Goal: Task Accomplishment & Management: Complete application form

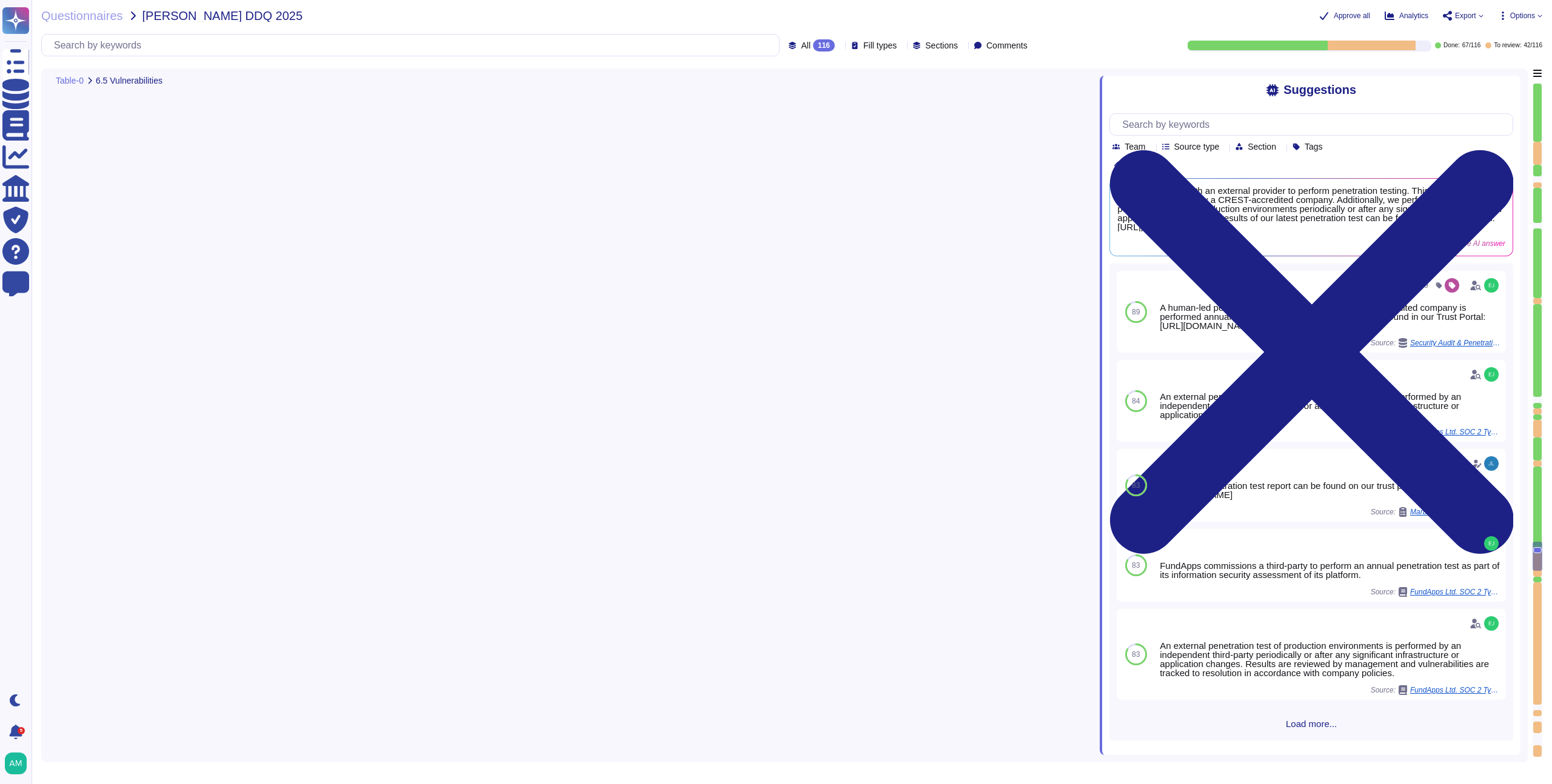
type textarea "Our production platform is on a dedicated network with no wireless access. Fund…"
type textarea "Yes, we contract with a CREST-accredited external provider to perform penetrati…"
type textarea "Yes, [PERSON_NAME] has established a data classification policy to identify the…"
type textarea "Yes, all client data sent to or generated inside our platform follows an encryp…"
type textarea "Yes, we encrypt data both at rest and in transit. For data in transit, all clie…"
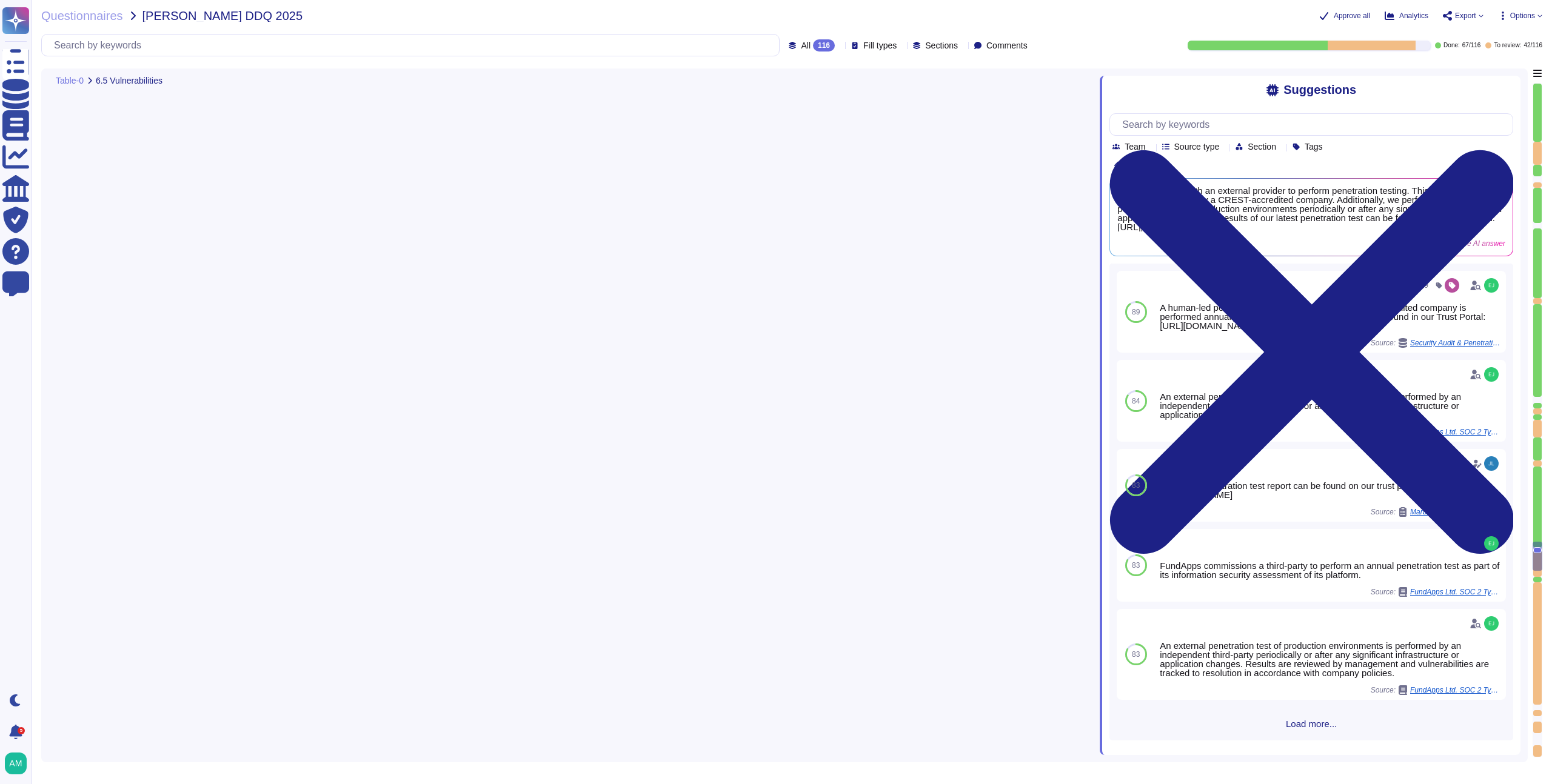
type textarea "FundApps has implemented Data Loss Prevention (DLP) measures in several ways. D…"
type textarea "Yes, FundApps provides a formal training program to educate staff on Informatio…"
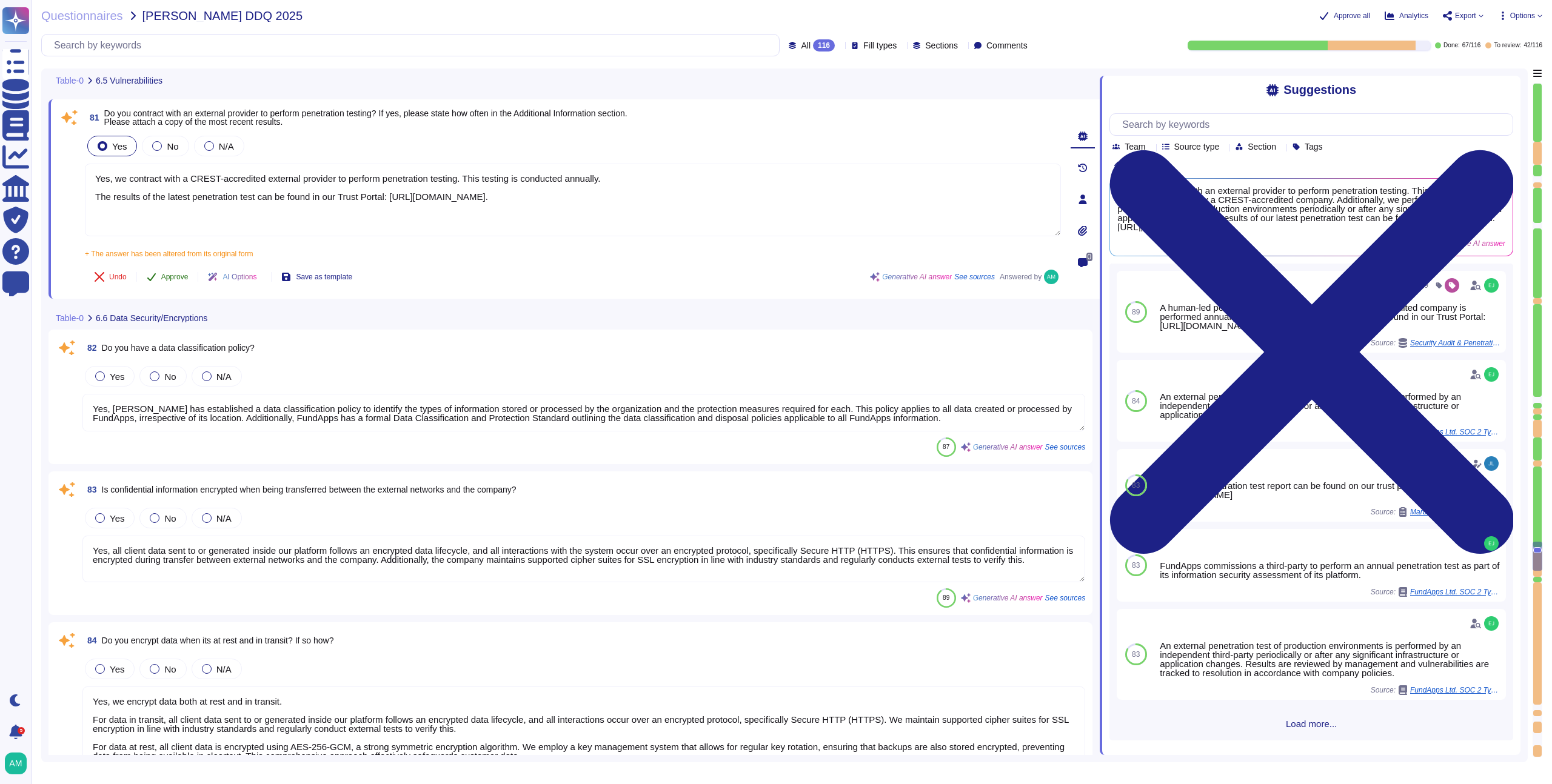
click at [166, 274] on span "Approve" at bounding box center [175, 277] width 27 height 8
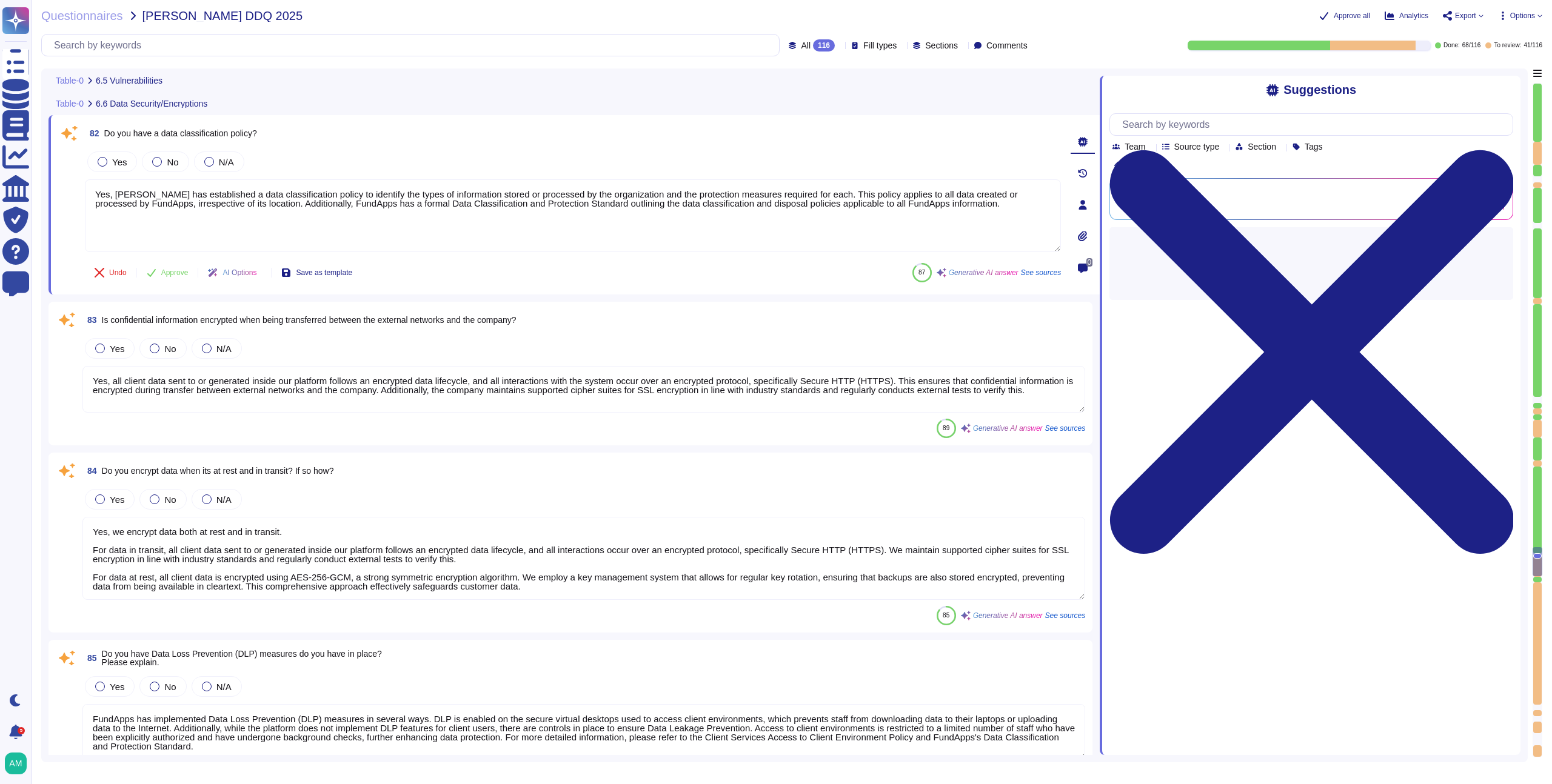
type textarea "Yes, all employees and contractors are required to complete security training c…"
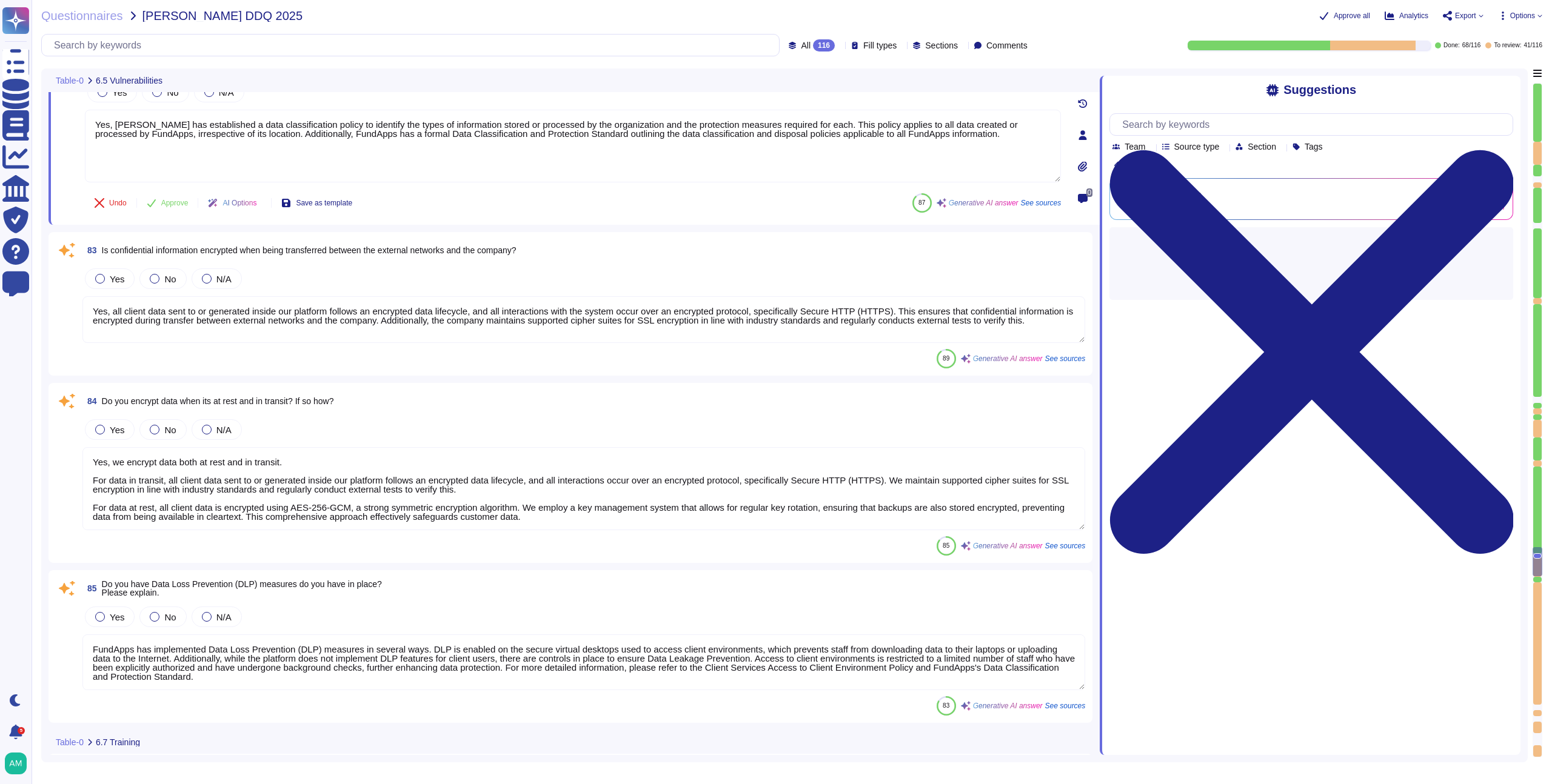
type textarea "Our production platform is on a dedicated network with no wireless access. Fund…"
type textarea "Yes, we contract with a CREST-accredited external provider to perform penetrati…"
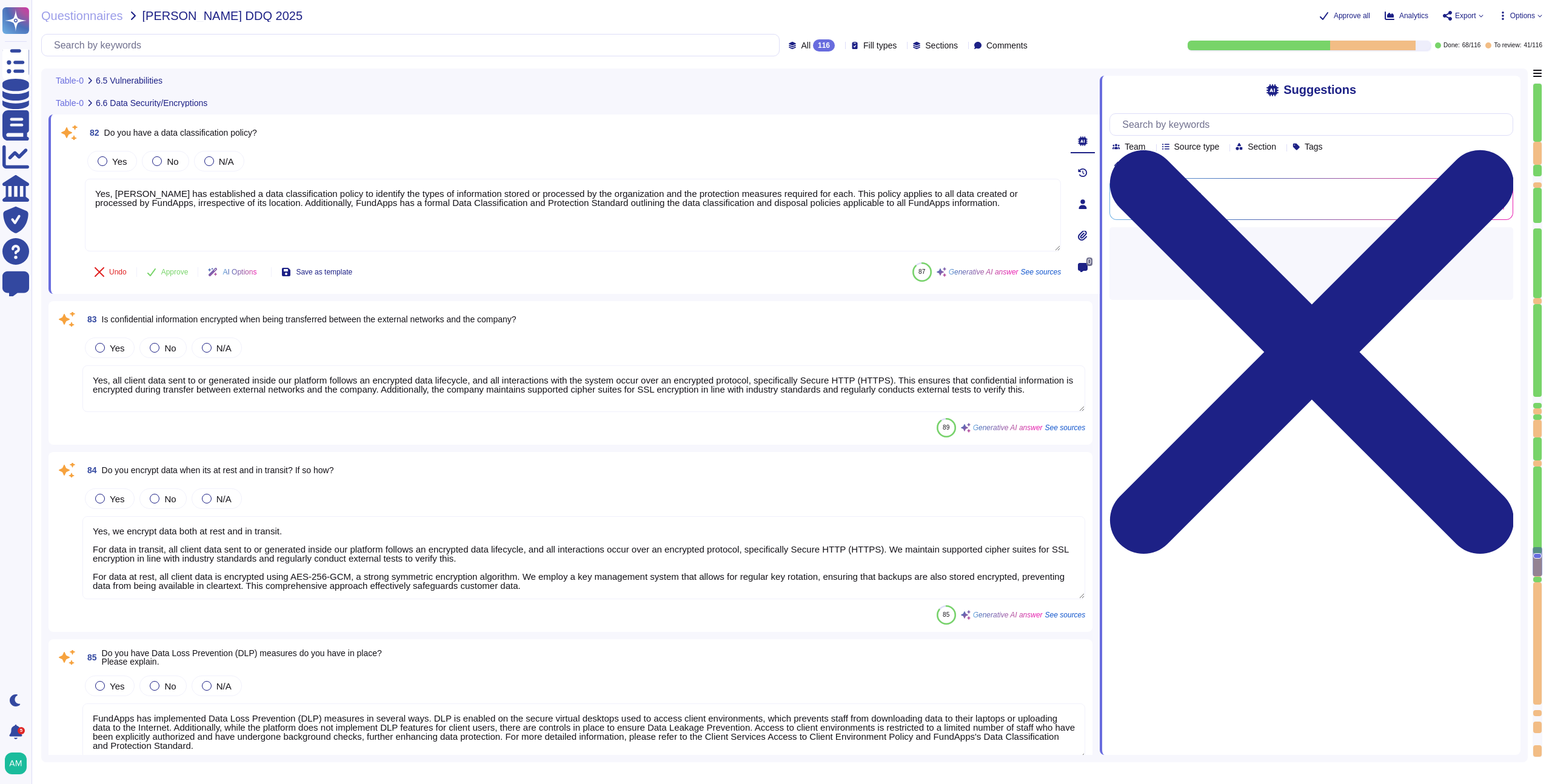
scroll to position [11625, 0]
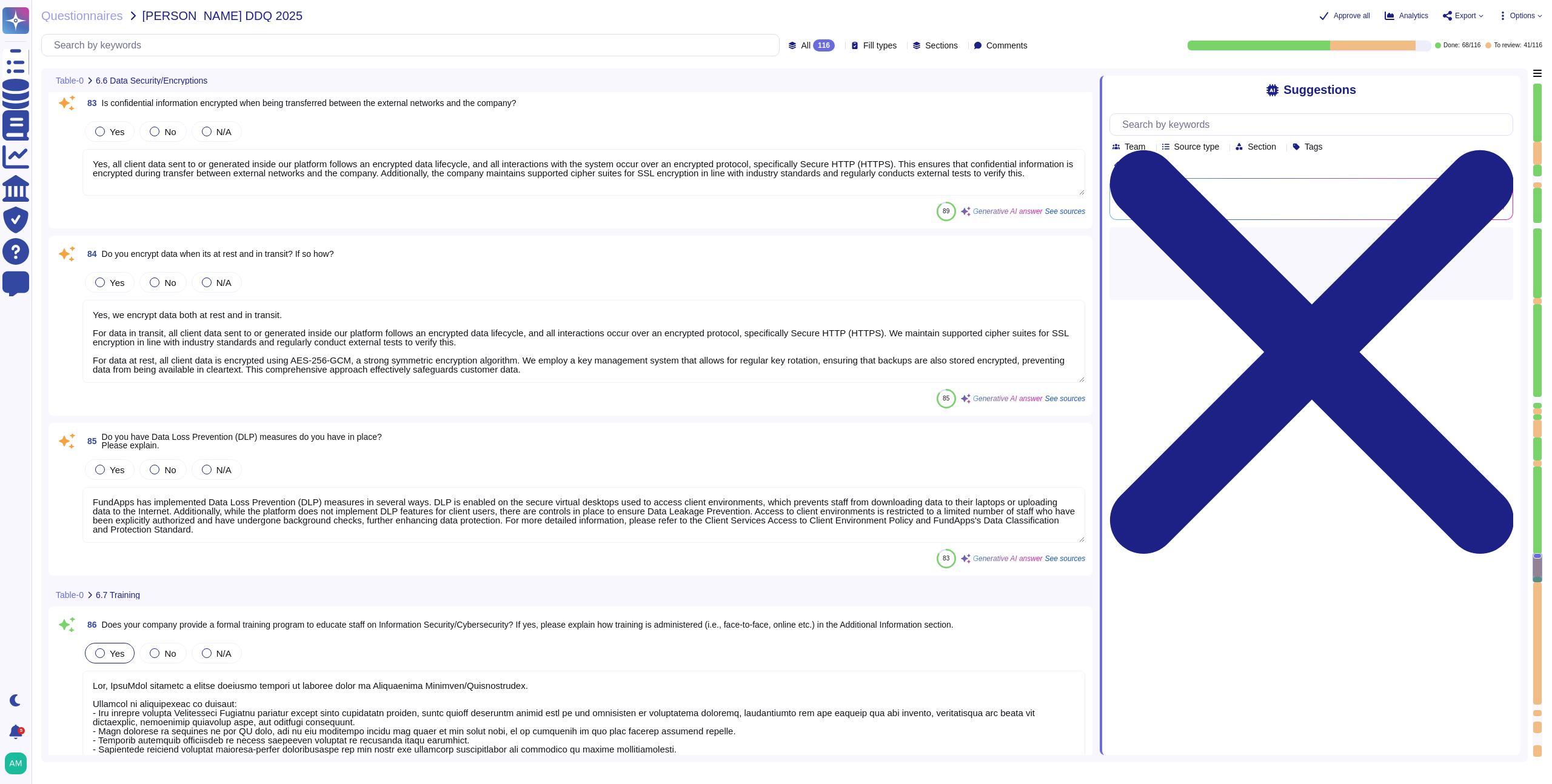
type textarea "Access to servers and networking rooms at [GEOGRAPHIC_DATA] is indeed limited t…"
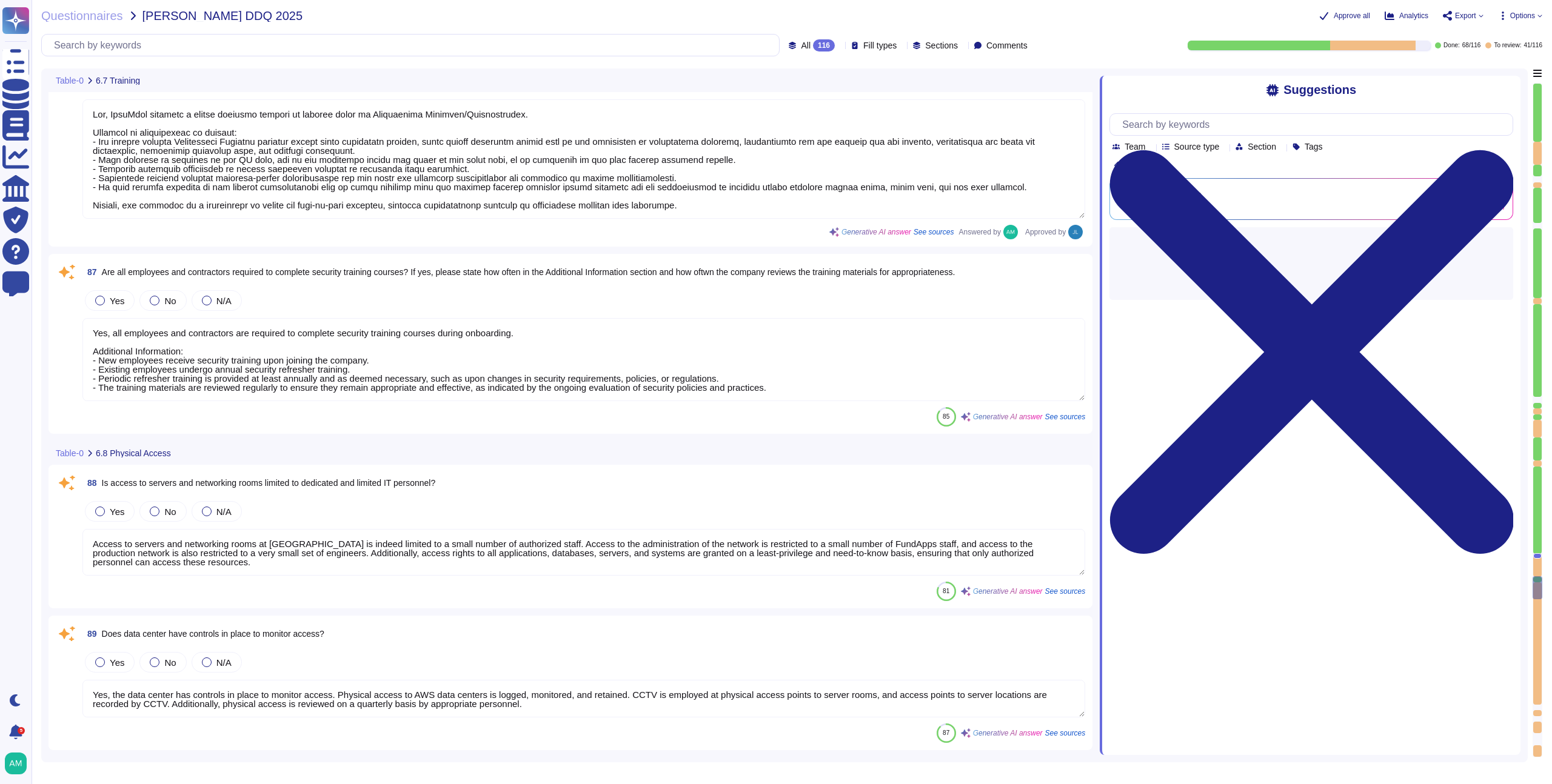
type textarea "Yes, the data center has controls in place to monitor access. Physical access t…"
type textarea "Yes, the company maintains an inventory of both physical hardware and virtual a…"
type textarea "Yes, physical hardware is securely disposed of. FundApps follows strict procedu…"
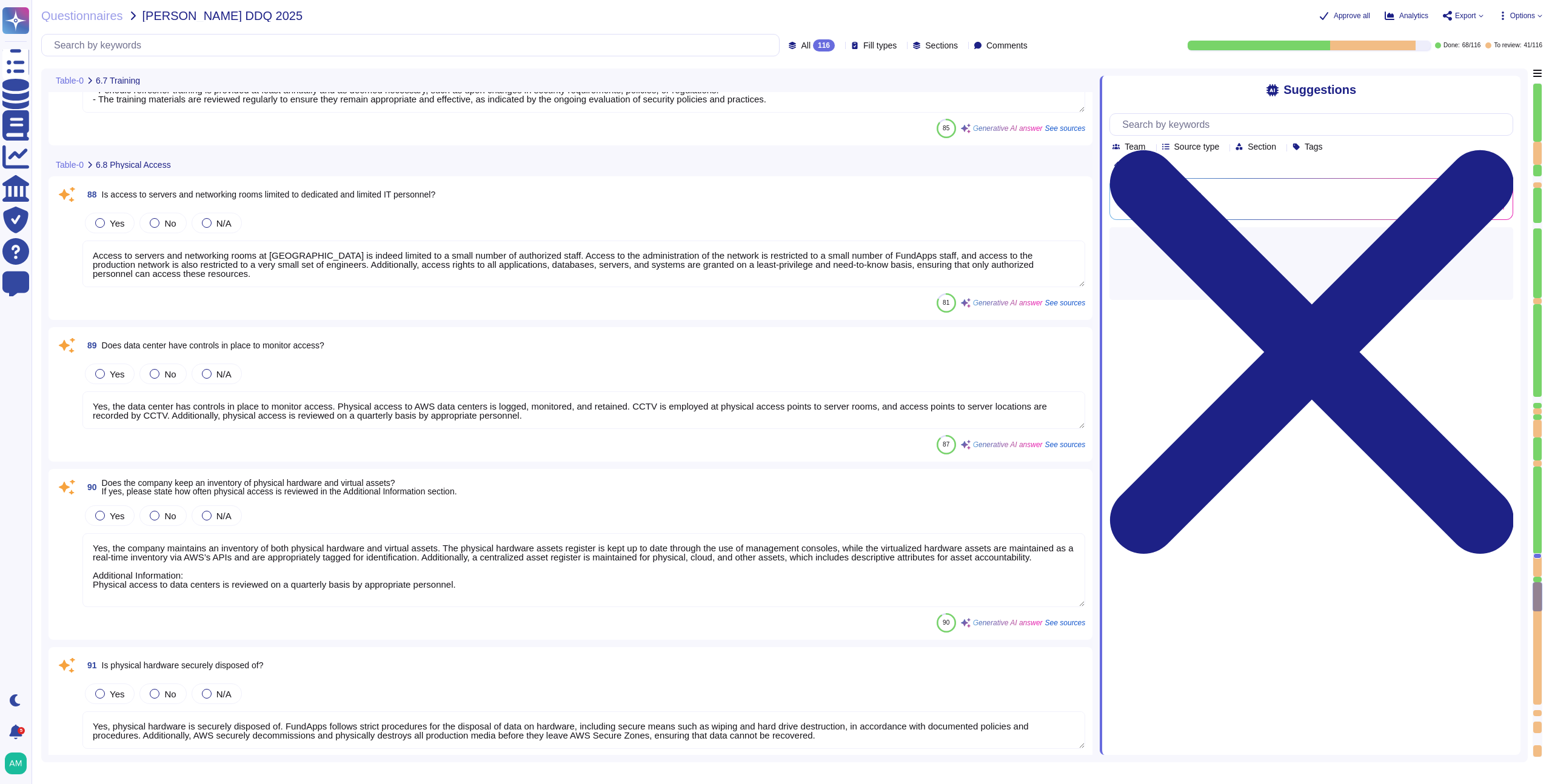
type textarea "Yes, security access logs are maintained. FundApps employs a centralized log ma…"
type textarea "Yes, FundApps utilizes security cameras (CCTV) to monitor access at its office …"
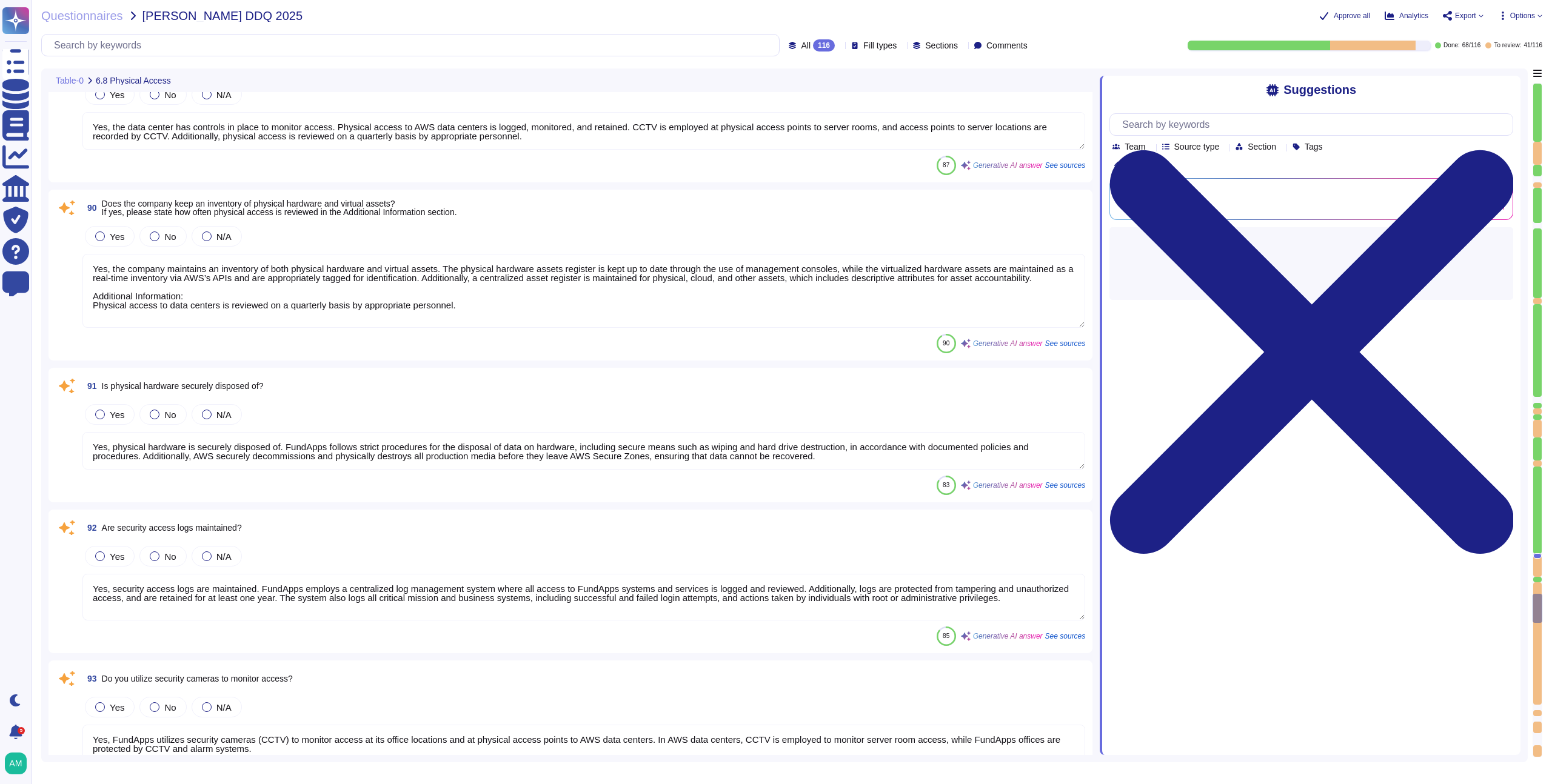
type textarea "For AWS datacenters CCTV is employed at physical access points to server rooms.…"
type textarea "Yes, FundApps has a vendor management program in place. Each third-party suppli…"
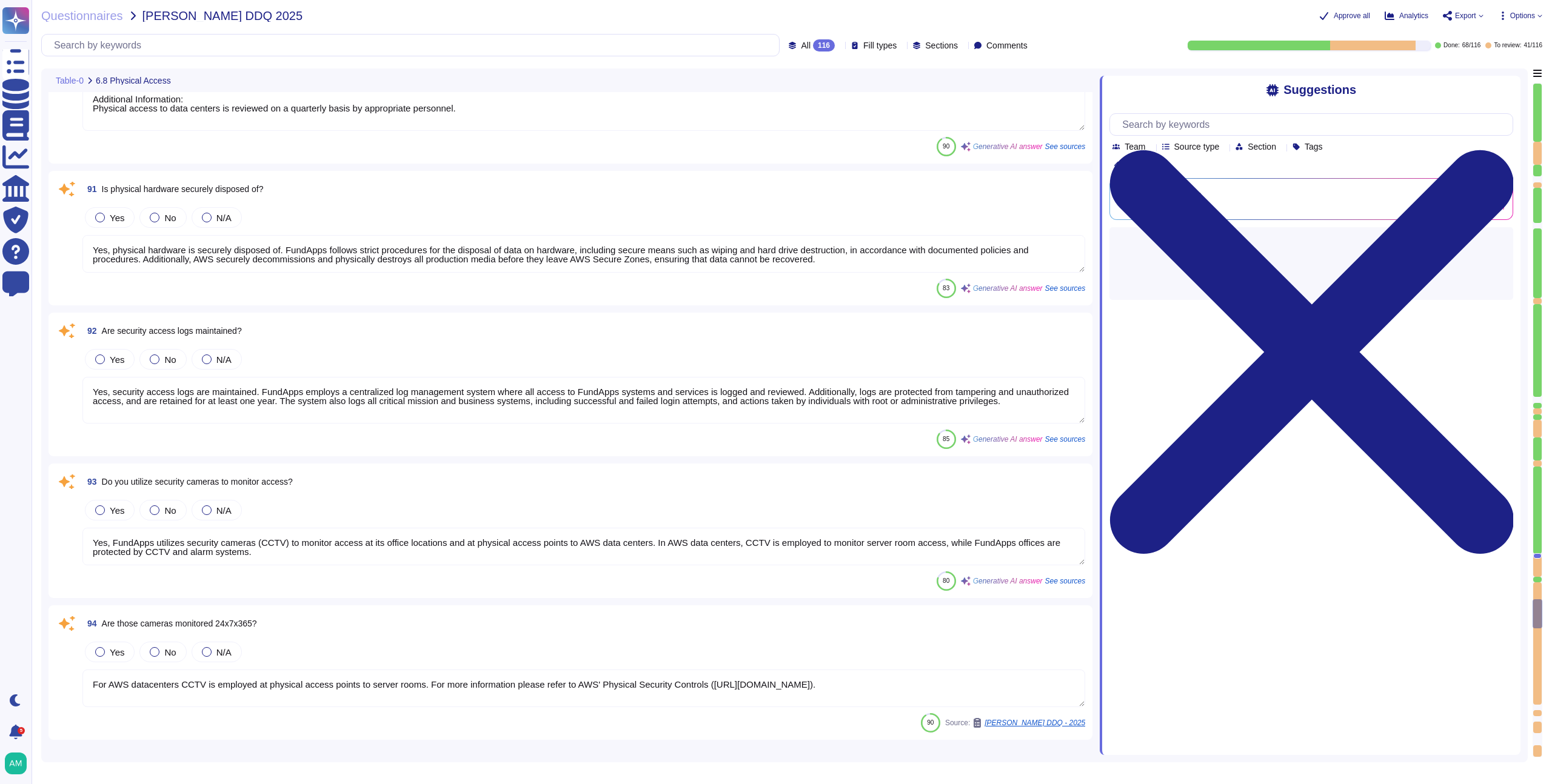
type textarea "Yes, we perform due diligence on our critical vendors. FundApps conducts annual…"
type textarea "No third parties have access to customer data. All third-party suppliers underg…"
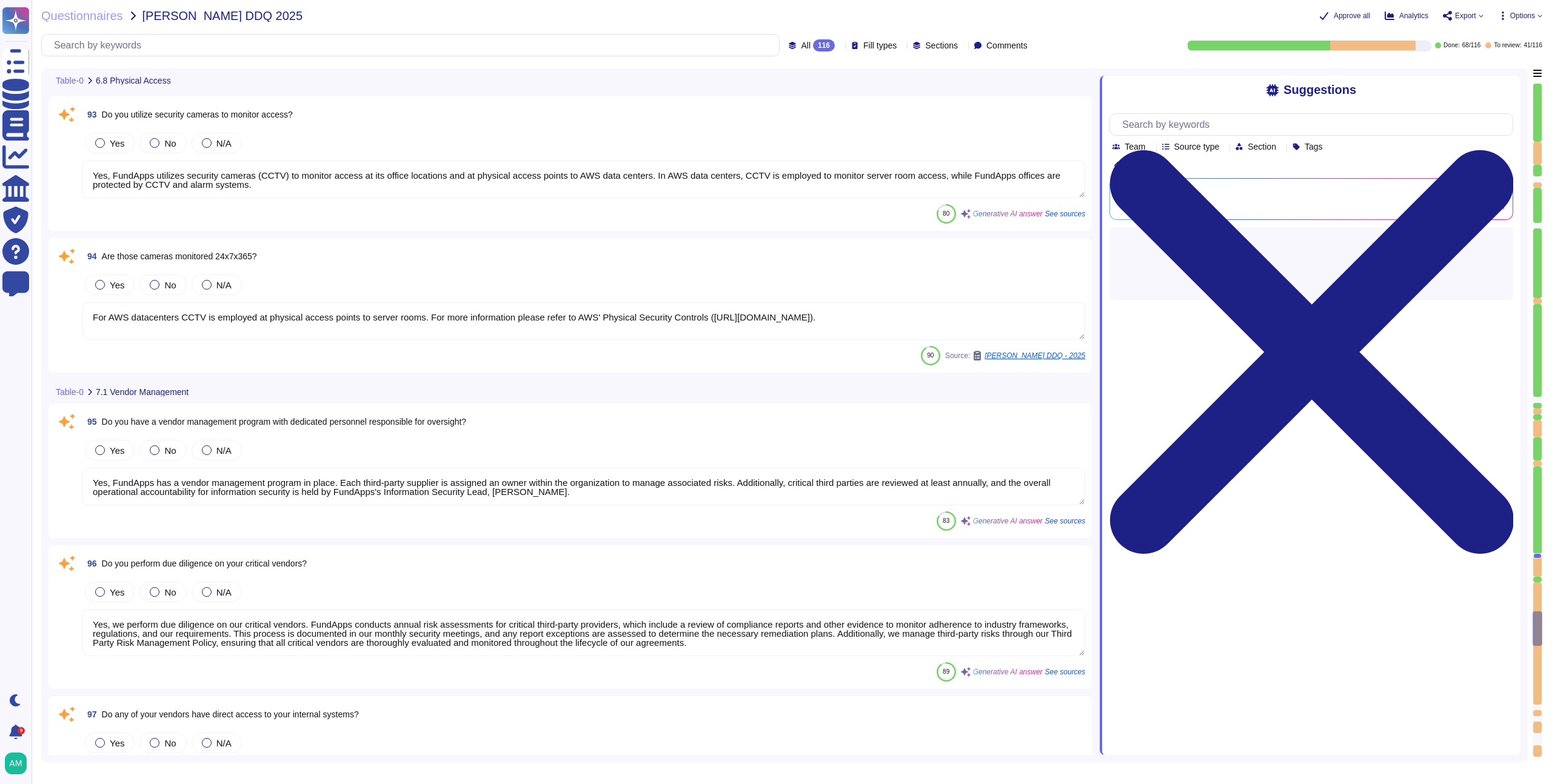
type textarea "Yes, our third parties are contractually obligated to safeguard organization da…"
type textarea "Yes, services provided to VanEck are outsourced. Additional Information: FundAp…"
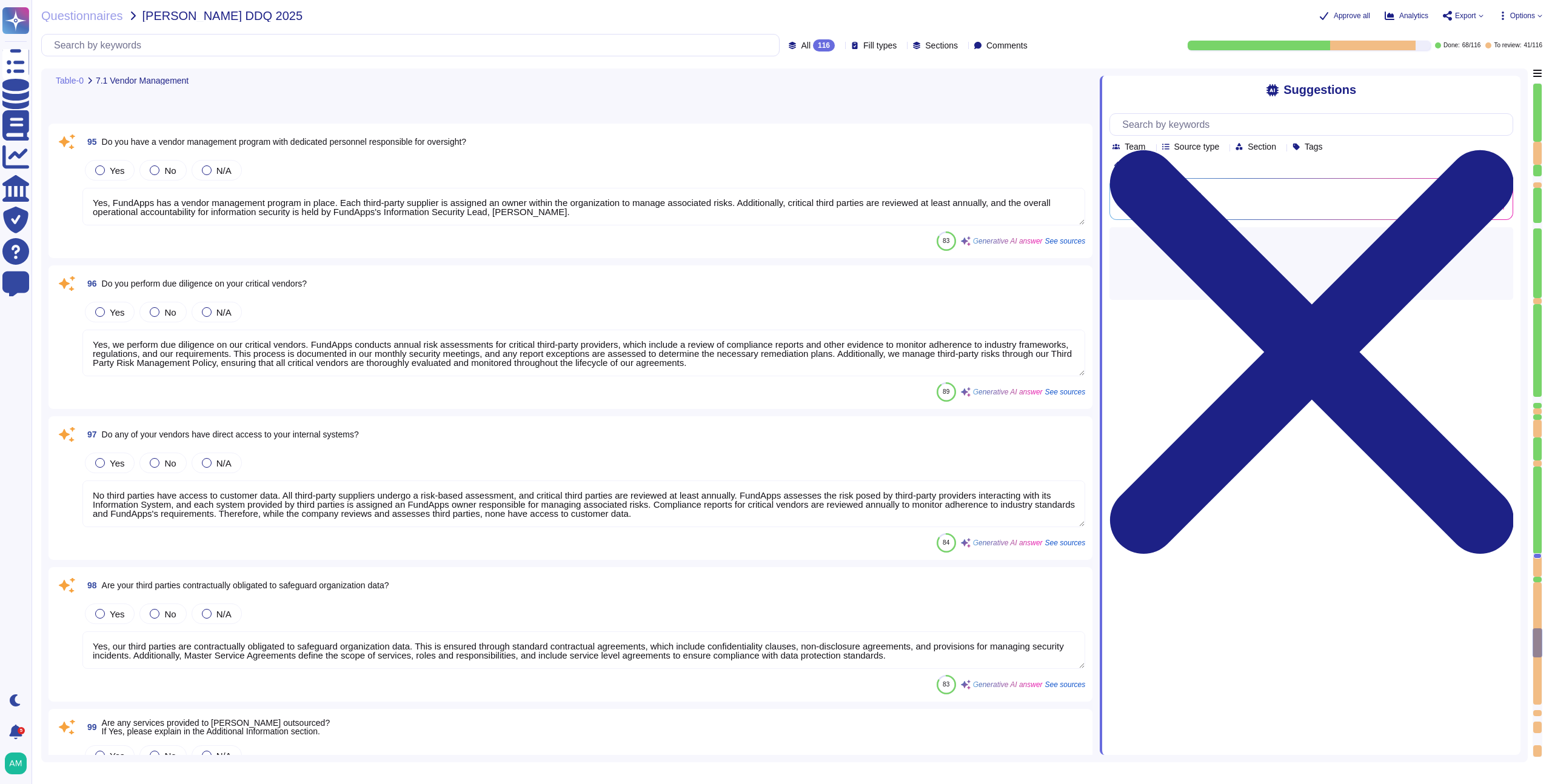
type textarea "Please refer to FundApps' list of sub-processors on FundApps' Trust Portal (htt…"
type textarea "Yes, we have a formally documented change management program and policy. Our ch…"
type textarea "Yes, we provide multiple environments, including a staging/testing environment …"
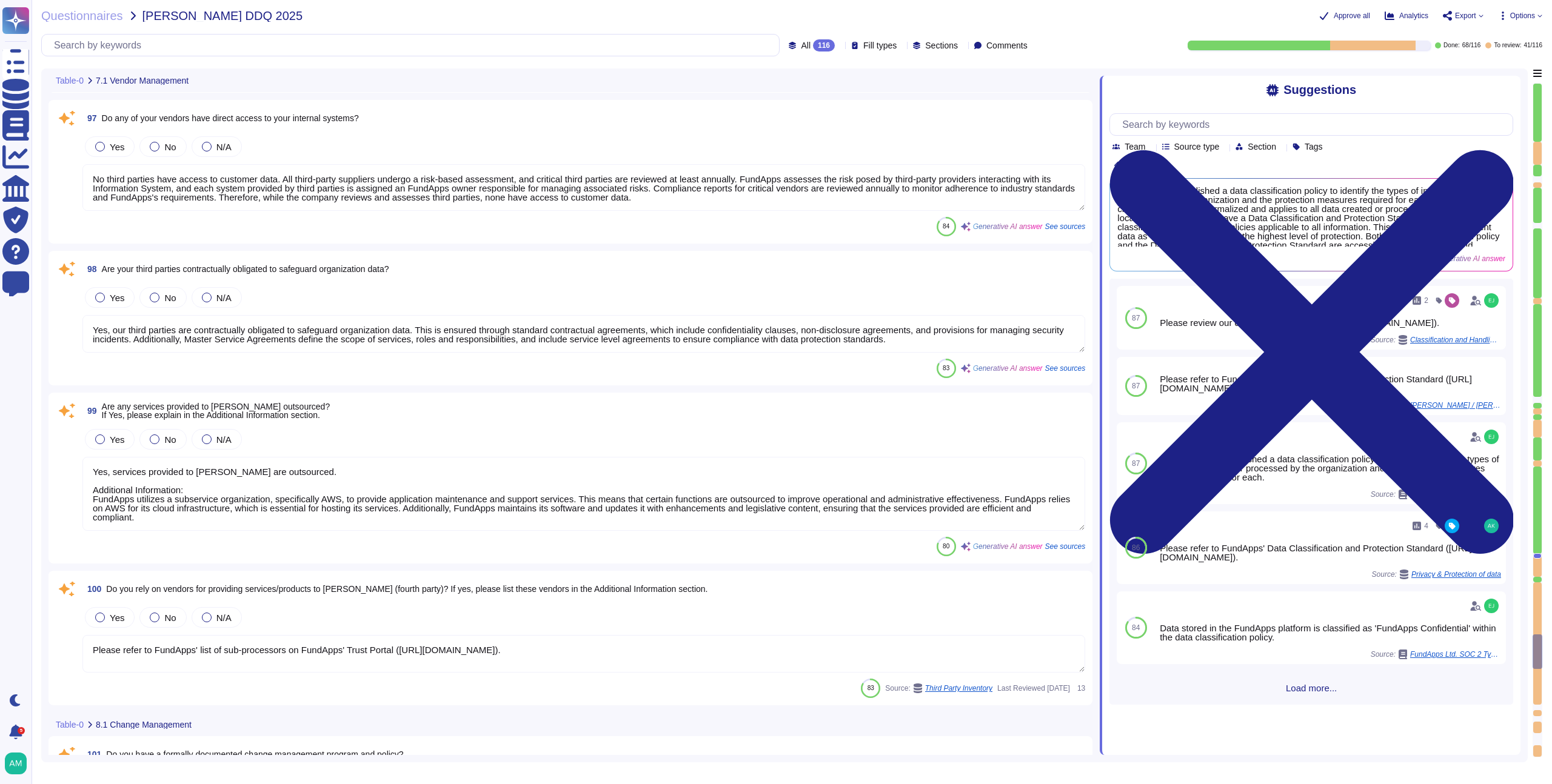
type textarea "Infrastructure (servers, databases and firewalls) source code is stored and ver…"
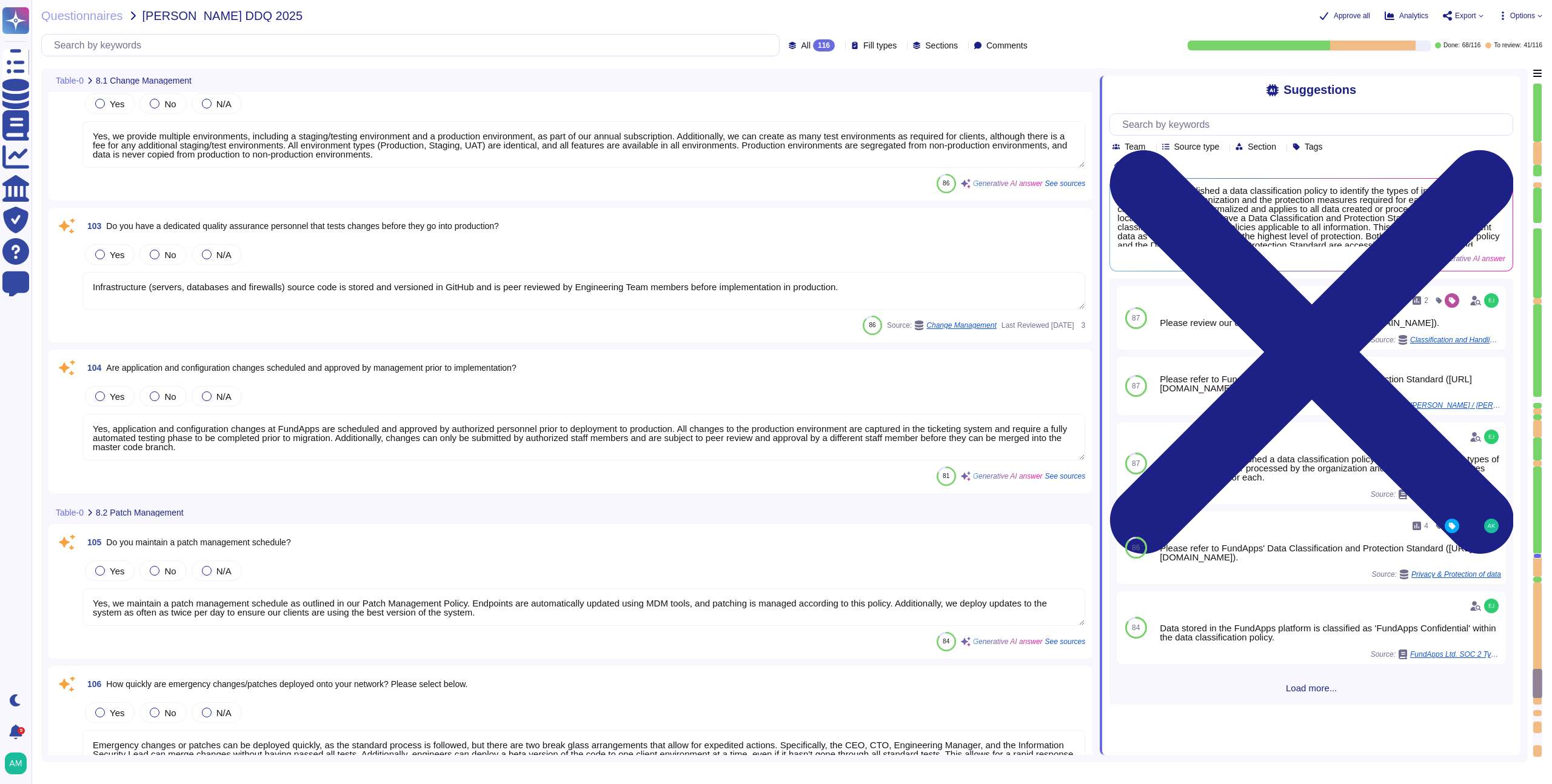
type textarea "Yes, application and configuration changes at FundApps are scheduled and approv…"
type textarea "Yes, we maintain a patch management schedule as outlined in our Patch Managemen…"
type textarea "Emergency changes or patches can be deployed quickly, as the standard process i…"
type textarea "Yes, all changes, including patches, are tested in an environment separate from…"
type textarea "Yes, roll-back plans are developed for all changes to the company’s IT environm…"
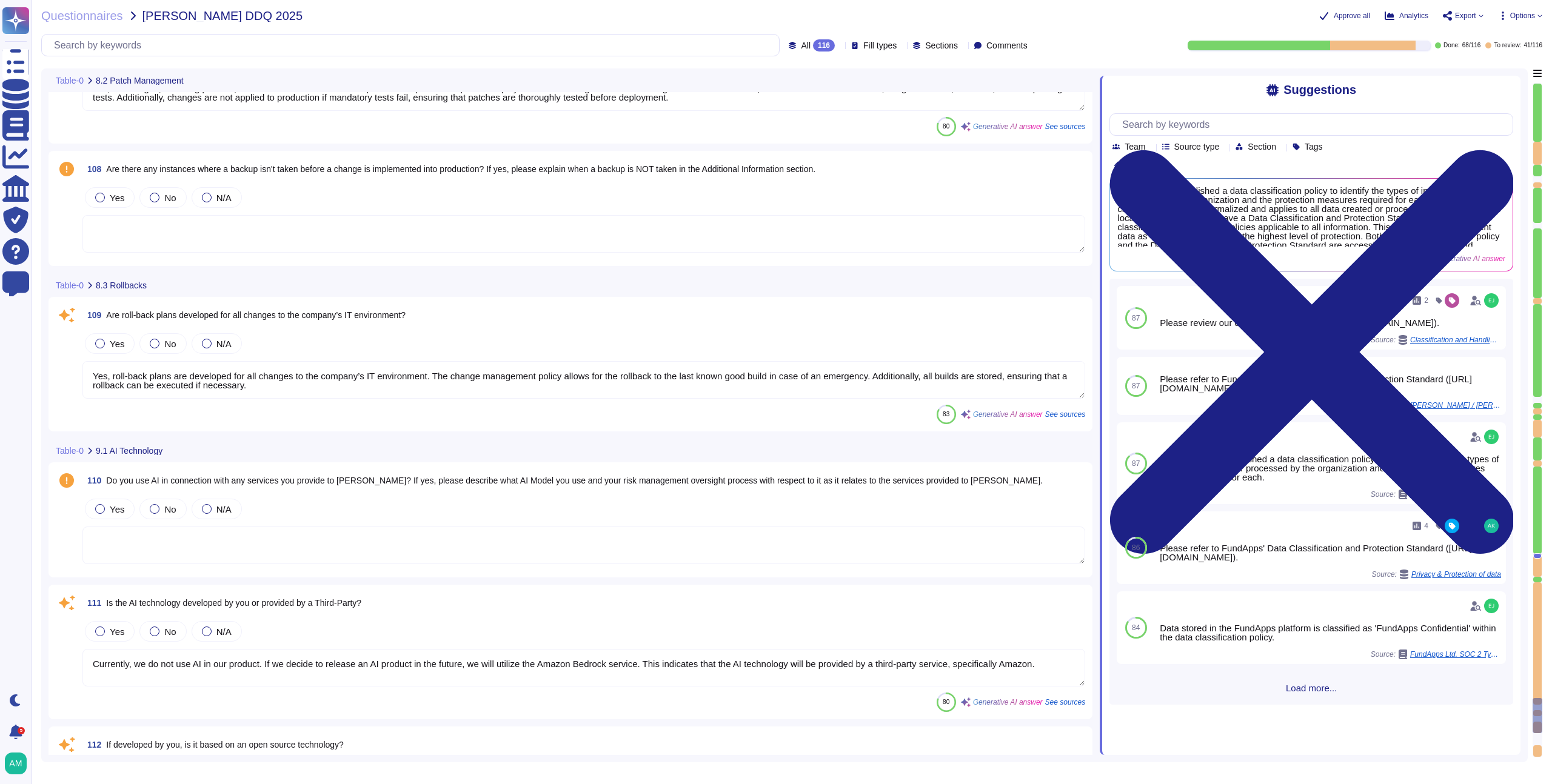
type textarea "Currently, we do not use AI in our product. If we decide to release an AI produ…"
type textarea "New architectural decisions are reviewed in architecture meetings and are subje…"
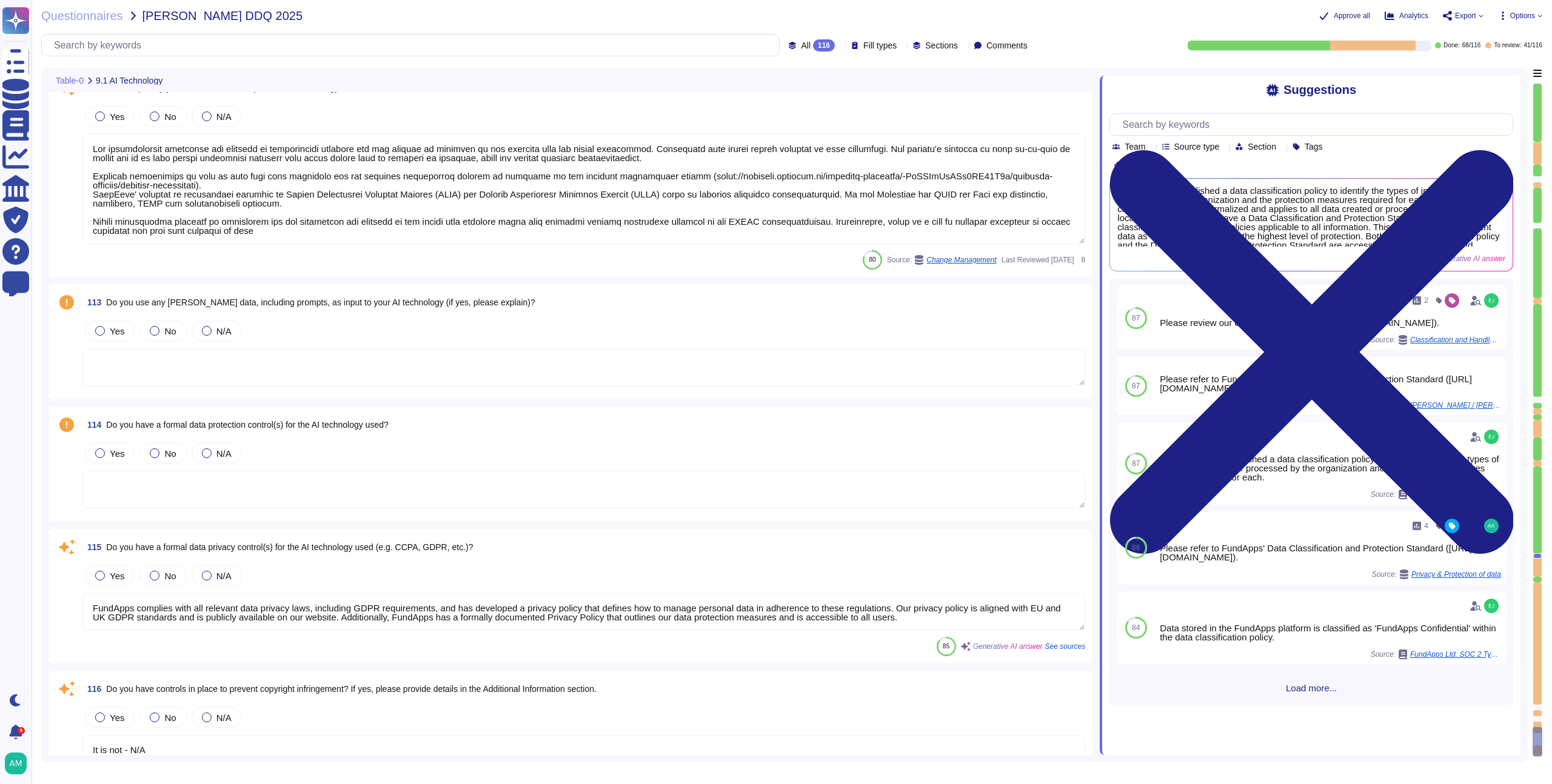
type textarea "FundApps complies with all relevant data privacy laws, including GDPR requireme…"
type textarea "It is not - N/A"
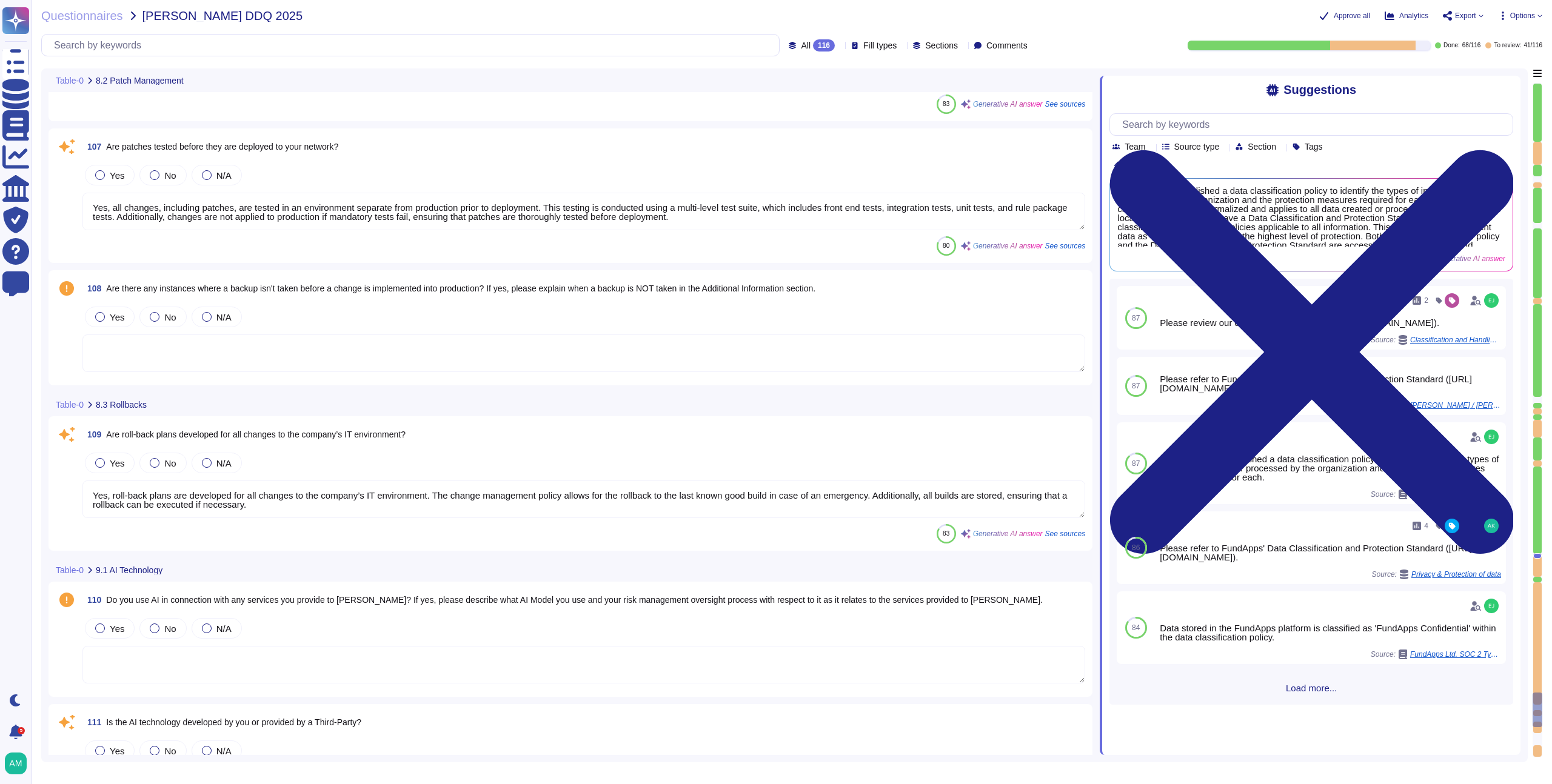
type textarea "Yes, we maintain a patch management schedule as outlined in our Patch Managemen…"
type textarea "Emergency changes or patches can be deployed quickly, as the standard process i…"
type textarea "Yes, all changes, including patches, are tested in an environment separate from…"
type textarea "Yes, roll-back plans are developed for all changes to the company’s IT environm…"
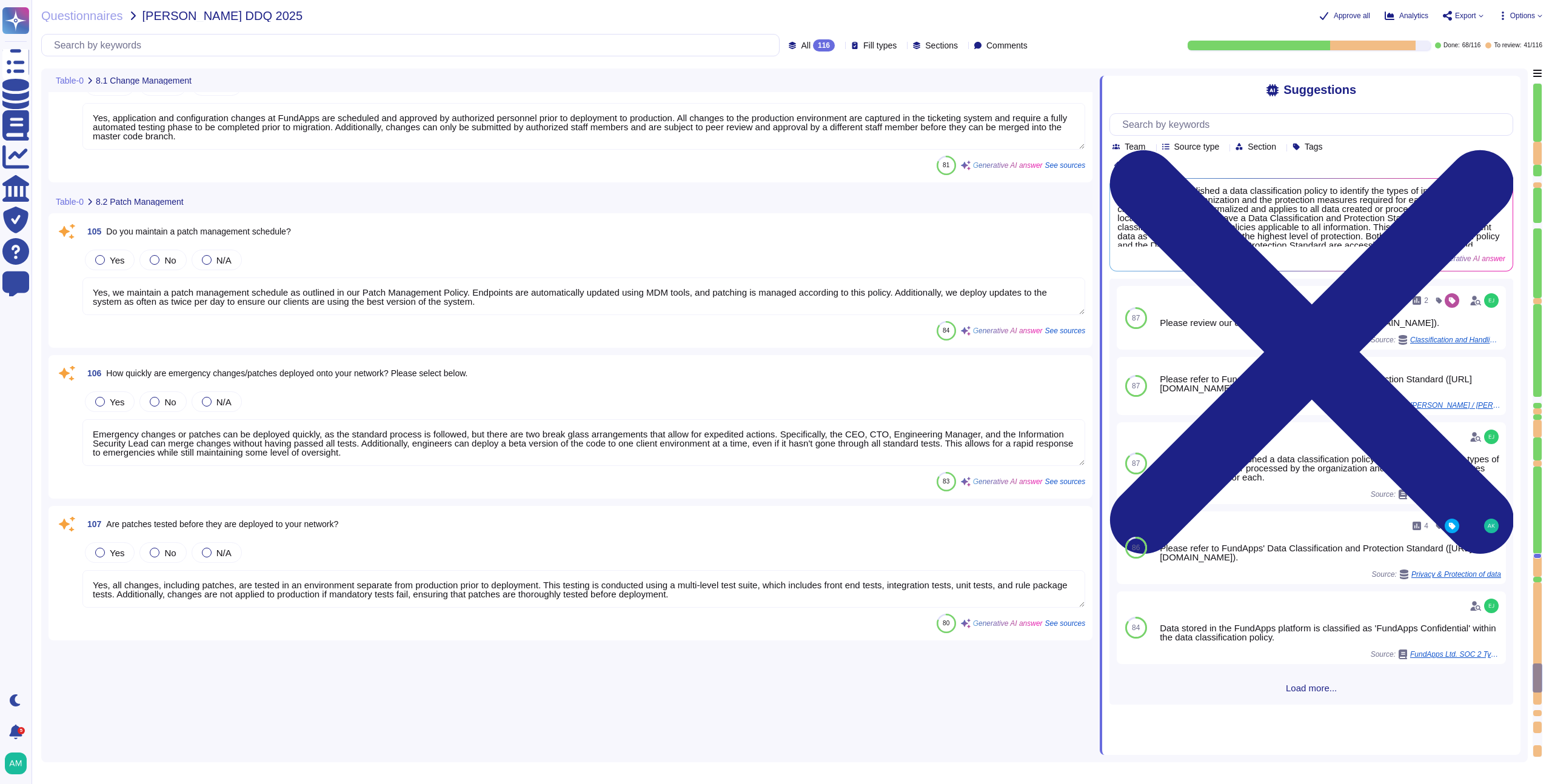
type textarea "Yes, we have a formally documented change management program and policy. Our ch…"
type textarea "Yes, we provide multiple environments, including a staging/testing environment …"
type textarea "Infrastructure (servers, databases and firewalls) source code is stored and ver…"
type textarea "Yes, application and configuration changes at FundApps are scheduled and approv…"
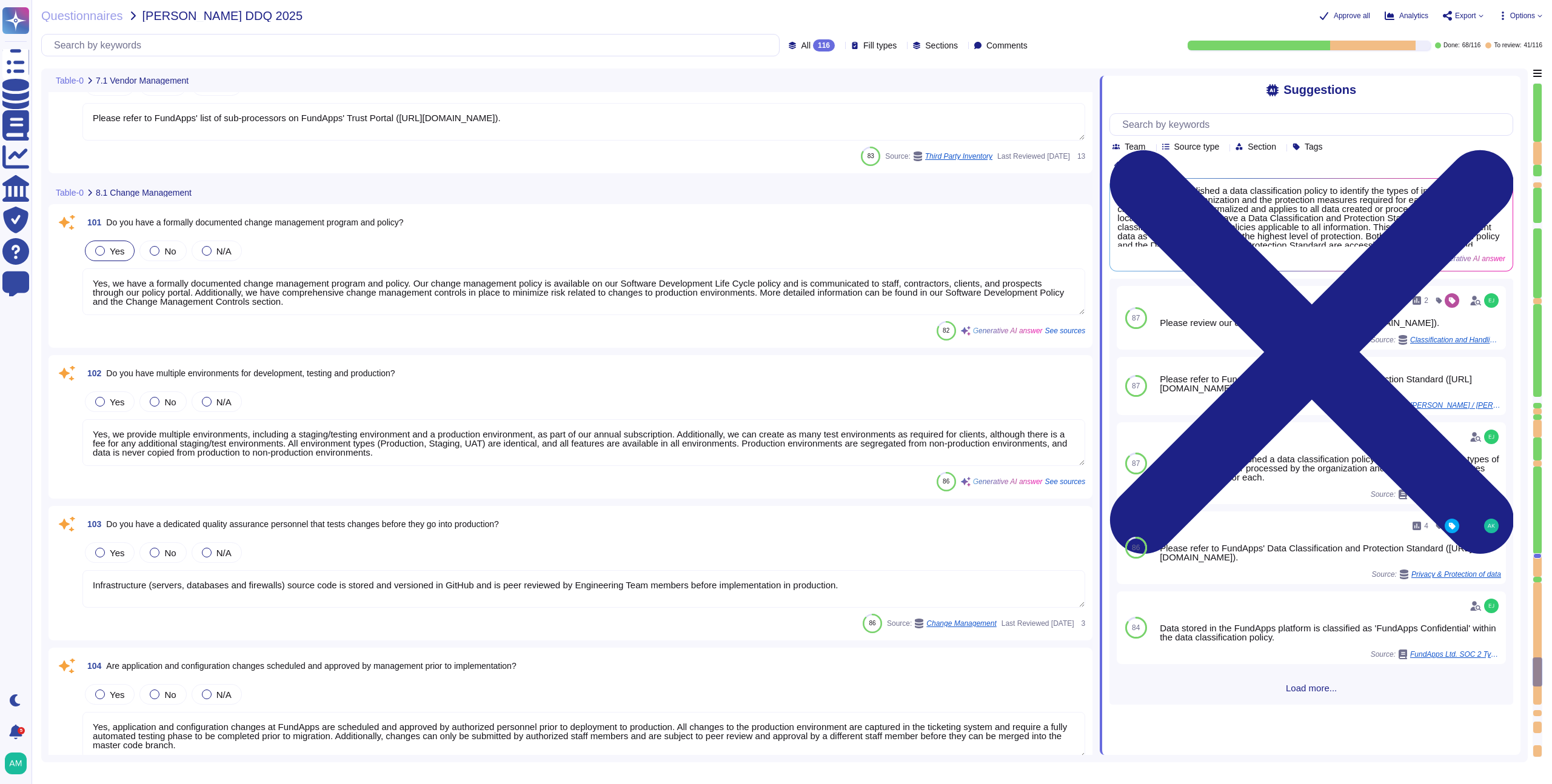
type textarea "Yes, our third parties are contractually obligated to safeguard organization da…"
type textarea "Yes, services provided to VanEck are outsourced. Additional Information: FundAp…"
type textarea "Please refer to FundApps' list of sub-processors on FundApps' Trust Portal (htt…"
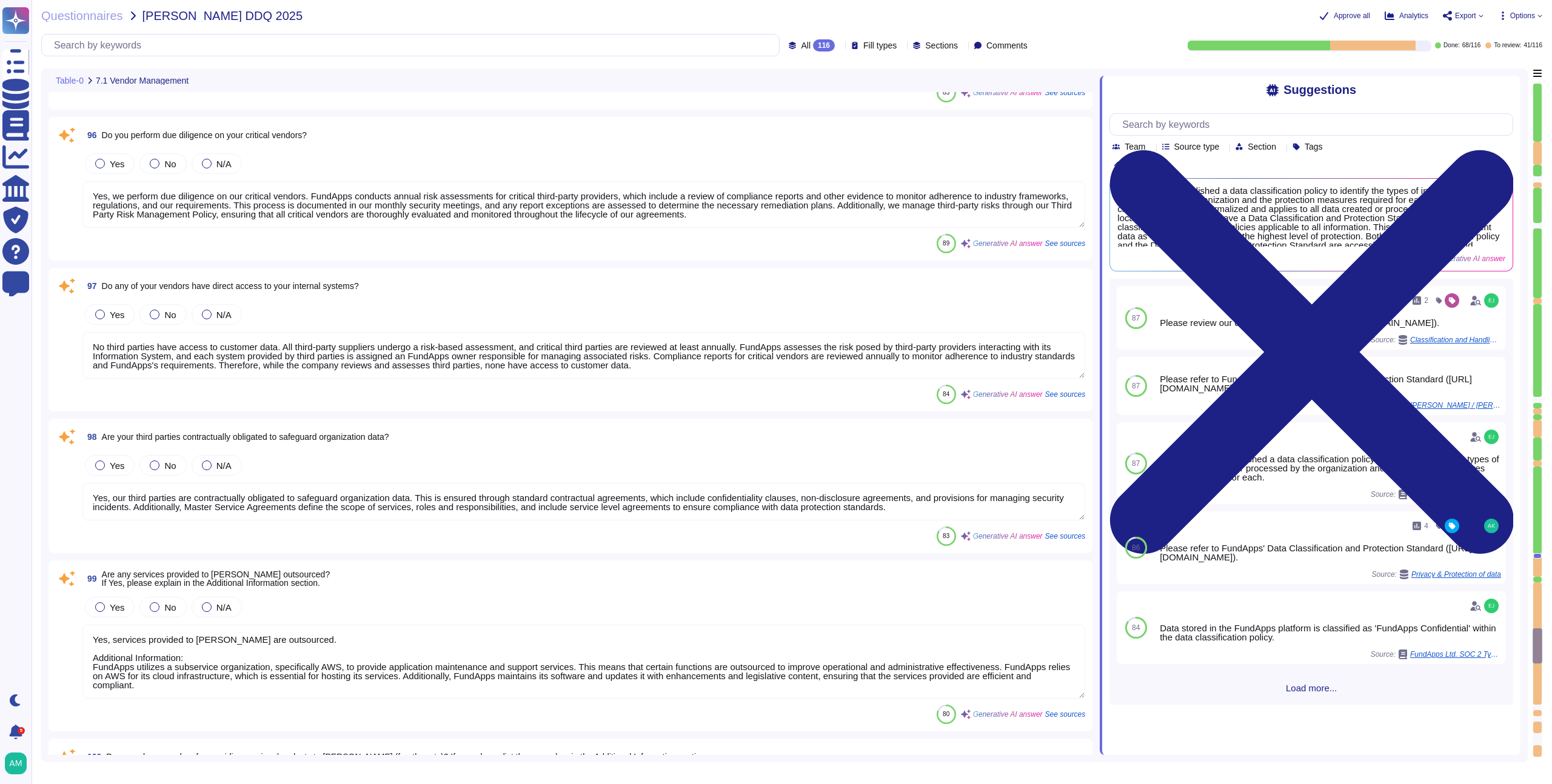
type textarea "Yes, FundApps has a vendor management program in place. Each third-party suppli…"
type textarea "Yes, we perform due diligence on our critical vendors. FundApps conducts annual…"
type textarea "No third parties have access to customer data. All third-party suppliers underg…"
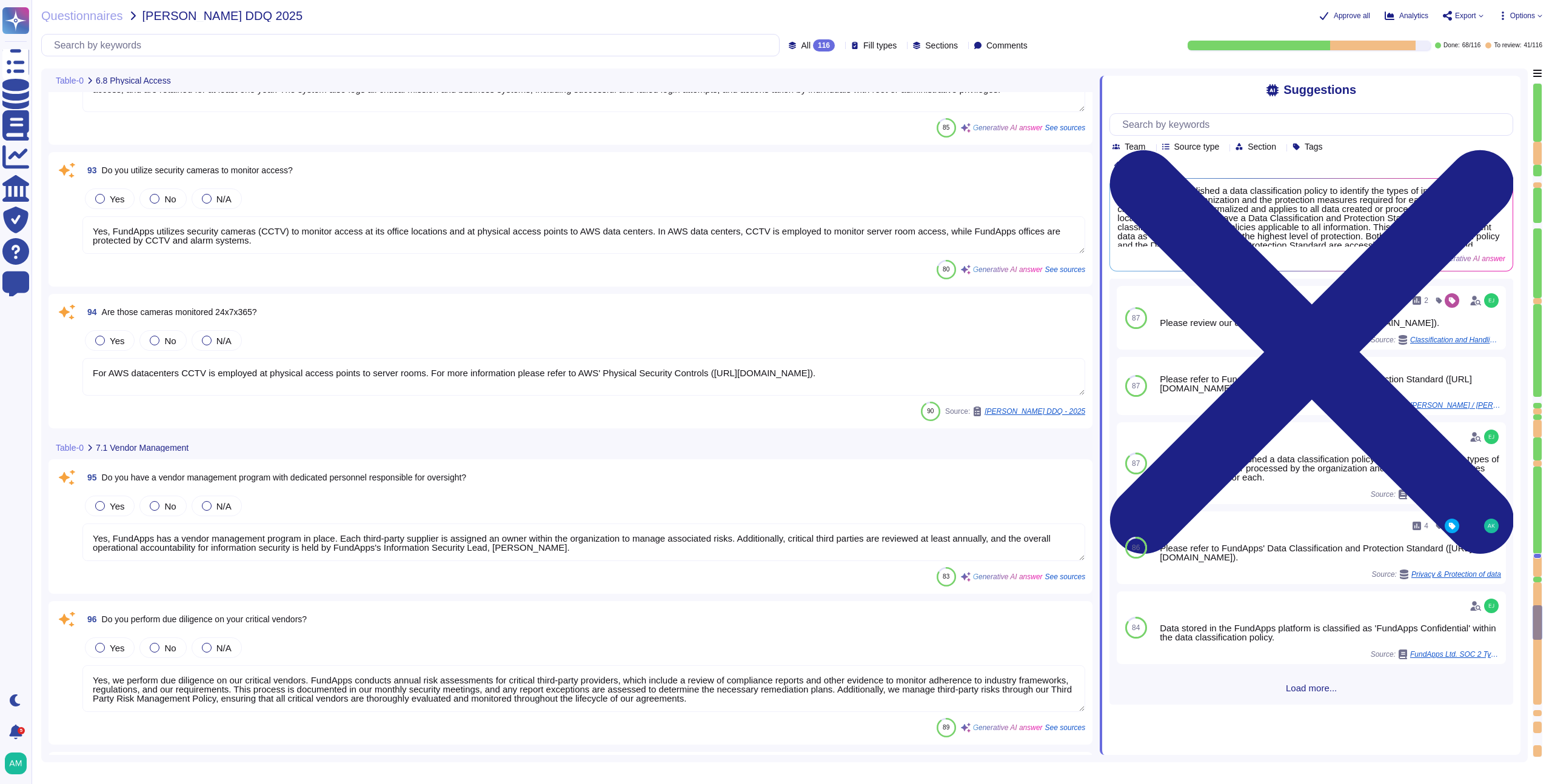
type textarea "Yes, the company maintains an inventory of both physical hardware and virtual a…"
type textarea "Yes, physical hardware is securely disposed of. FundApps follows strict procedu…"
type textarea "Yes, security access logs are maintained. FundApps employs a centralized log ma…"
type textarea "Yes, FundApps utilizes security cameras (CCTV) to monitor access at its office …"
type textarea "For AWS datacenters CCTV is employed at physical access points to server rooms.…"
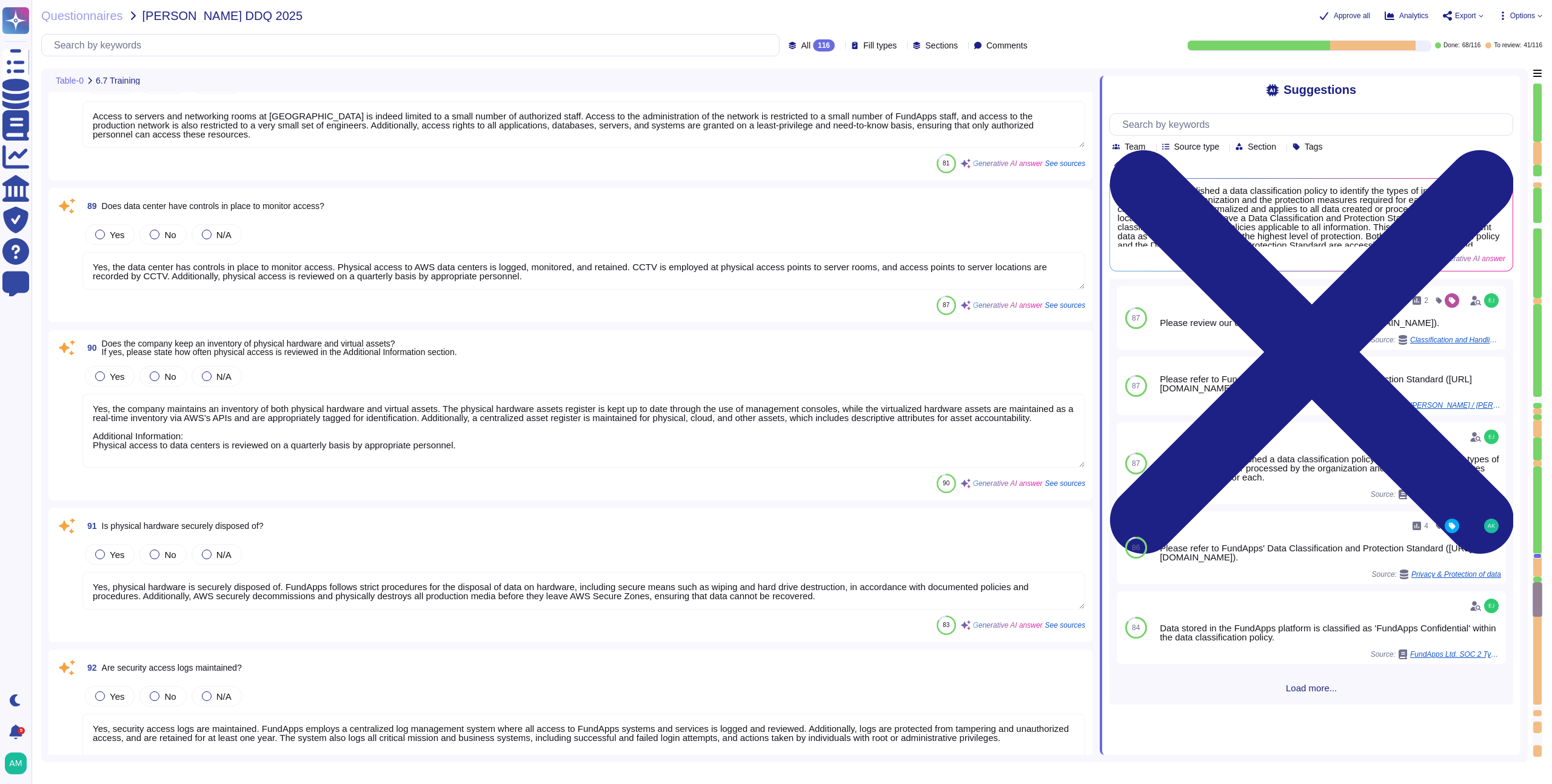
type textarea "Yes, FundApps provides a formal training program to educate staff on Informatio…"
type textarea "Yes, all employees and contractors are required to complete security training c…"
type textarea "Access to servers and networking rooms at [GEOGRAPHIC_DATA] is indeed limited t…"
type textarea "Yes, the data center has controls in place to monitor access. Physical access t…"
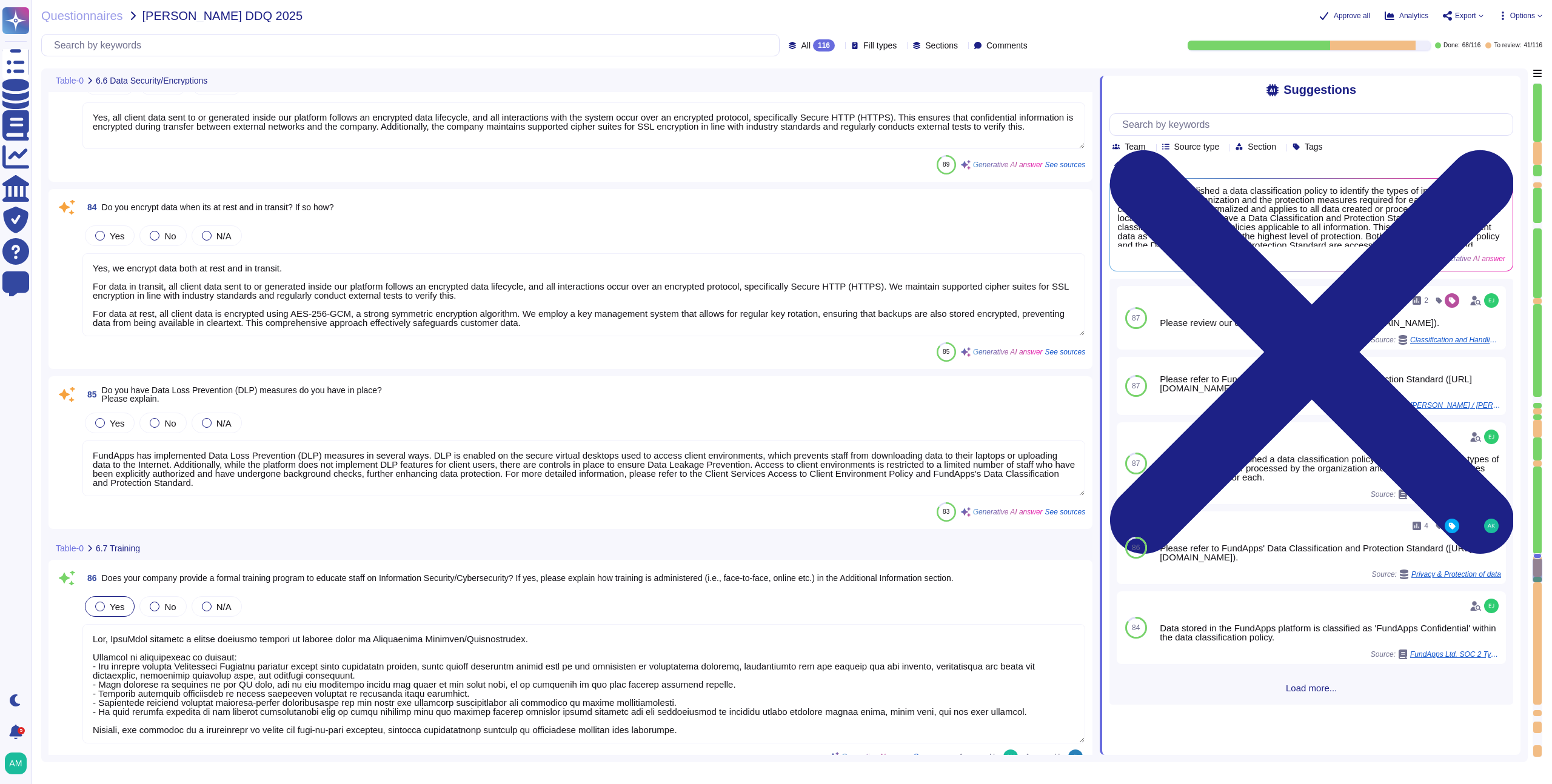
type textarea "Yes, [PERSON_NAME] has established a data classification policy to identify the…"
type textarea "Yes, all client data sent to or generated inside our platform follows an encryp…"
type textarea "Yes, we encrypt data both at rest and in transit. For data in transit, all clie…"
type textarea "FundApps has implemented Data Loss Prevention (DLP) measures in several ways. D…"
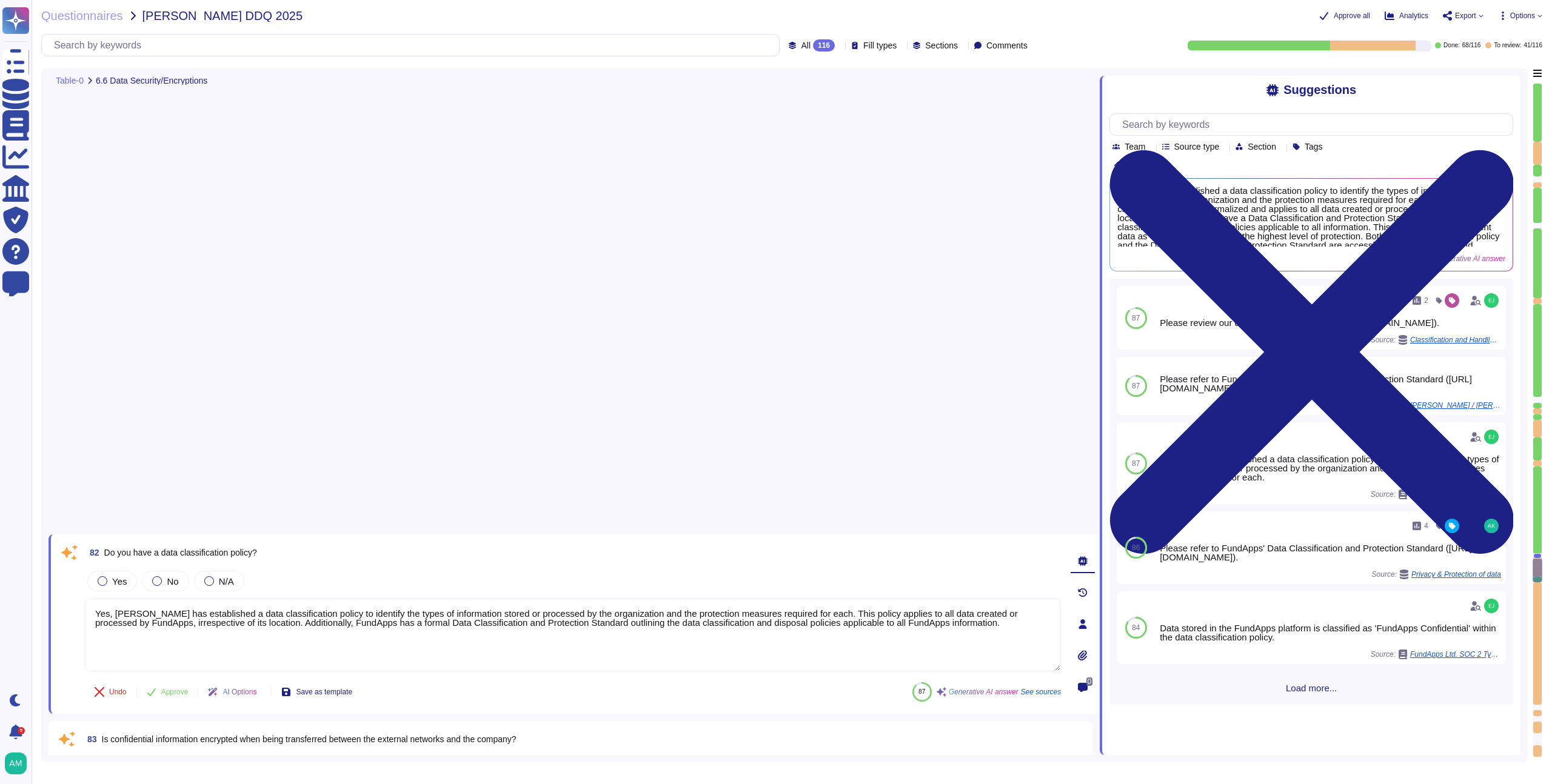
scroll to position [10696, 0]
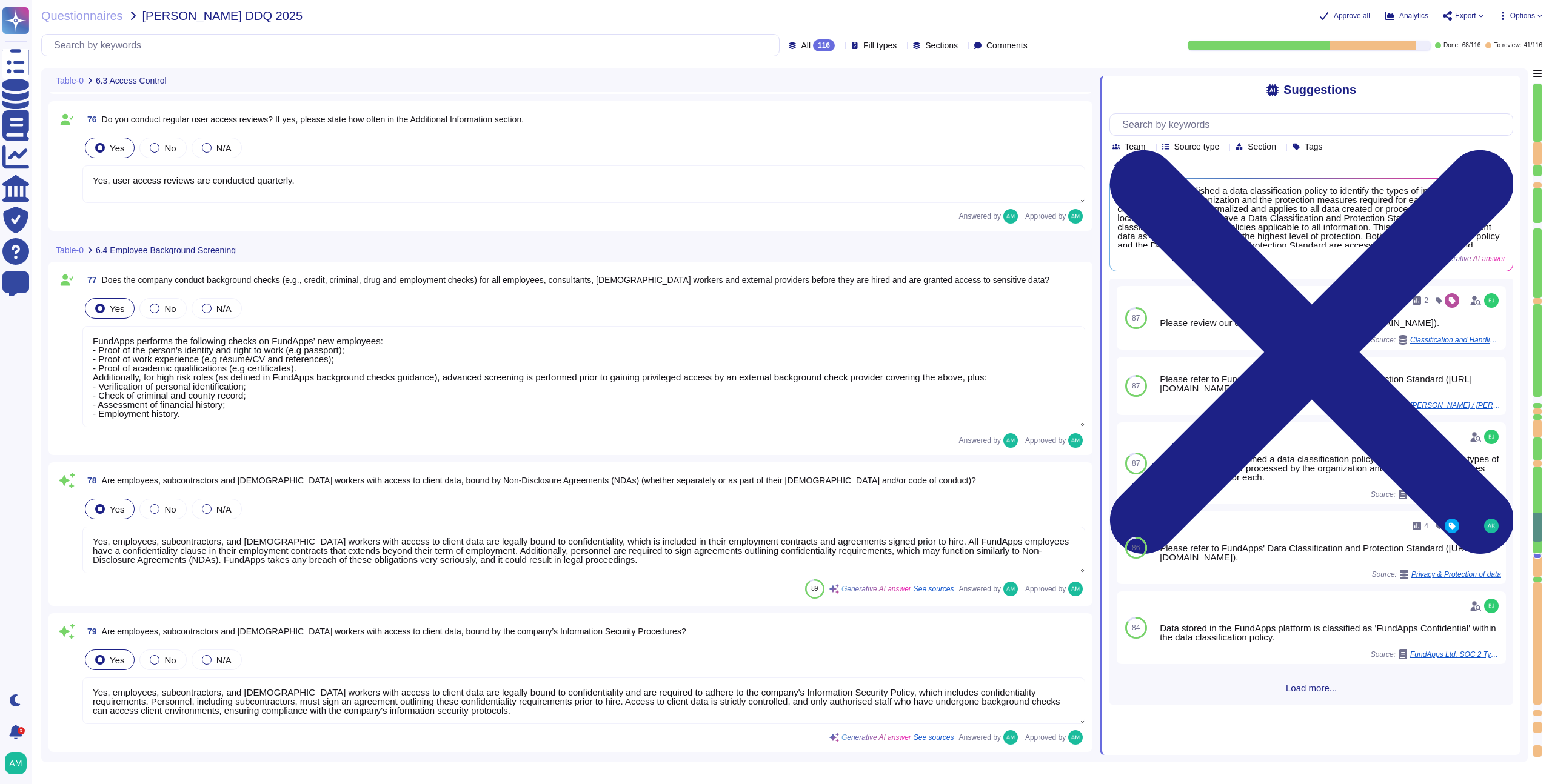
type textarea "Leavers’ access, including subcontractors and third parties, to Okta (which gra…"
type textarea "A [MEDICAL_DATA] or role does not require a complete review of privileges; howe…"
type textarea "Yes, user access reviews are conducted quarterly."
type textarea "FundApps performs the following checks on FundApps’ new employees: - Proof of t…"
type textarea "Yes, employees, subcontractors, and [DEMOGRAPHIC_DATA] workers with access to c…"
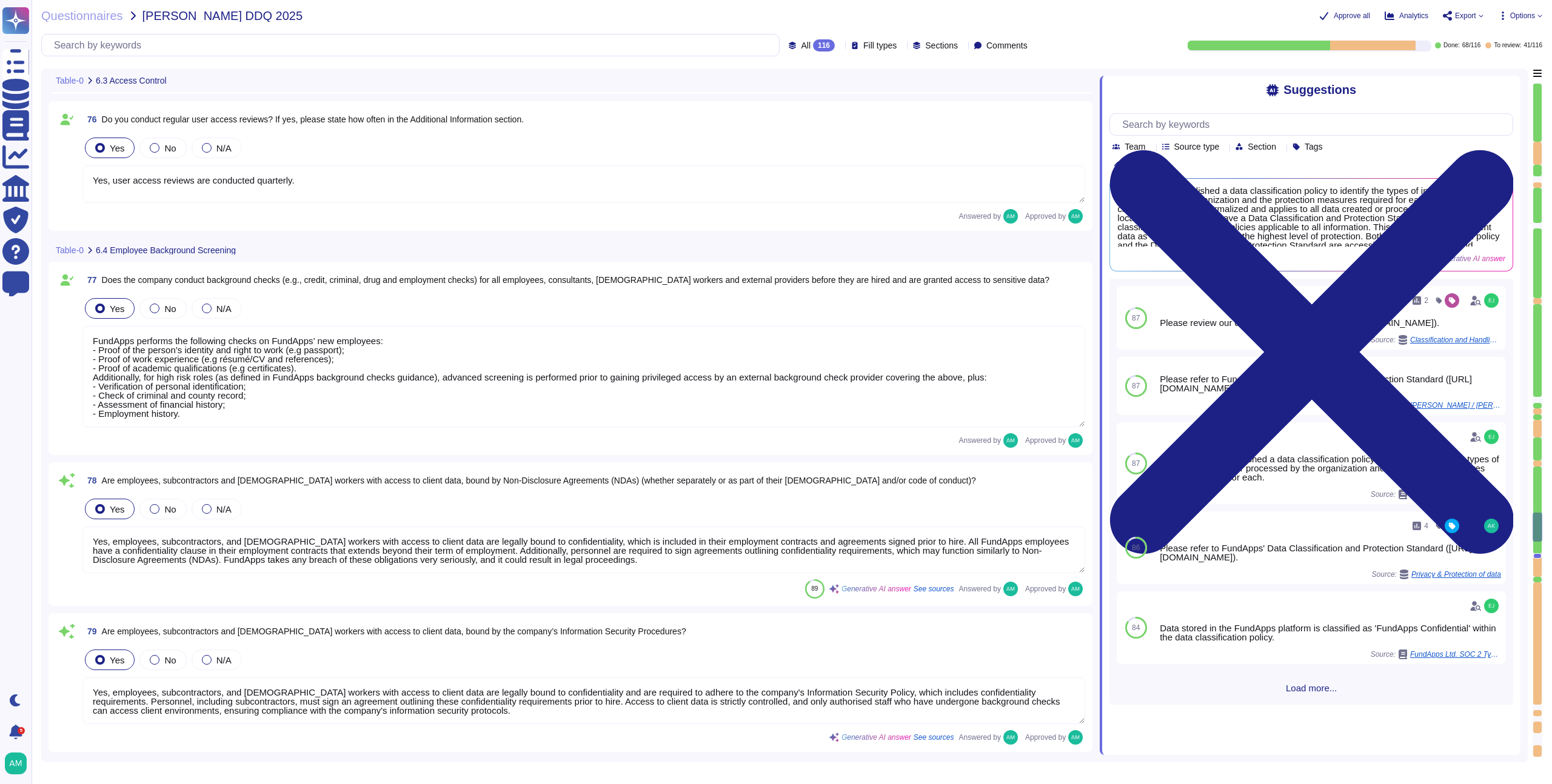
type textarea "Yes, employees, subcontractors, and [DEMOGRAPHIC_DATA] workers with access to c…"
type textarea "Our production platform is on a dedicated network with no wireless access. Fund…"
type textarea "Yes, we contract with a CREST-accredited external provider to perform penetrati…"
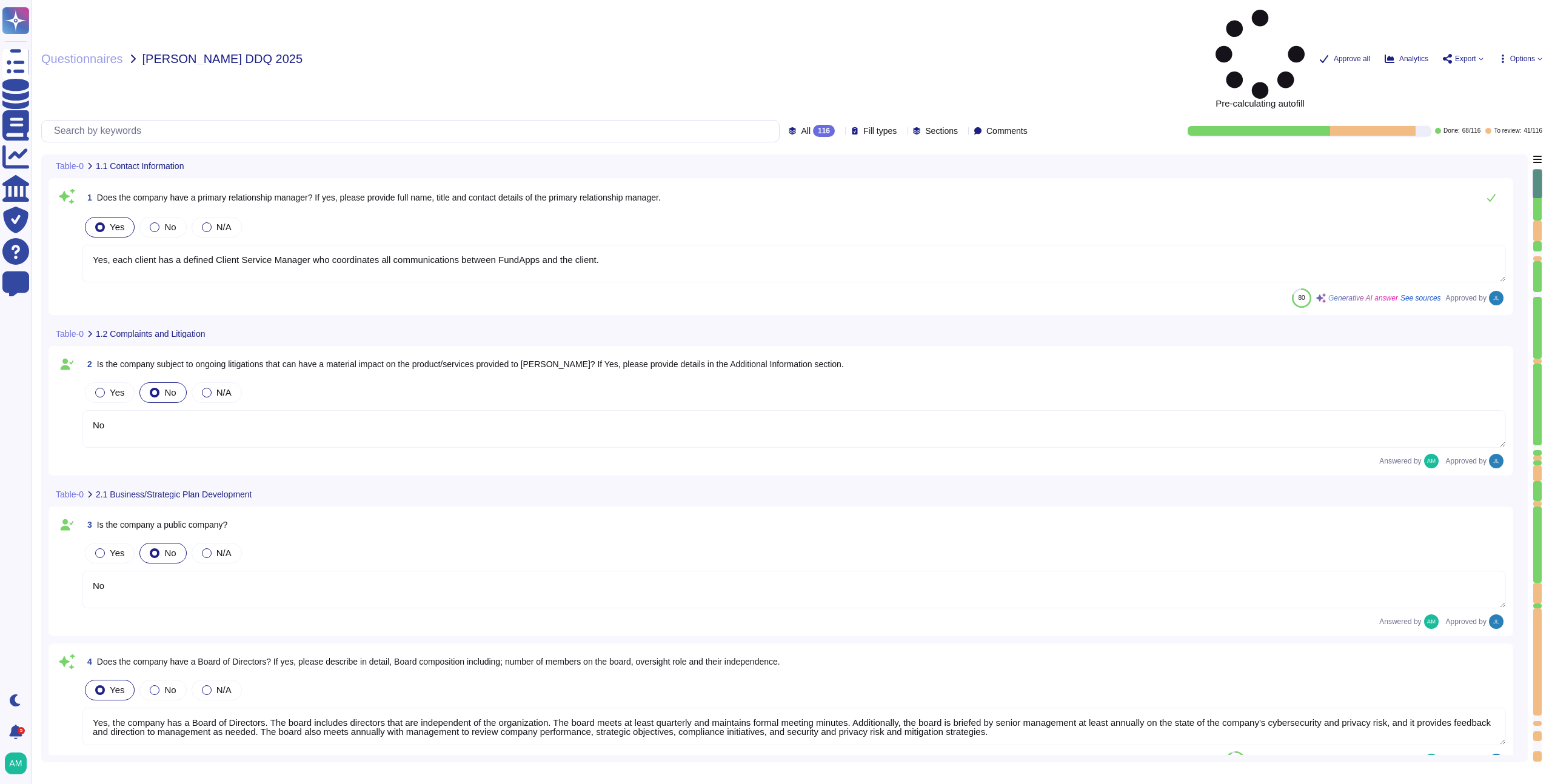
type textarea "Yes, each client has a defined Client Service Manager who coordinates all commu…"
type textarea "No"
type textarea "Yes, the company has a Board of Directors. The board includes directors that ar…"
type textarea "No"
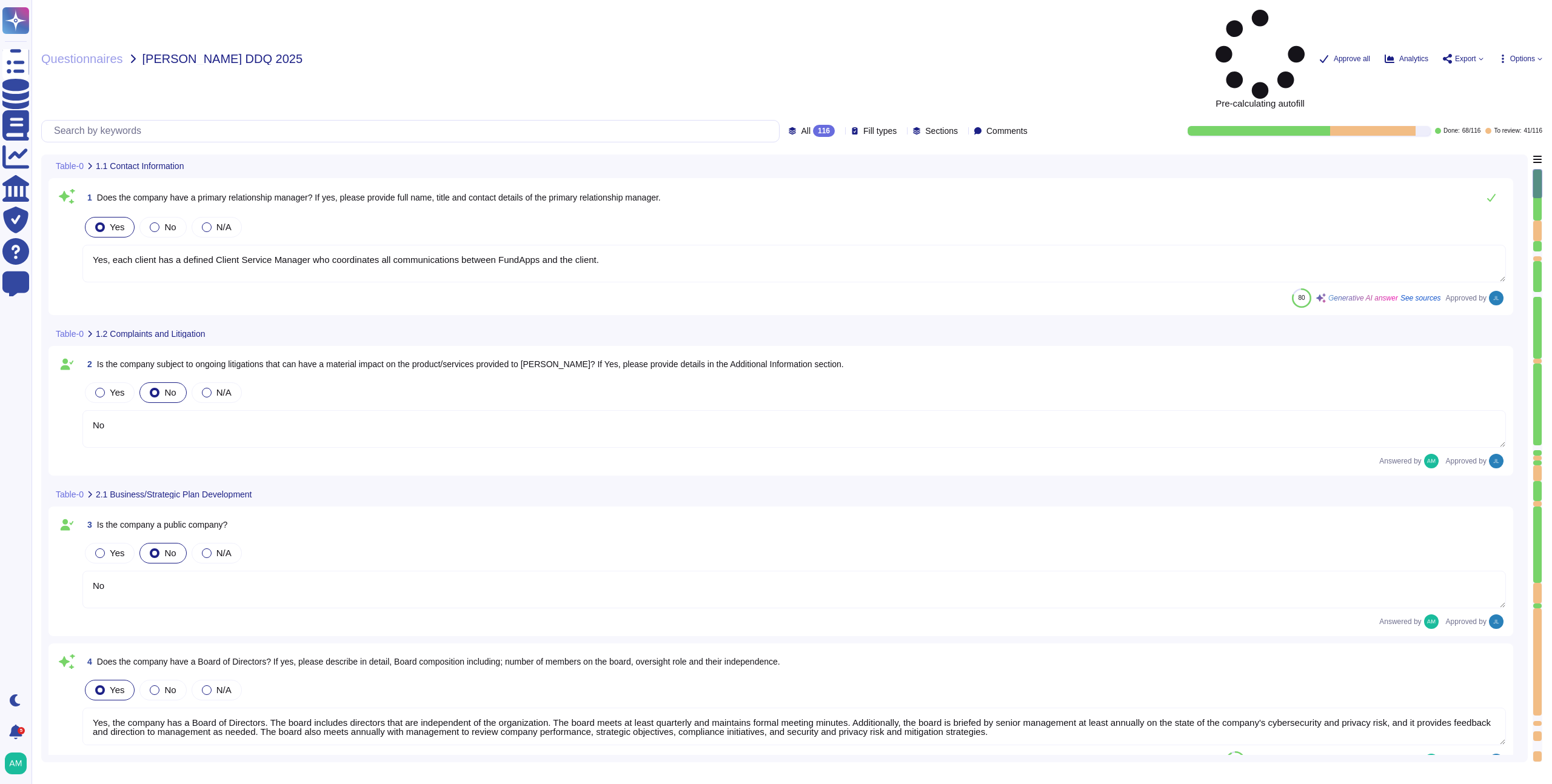
type textarea "Our CEO - [PERSON_NAME]"
type textarea "The board of directors plays a significant role in the company's strategic over…"
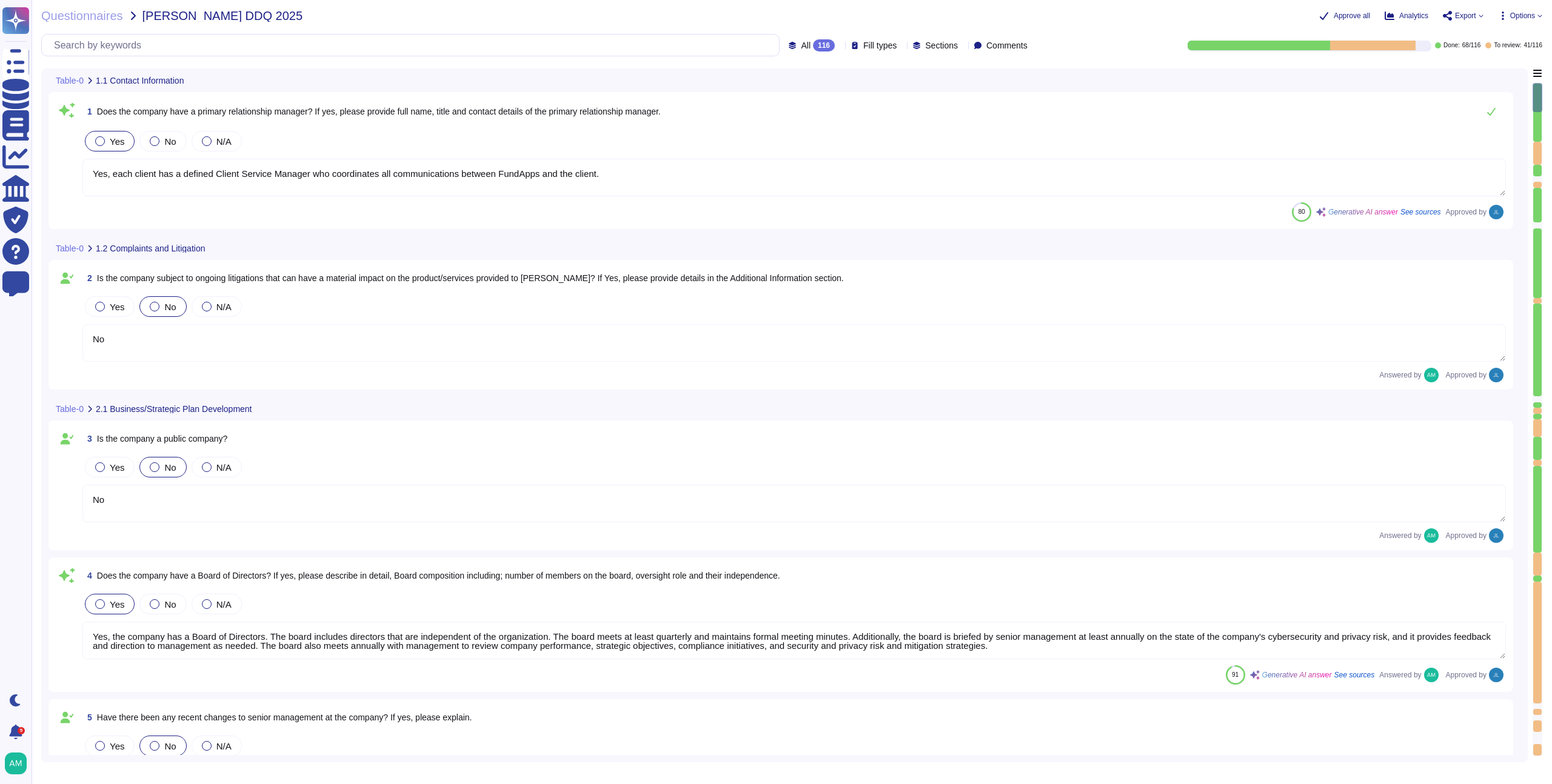
click at [813, 42] on div "116" at bounding box center [823, 46] width 22 height 12
click at [813, 43] on div "116" at bounding box center [823, 46] width 22 height 12
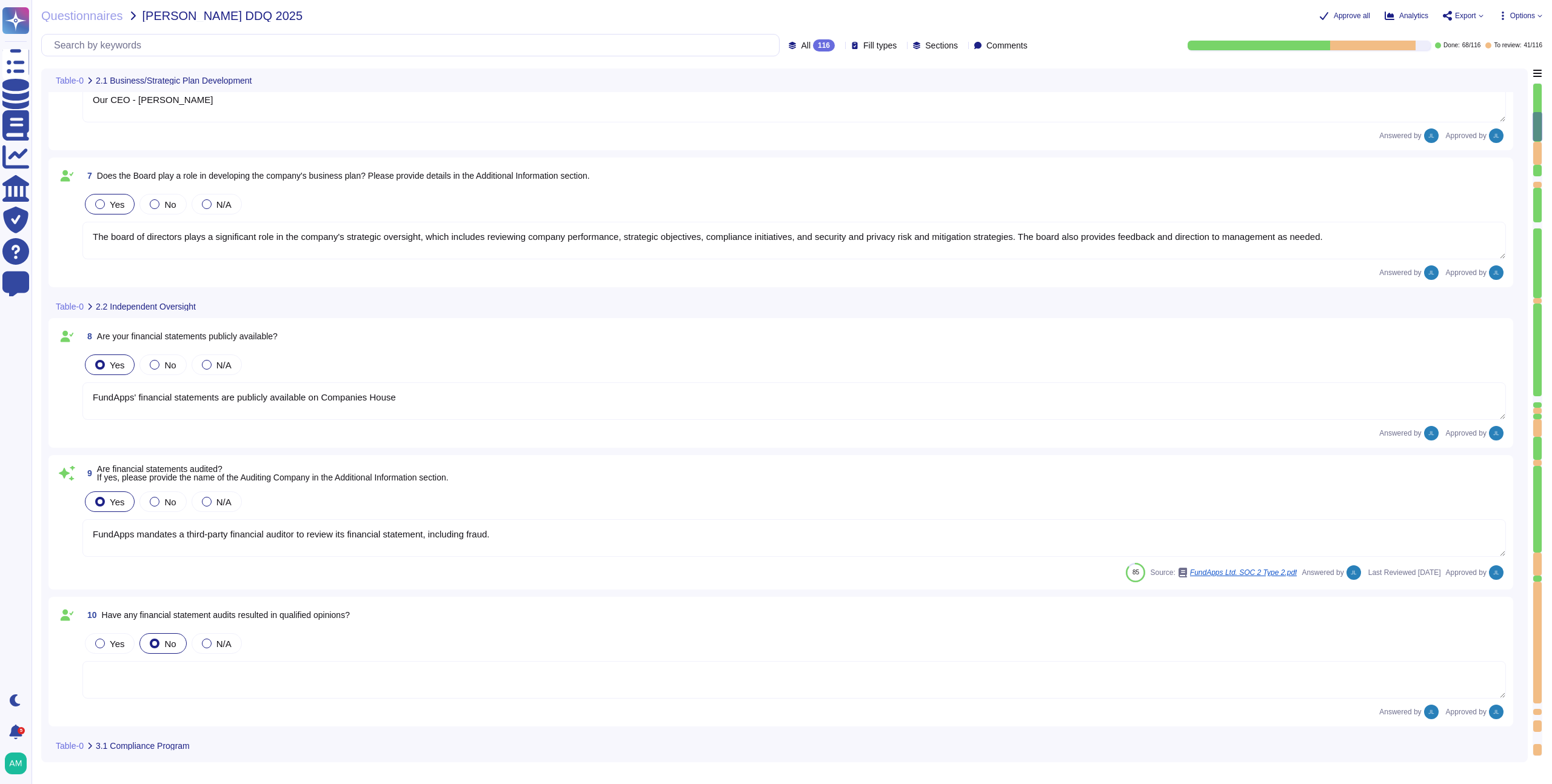
type textarea "FundApps' financial statements are publicly available on Companies House"
type textarea "FundApps mandates a third-party financial auditor to review its financial state…"
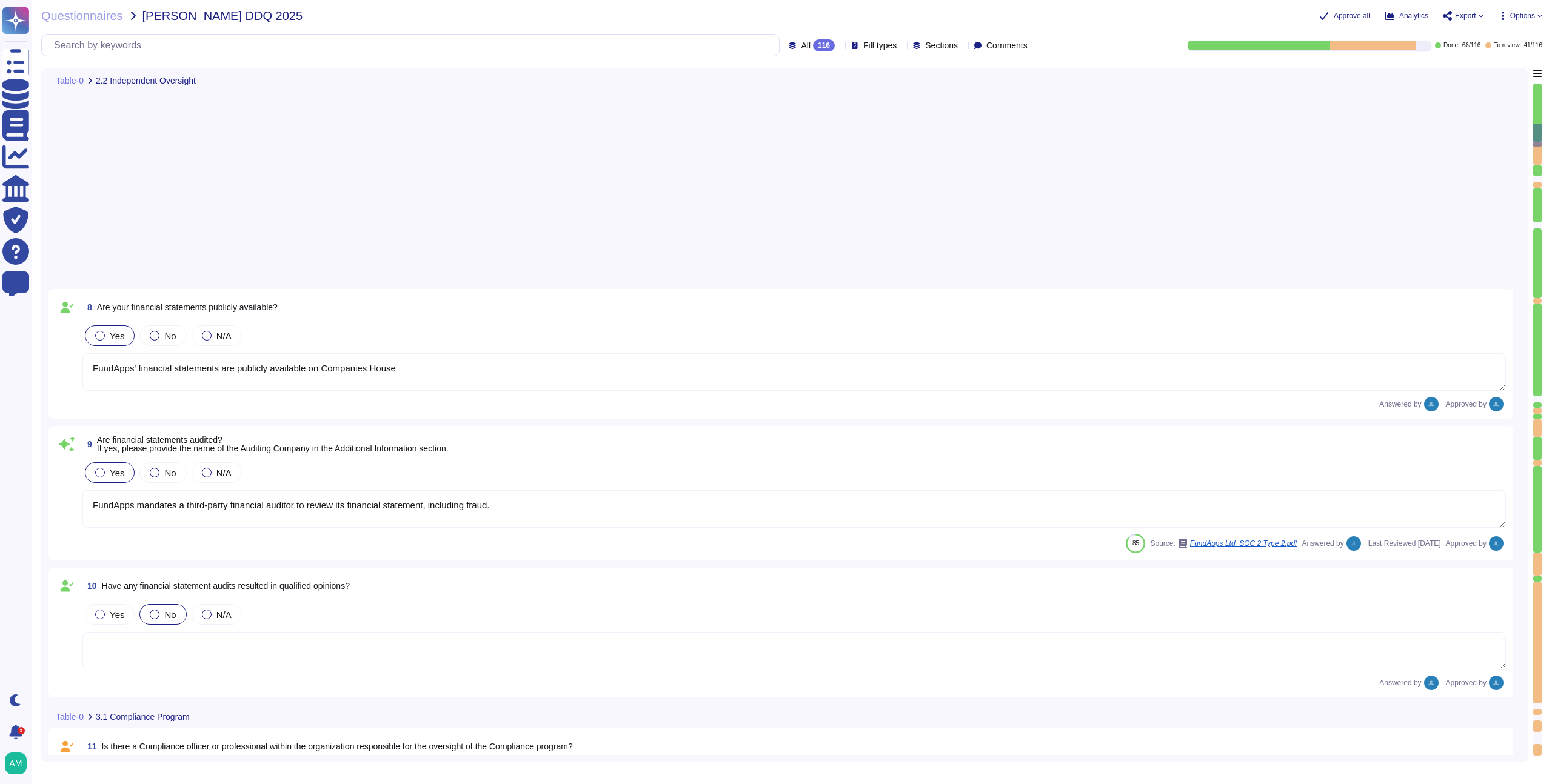
type textarea "System’s (ISMS) clauses and controls are scheduled and performed as part of an …"
type textarea "Yes, FundApps has a defined Code of Conduct, which is signed off annually by th…"
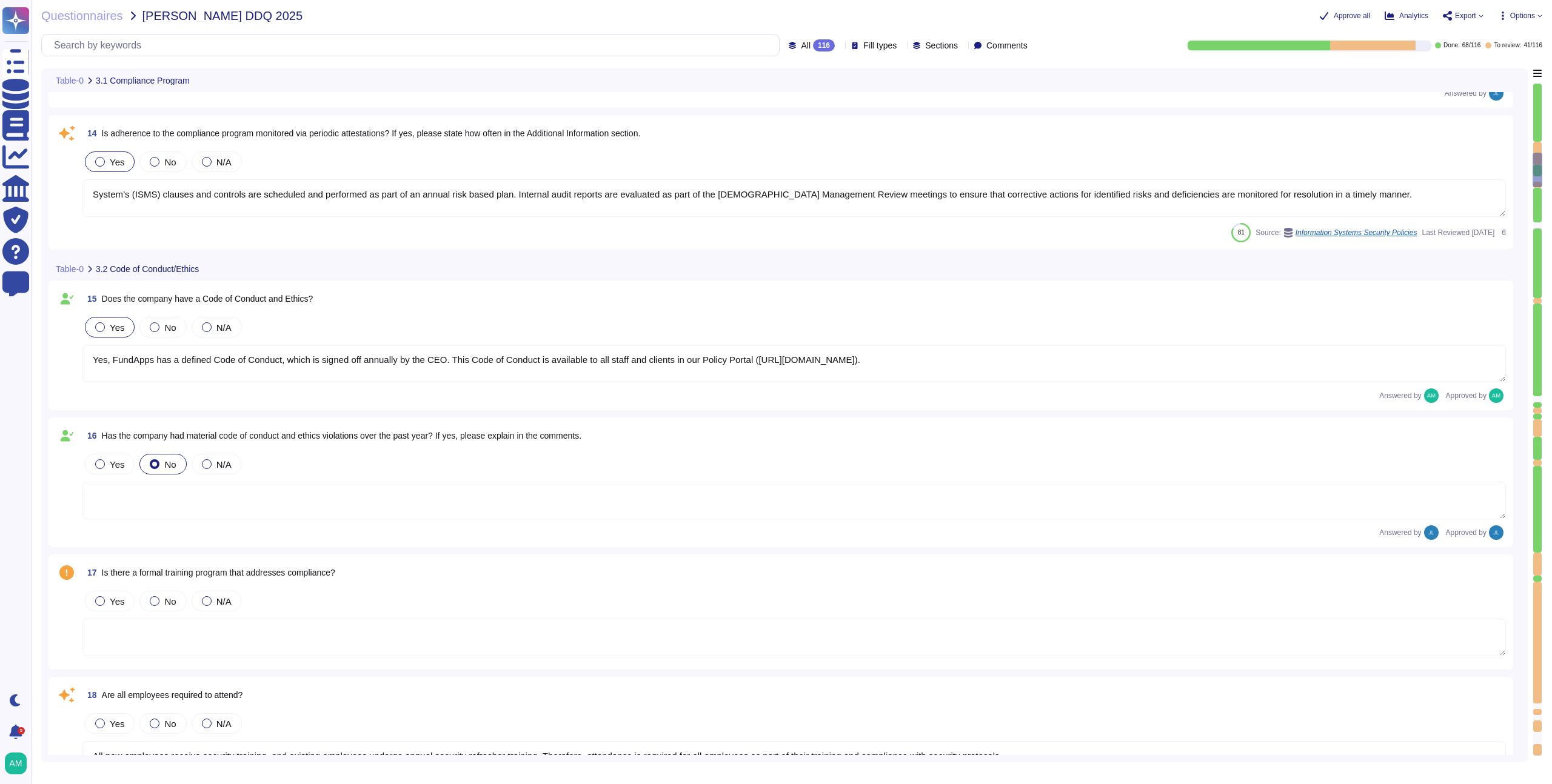
type textarea "All new employees receive security training, and existing employees undergo ann…"
type textarea "Yes, FundApps has a whistleblowing policy, which is detailed in the Code of Con…"
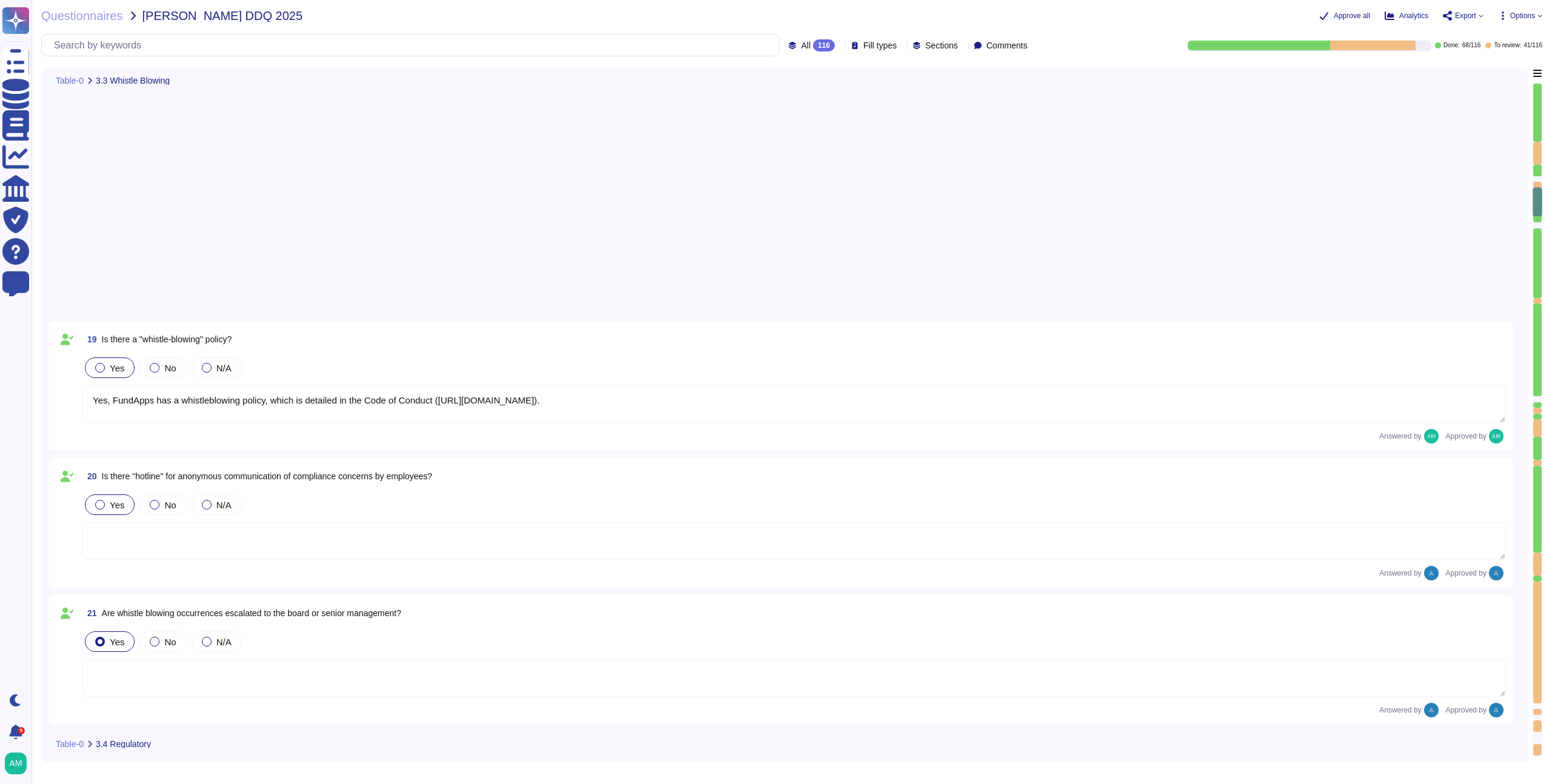
type textarea "FundApps's legal team regularly reviews all applicable laws to ensure complianc…"
type textarea "FundApps's Code of Conduct includes a section on Conflict of Interest. The Code…"
type textarea "FundApps has a defined Code of Conduct, which is signed off by the CEO. This Co…"
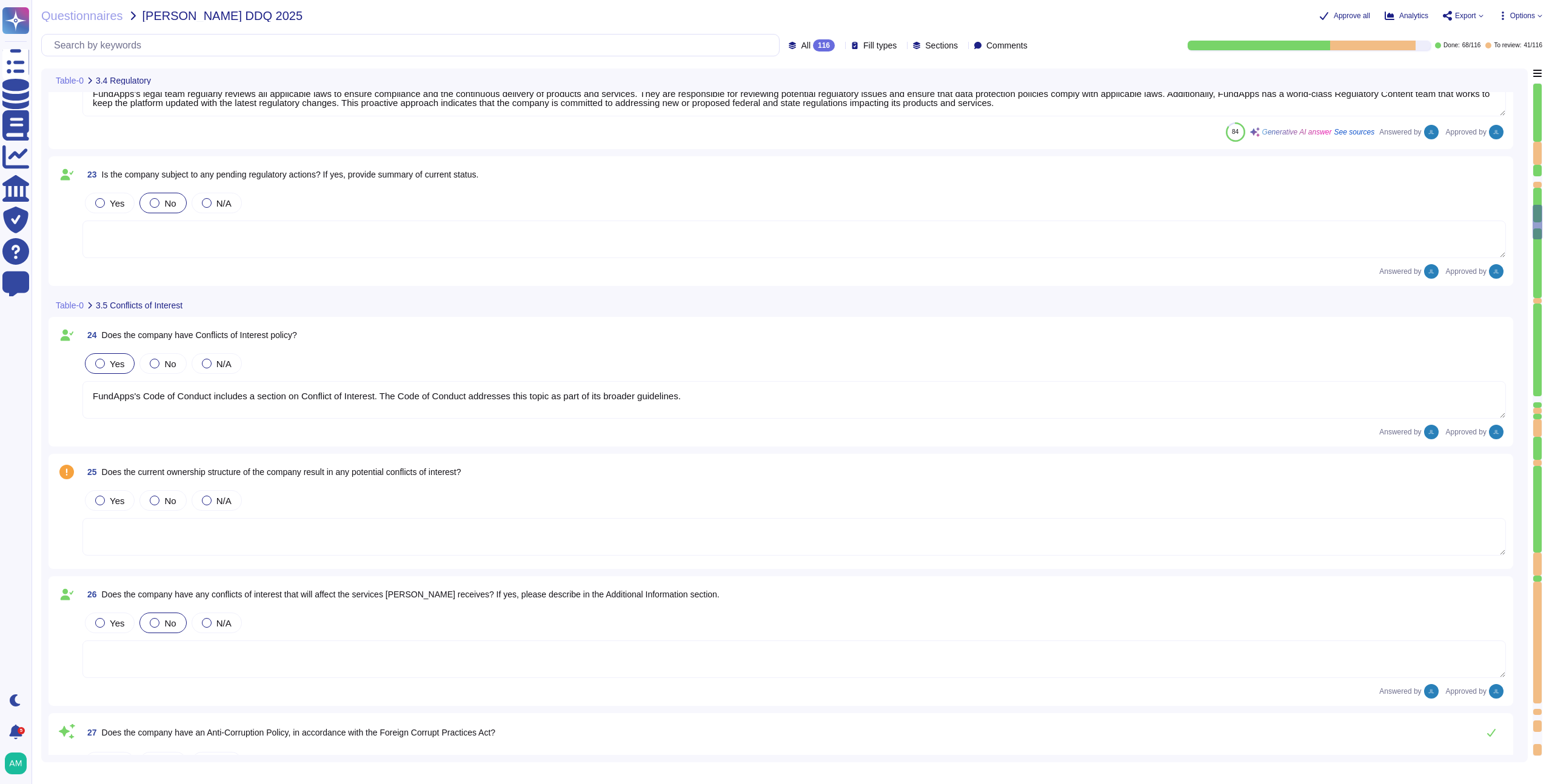
type textarea "Yes, the company has procedures in place to allow reporting of any misconduct, …"
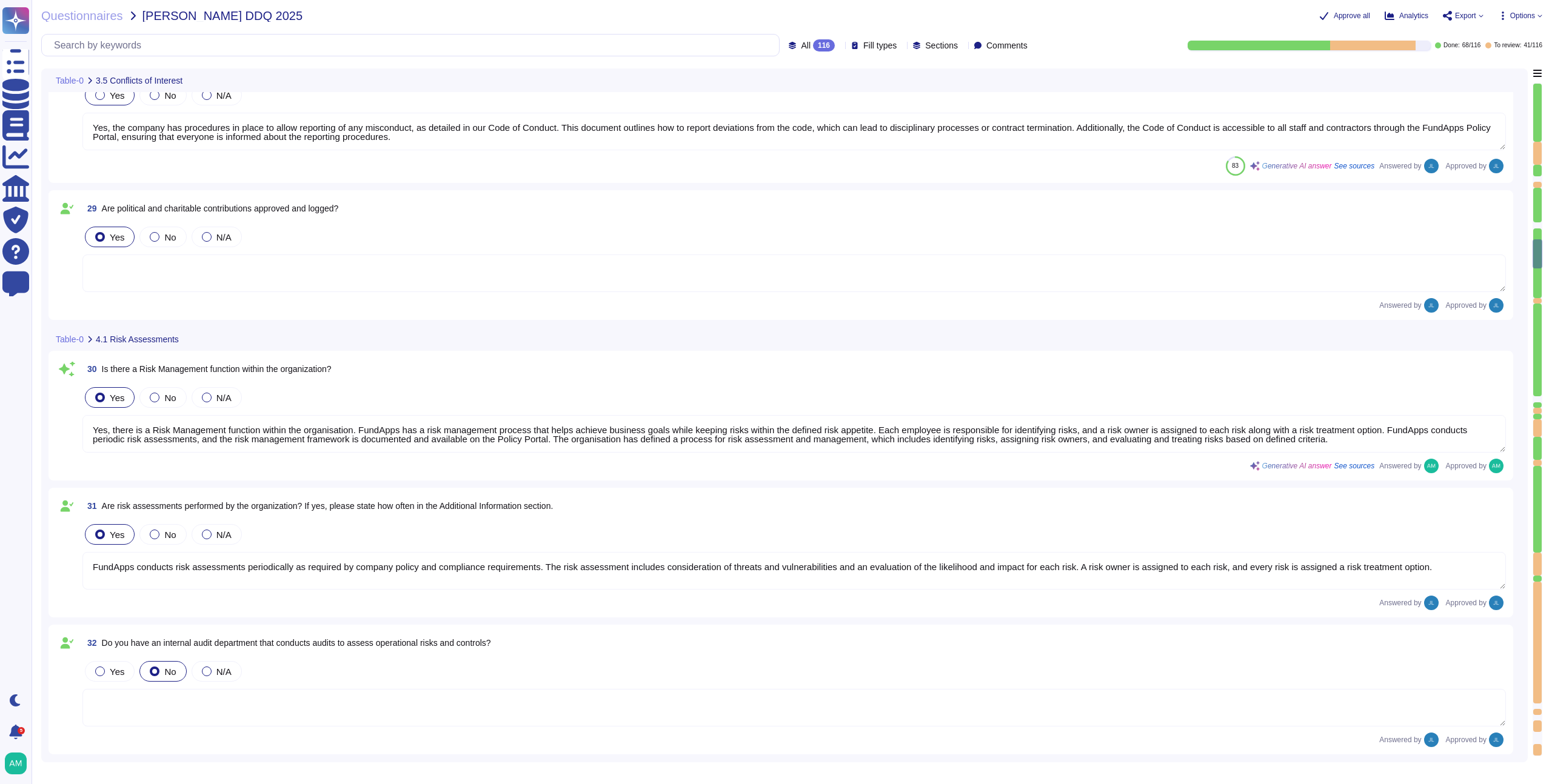
type textarea "Yes, there is a Risk Management function within the organisation. FundApps has …"
type textarea "FundApps conducts risk assessments periodically as required by company policy a…"
type textarea "FundApps is audited annually by independent third-party auditors who provide a …"
type textarea "Yes, we have a formal Incident Response Policy that includes comprehensive proc…"
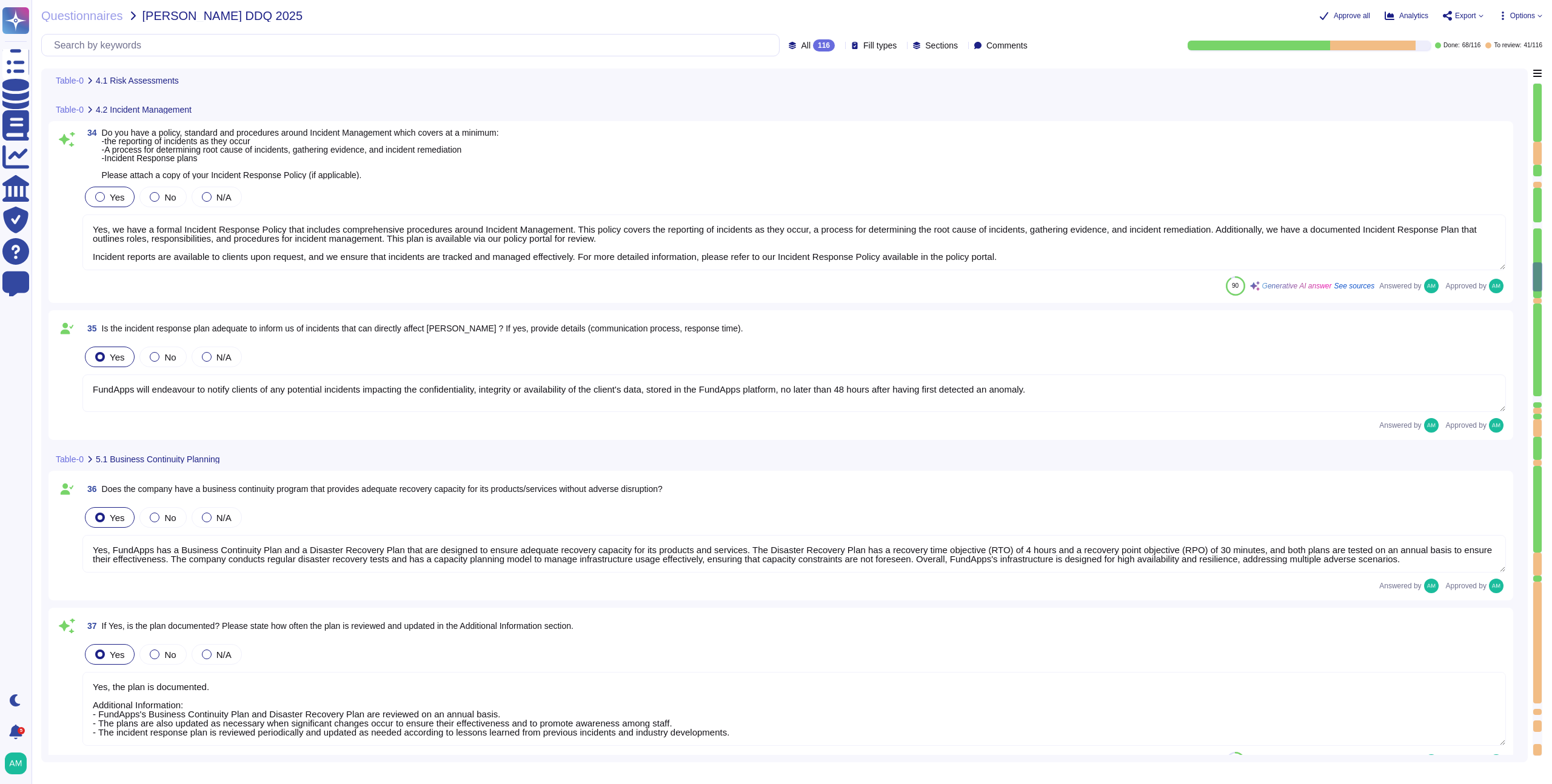
type textarea "FundApps will endeavour to notify clients of any potential incidents impacting …"
type textarea "Yes, FundApps has a Business Continuity Plan and a Disaster Recovery Plan that …"
type textarea "Yes, the plan is documented. Additional Information: - FundApps's Business Cont…"
type textarea "The business continuity and disaster recovery plans at [GEOGRAPHIC_DATA] includ…"
type textarea "Yes, a business continuity exercise has been performed in the last 12 months. T…"
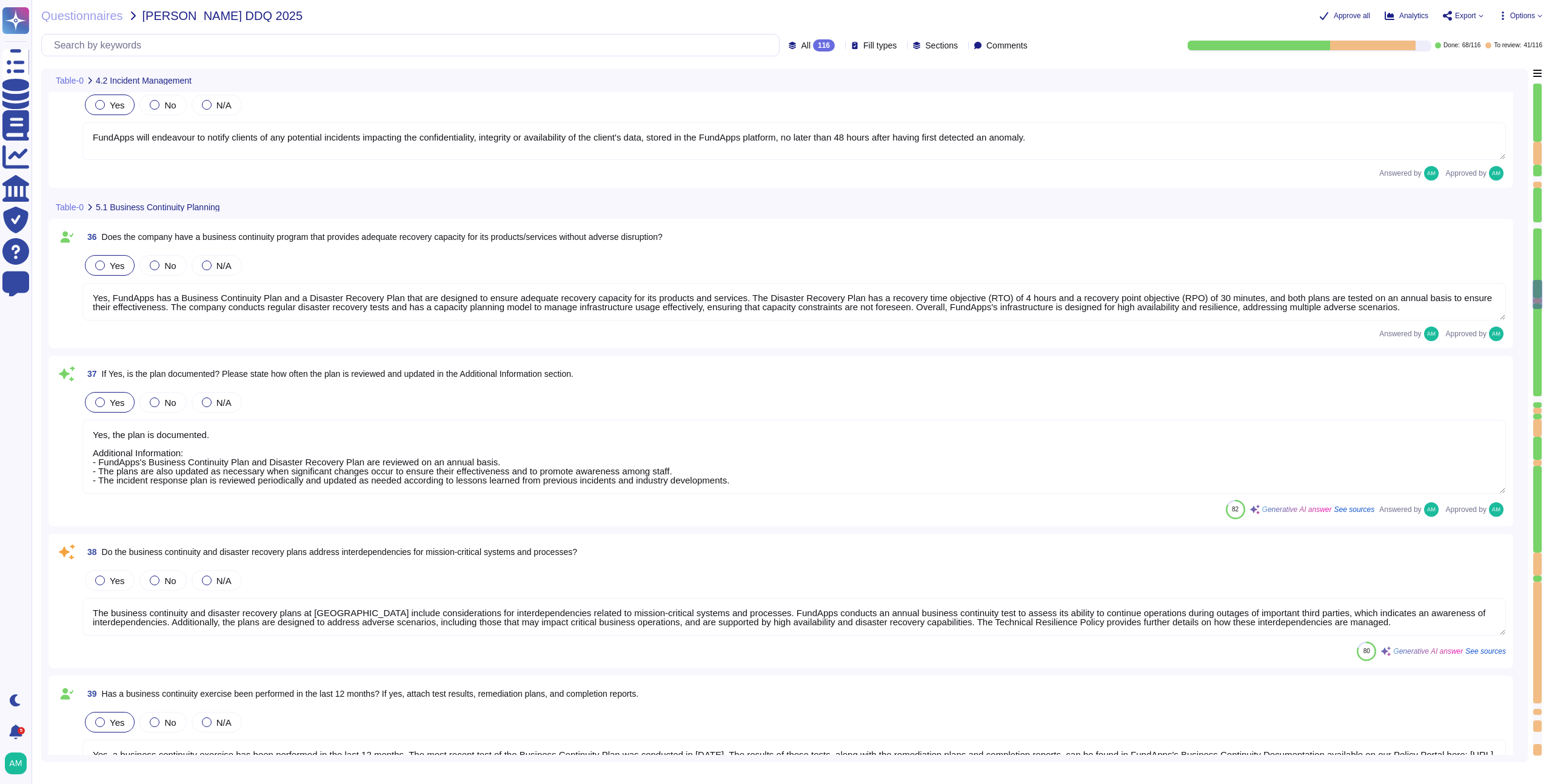
type textarea "Yes, as described in the Business Continuity Policy ([URL][DOMAIN_NAME])."
type textarea "Yes, RTO (Recovery Time Objective) and RPO (Recovery Point Objective) metrics a…"
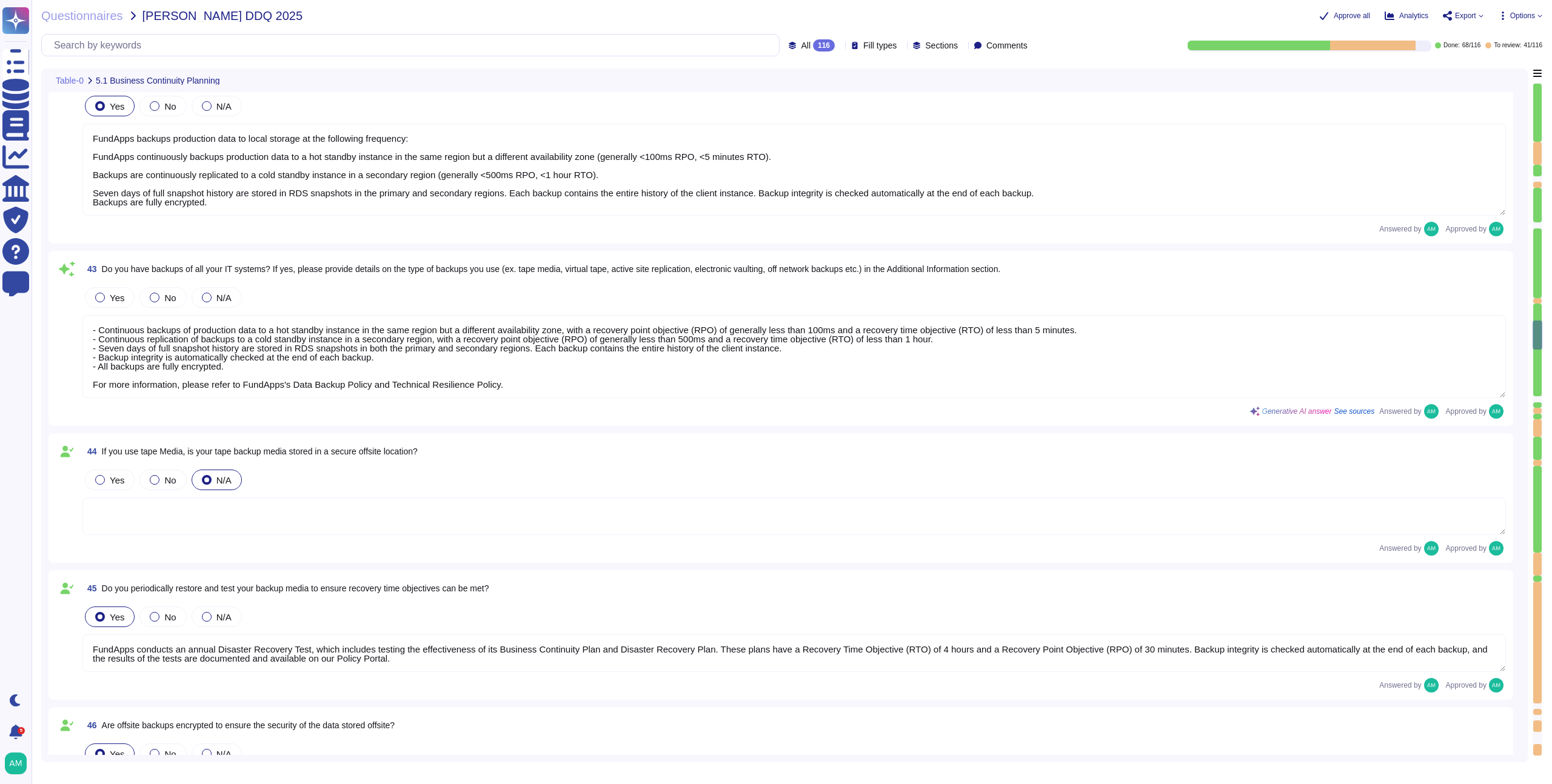
type textarea "FundApps backups production data to local storage at the following frequency: F…"
type textarea "- Continuous backups of production data to a hot standby instance in the same r…"
type textarea "FundApps conducts an annual Disaster Recovery Test, which includes testing the …"
type textarea "Yes, appropriate training procedures and documentation have been established at…"
type textarea "The overall operational accountability for information security is held by Fund…"
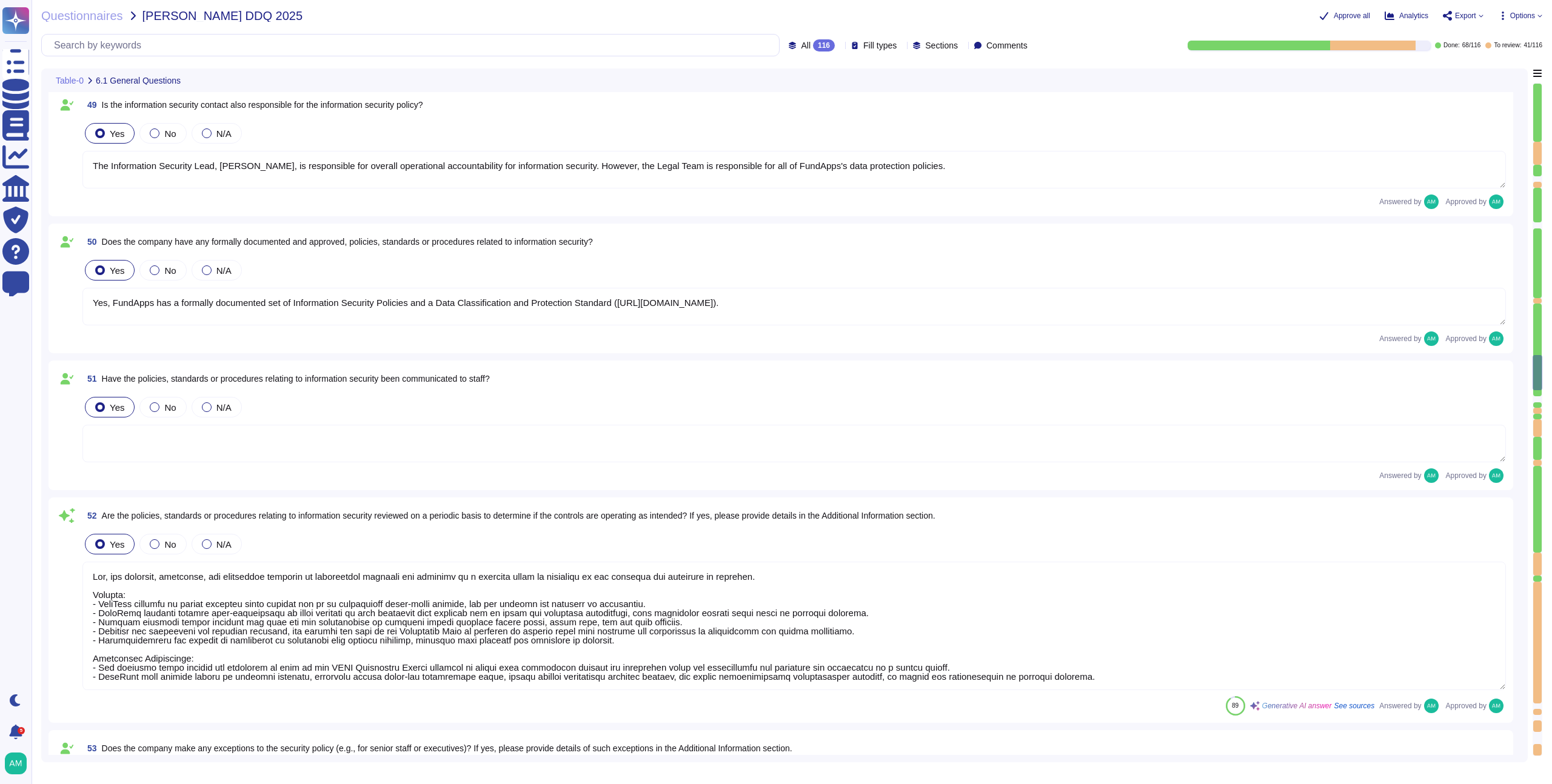
type textarea "The Information Security Lead, [PERSON_NAME], is responsible for overall operat…"
type textarea "Yes, FundApps has a formally documented set of Information Security Policies an…"
type textarea "Yes, the policies, standards, and procedures relating to information security a…"
type textarea "FundApps’ security exceptions are logged in the Security Exceptions Log and the…"
type textarea "The overall operational accountability for information security is held by Fund…"
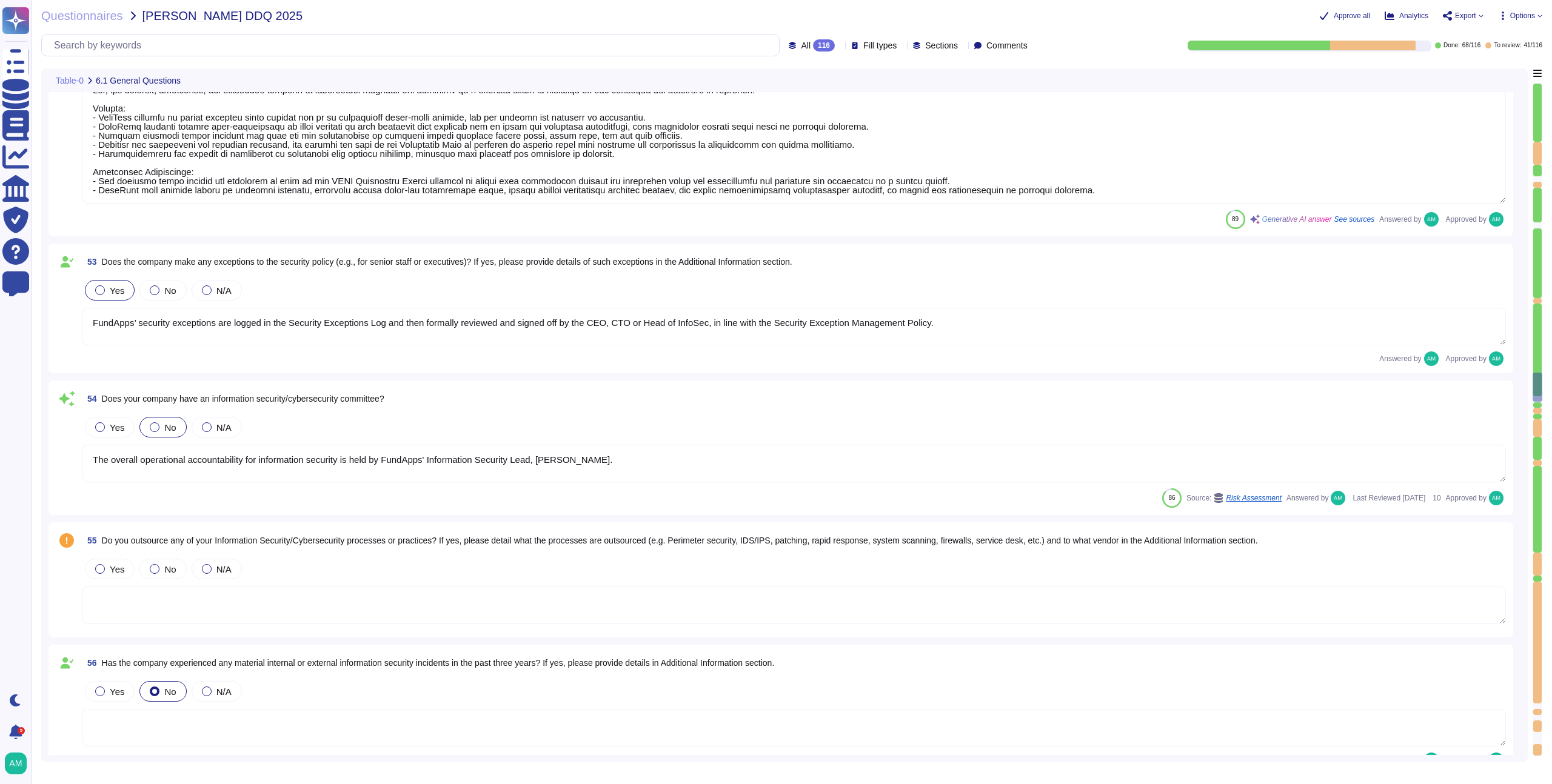
type textarea "Yes, FundApps has dedicated cybersecurity insurance that covers various aspects…"
type textarea "Yes, independent assessments of our IT systems, policies, and procedures have b…"
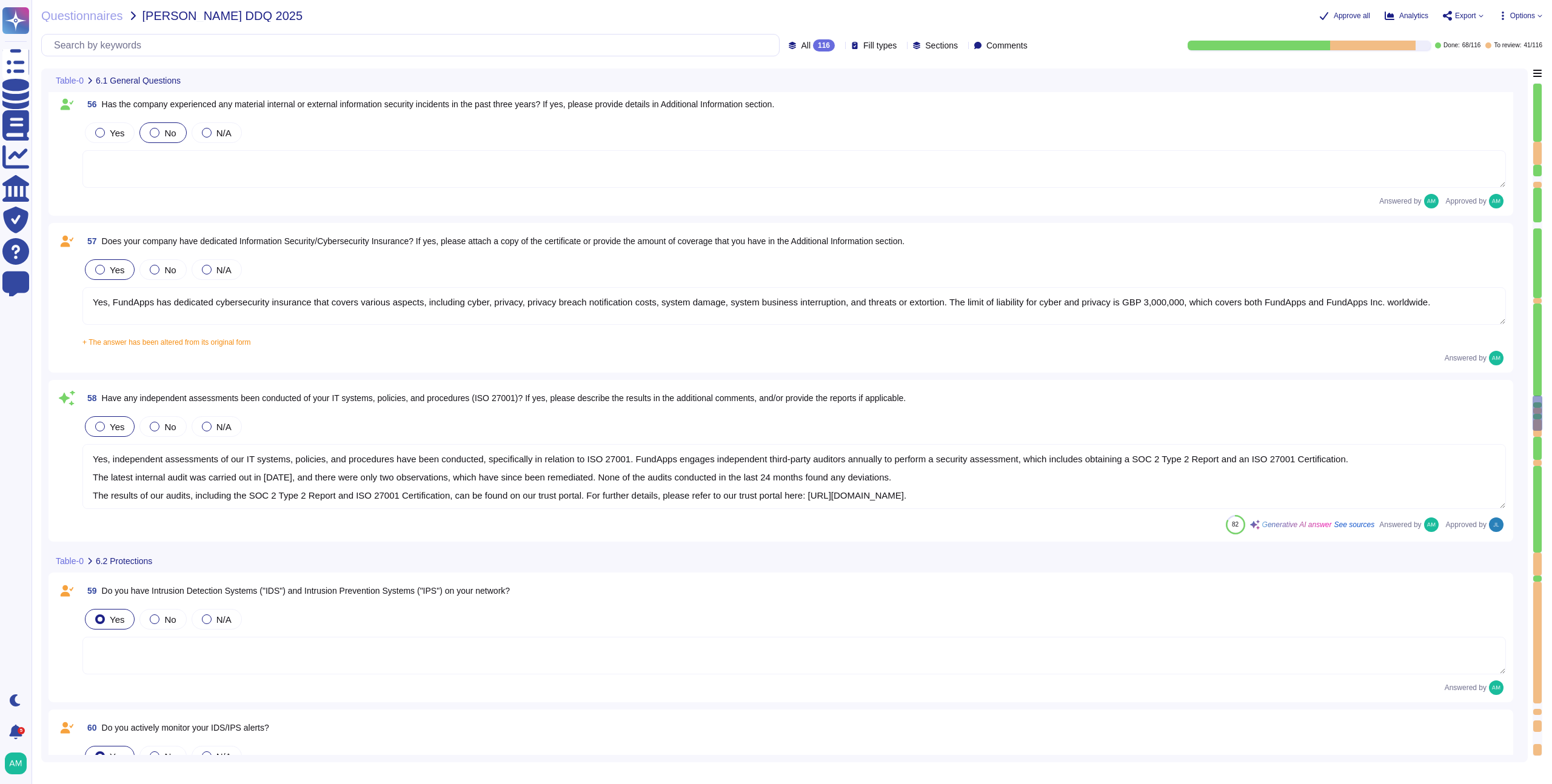
type textarea "All security incidents and events are centralised in FundApps' SIEM, and any al…"
type textarea "FundApps uses several layers of security controls to detect and remediate vulne…"
type textarea "FundApps uses a combination of DataDog Cloud SIEM and AWS logs to perform real-…"
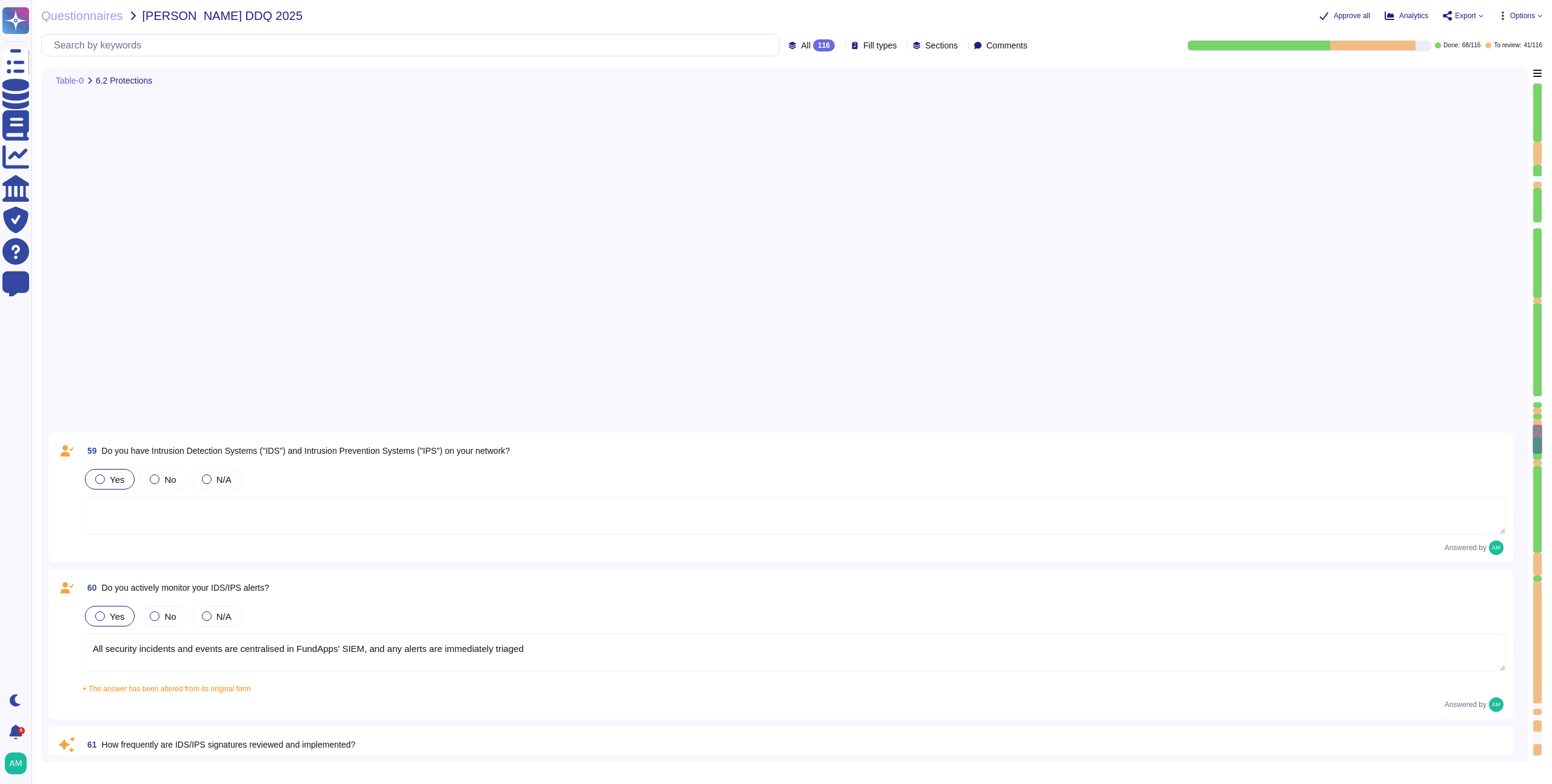
scroll to position [8542, 0]
type textarea "Encryption of data in transit All client data sent to or generated inside our p…"
type textarea "FundApps deploys an antivirus solution across FundApps workstations and servers…"
type textarea "Abnormal behaviour signatures are automatically updated by the solution provide…"
type textarea "No, but FundApps staff use a secure virtual desktop to access FundApps' client …"
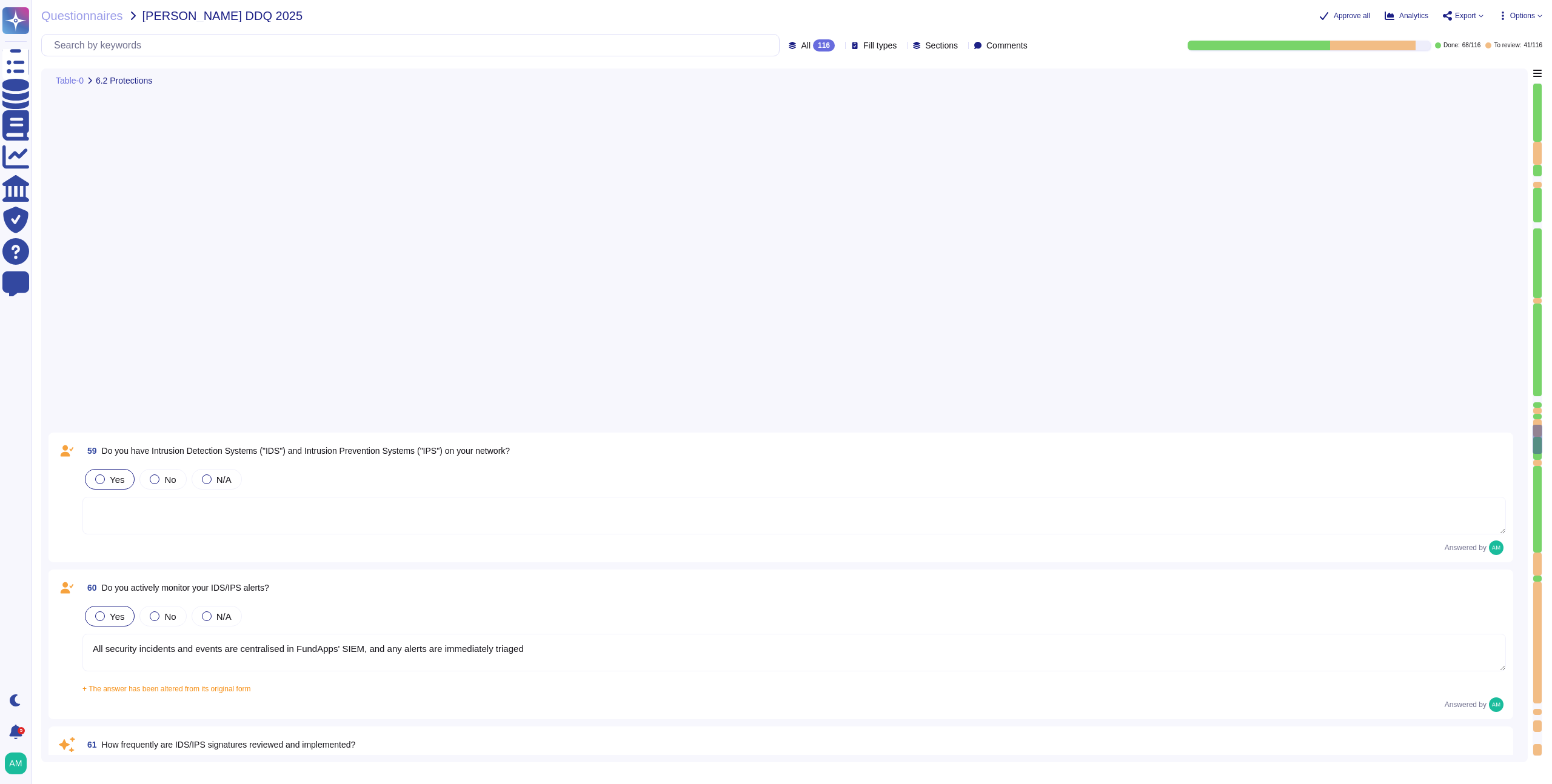
type textarea "Employees do have local administrative rights to their devices. However, any de…"
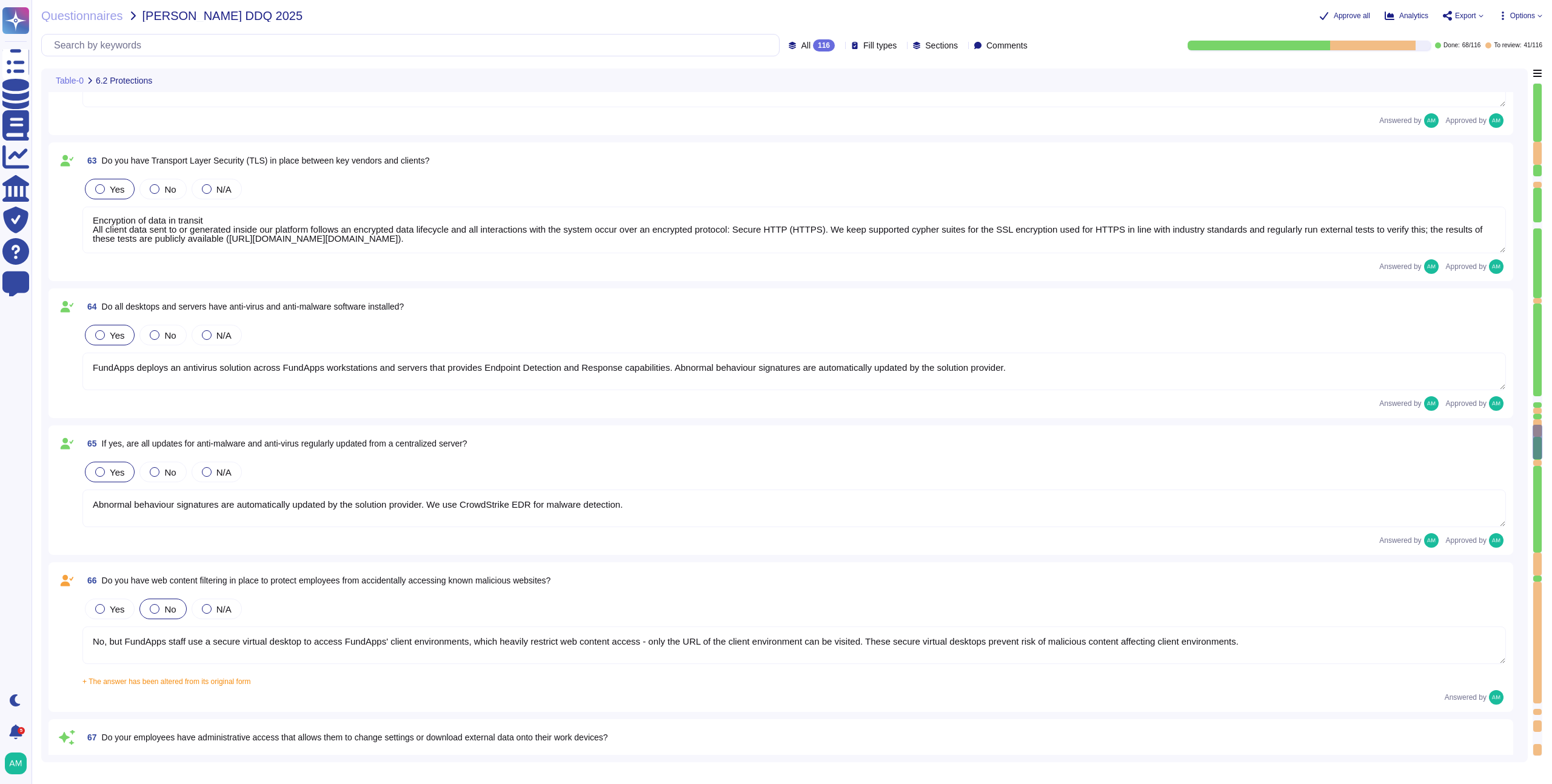
scroll to position [8832, 0]
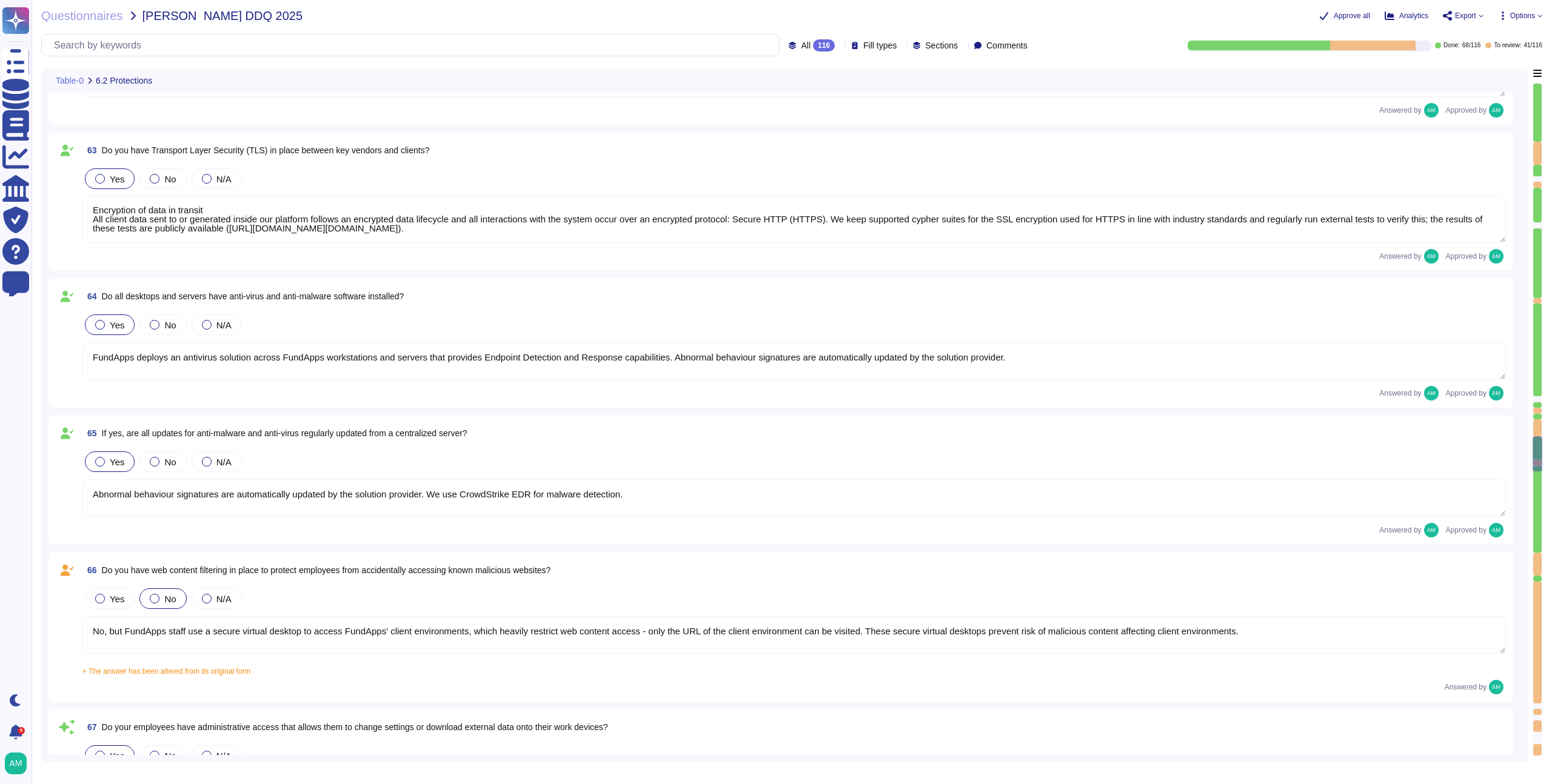
type textarea "The company does not allow employees to use removable media to store or process…"
type textarea "Yes, although FundApps' authentication to our IT systems is mostly phishing-res…"
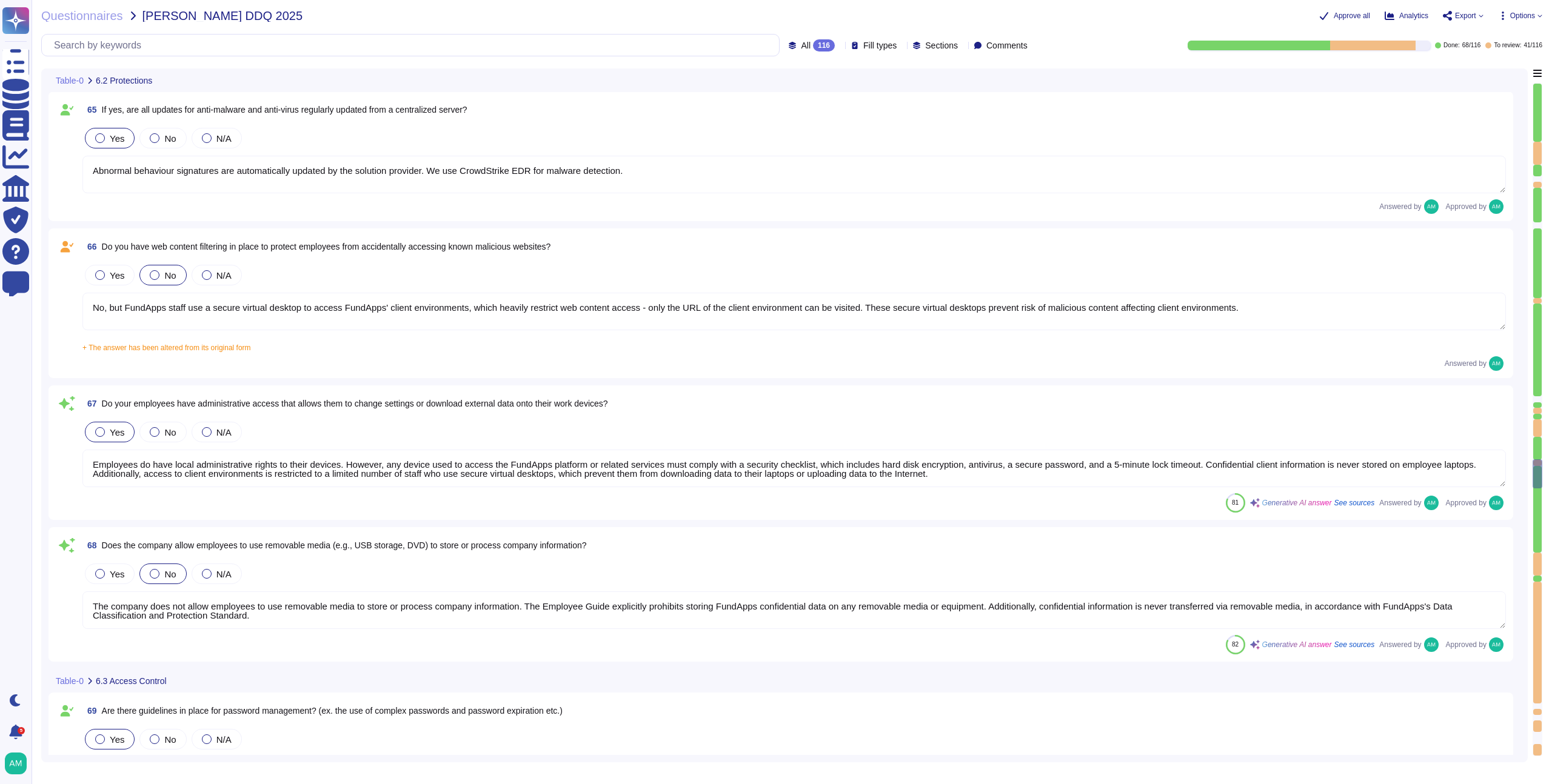
type textarea "Yes, our IT infrastructure can be accessed remotely, but access is strictly con…"
type textarea "Yes, the company requires multi-factor authentication (MFA) for access to all c…"
type textarea "A quarterly review of access privileges on FundApps’ sensitive systems (systems…"
type textarea "Yes, FundApps's policy requires the approval of the head of Client Services, wh…"
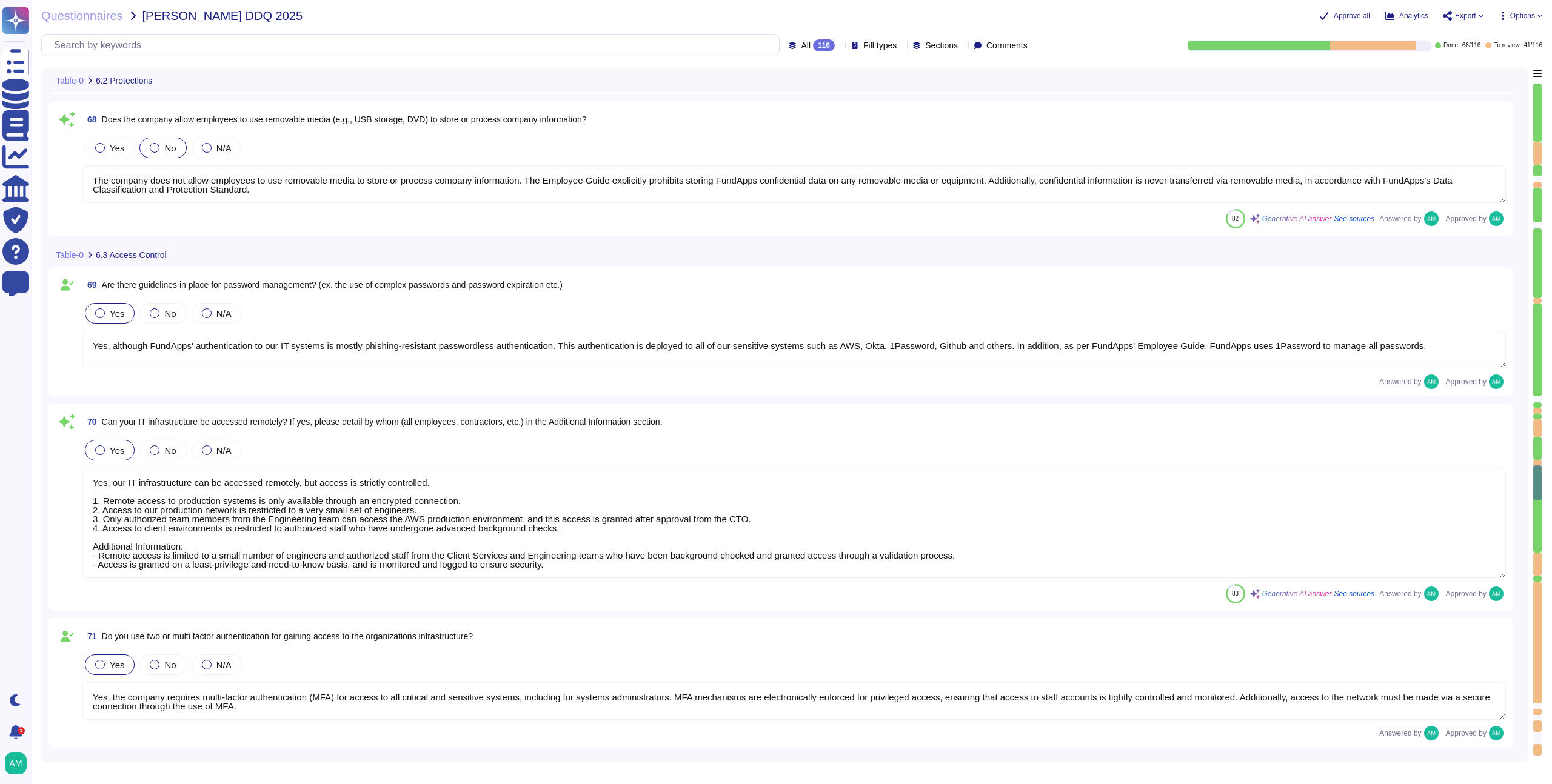
type textarea "Leavers’ access, including subcontractors and third parties, to Okta (which gra…"
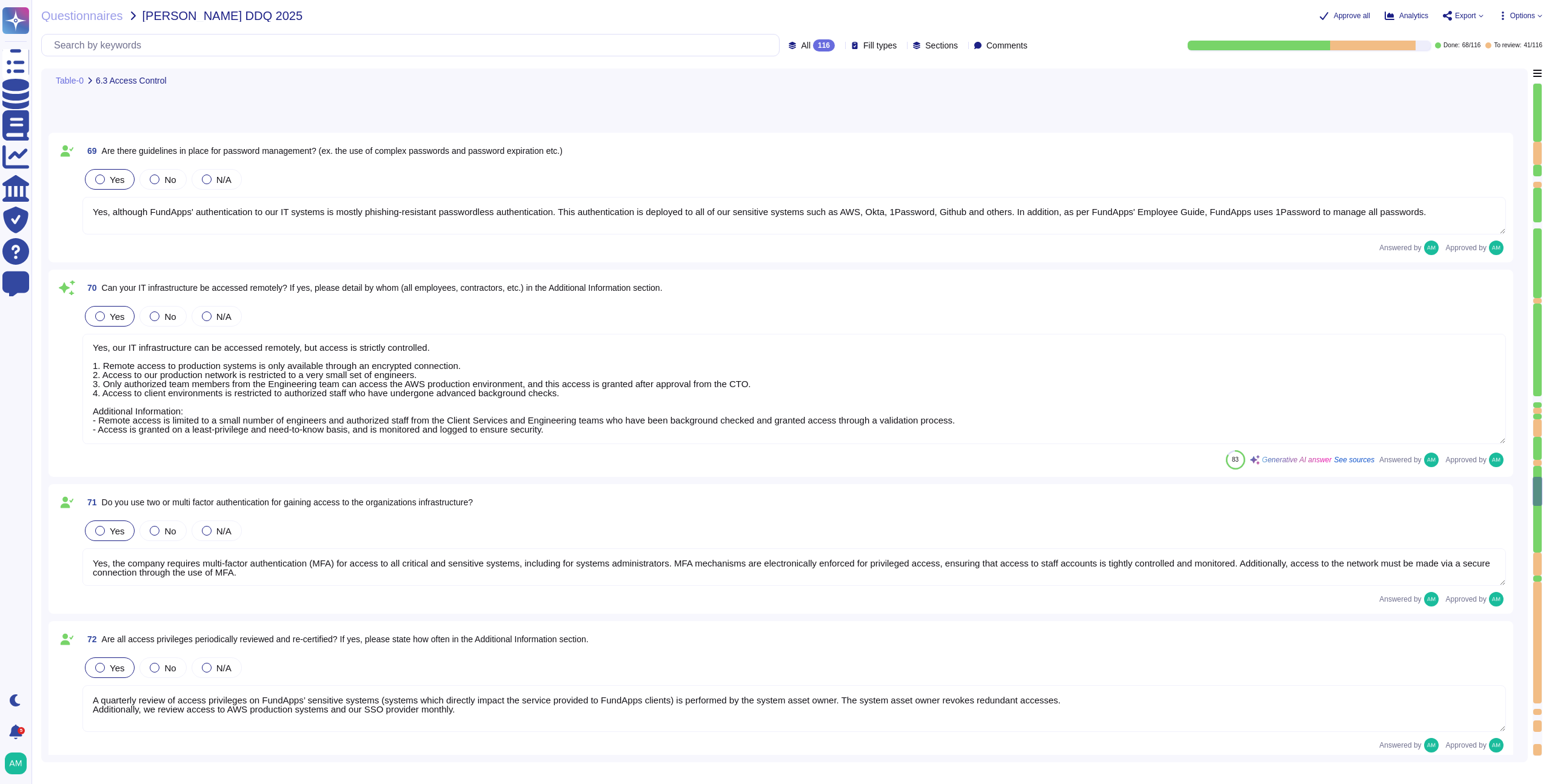
type textarea "A [MEDICAL_DATA] or role does not require a complete review of privileges; howe…"
type textarea "Yes, user access reviews are conducted quarterly."
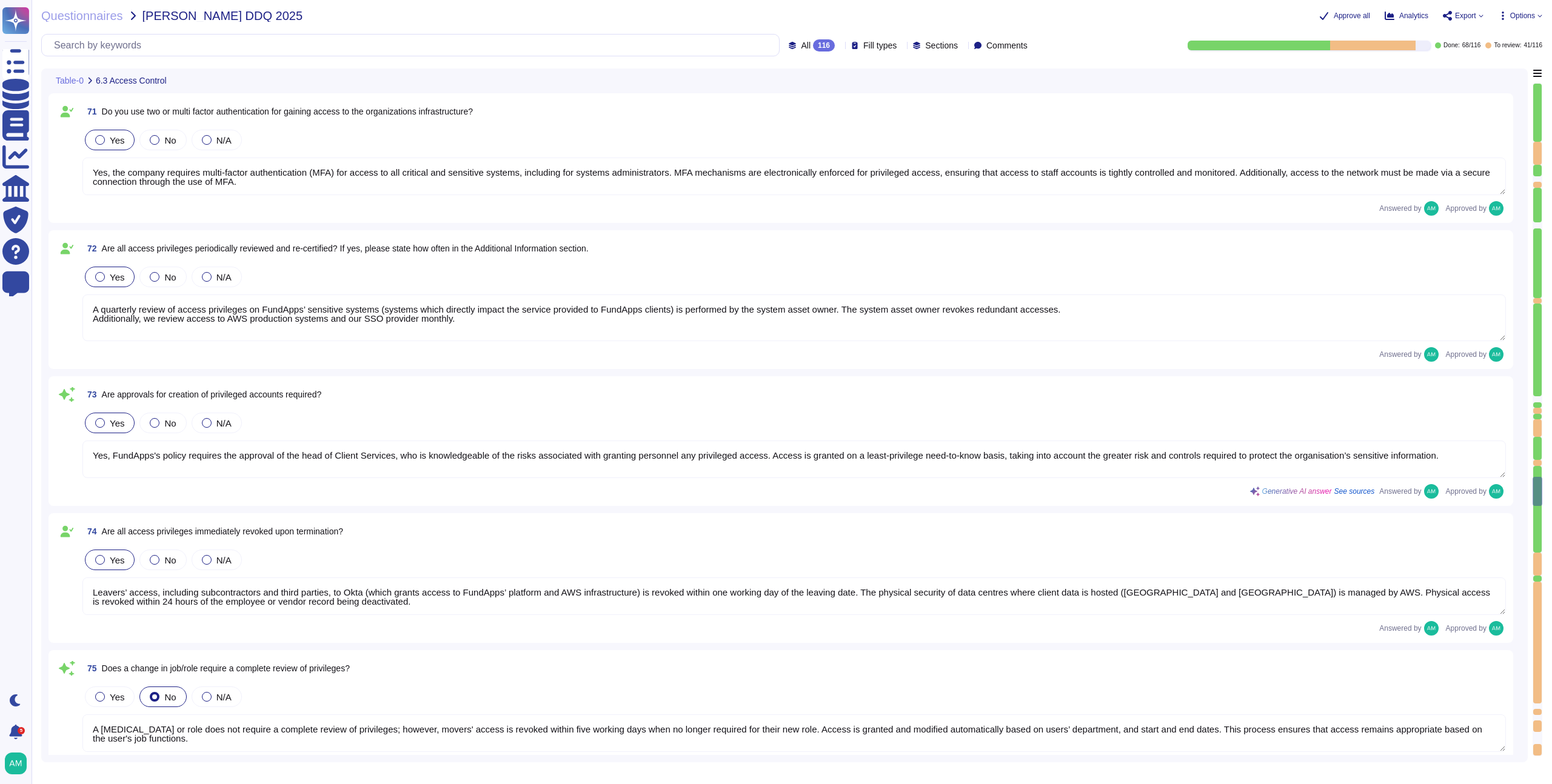
scroll to position [10062, 0]
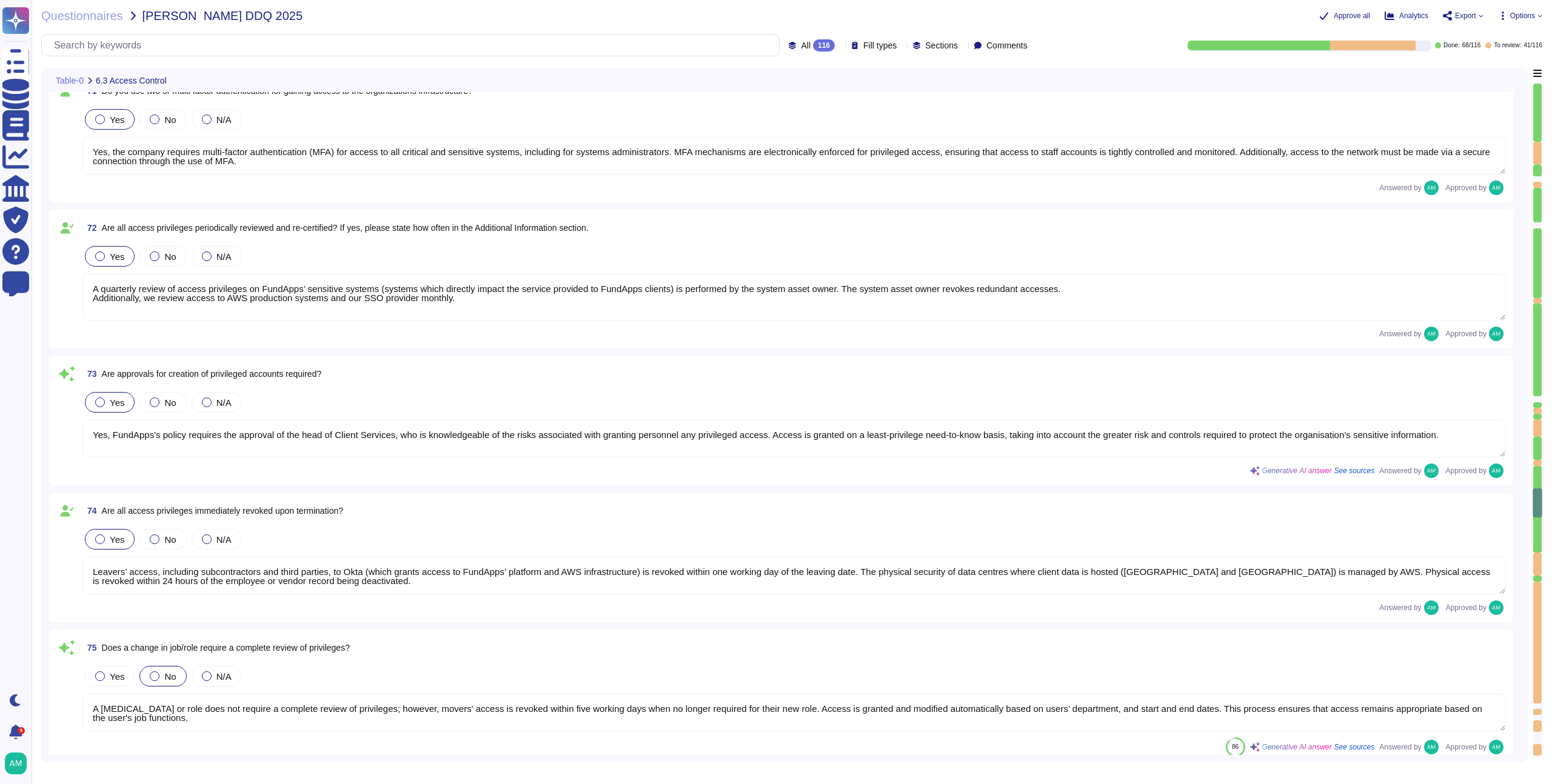
type textarea "FundApps performs the following checks on FundApps’ new employees: - Proof of t…"
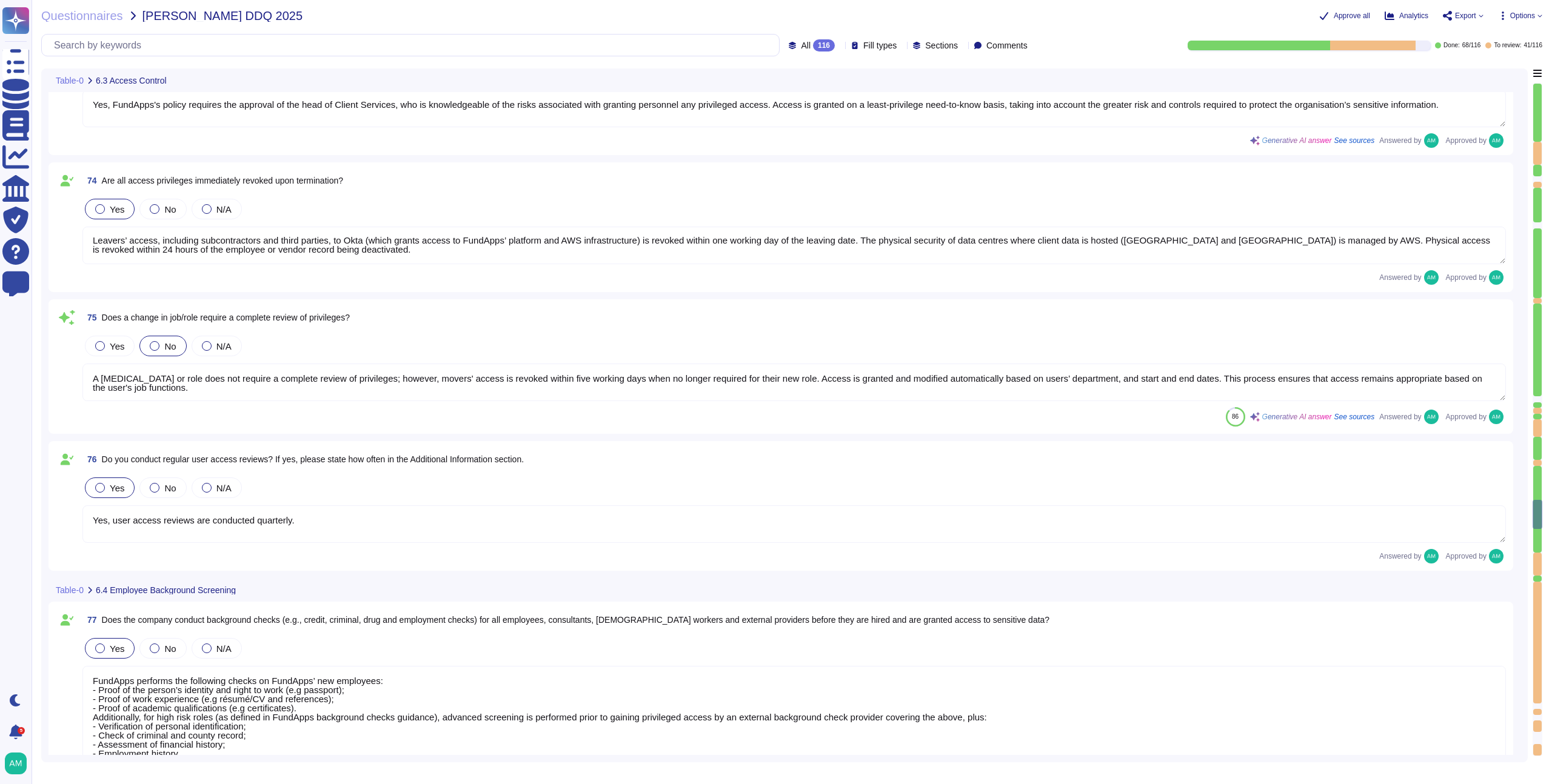
type textarea "Yes, employees, subcontractors, and [DEMOGRAPHIC_DATA] workers with access to c…"
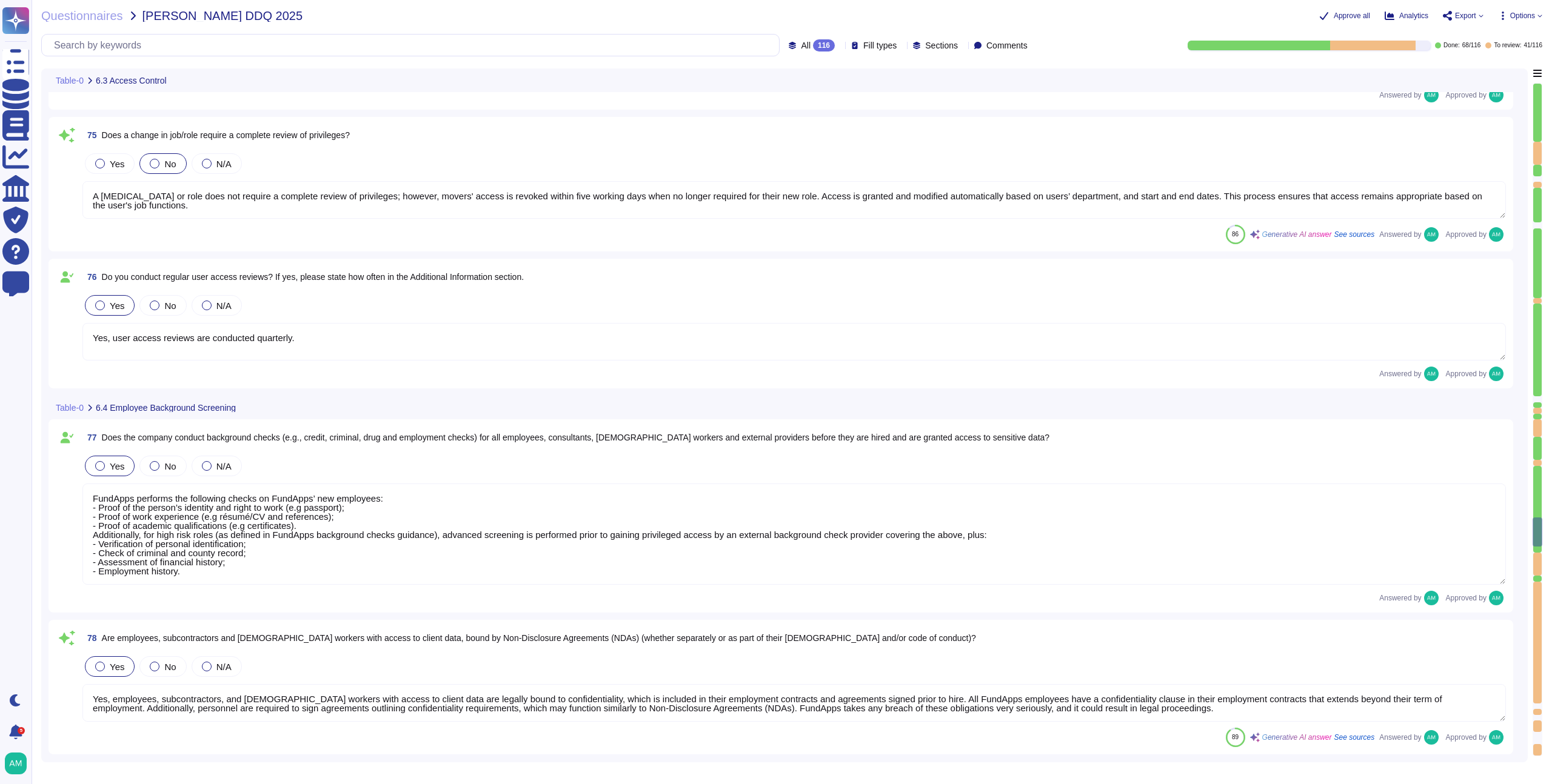
type textarea "Our production platform is on a dedicated network with no wireless access. Fund…"
type textarea "Yes, we contract with a CREST-accredited external provider to perform penetrati…"
type textarea "Yes, [PERSON_NAME] has established a data classification policy to identify the…"
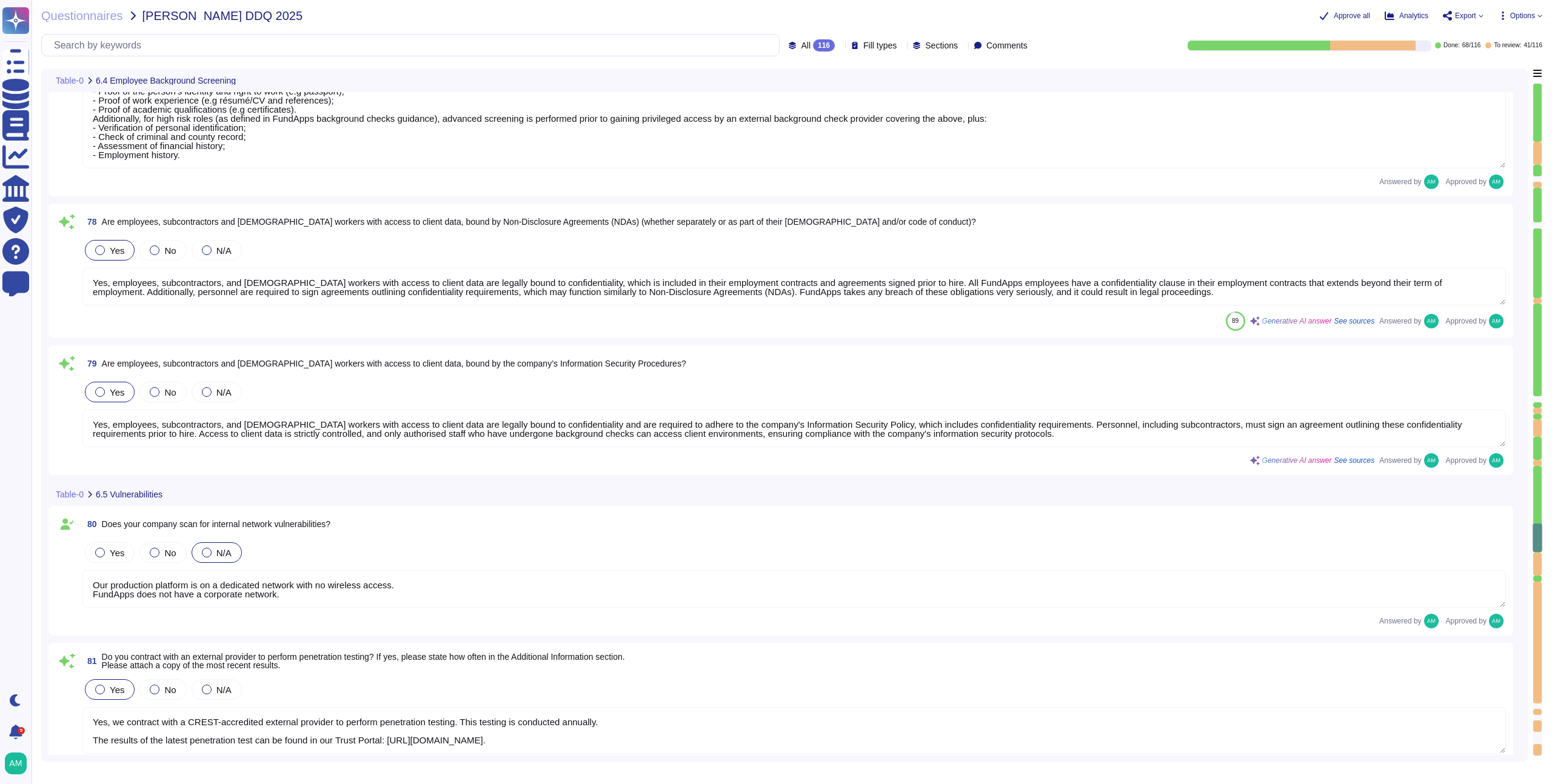
type textarea "Yes, all client data sent to or generated inside our platform follows an encryp…"
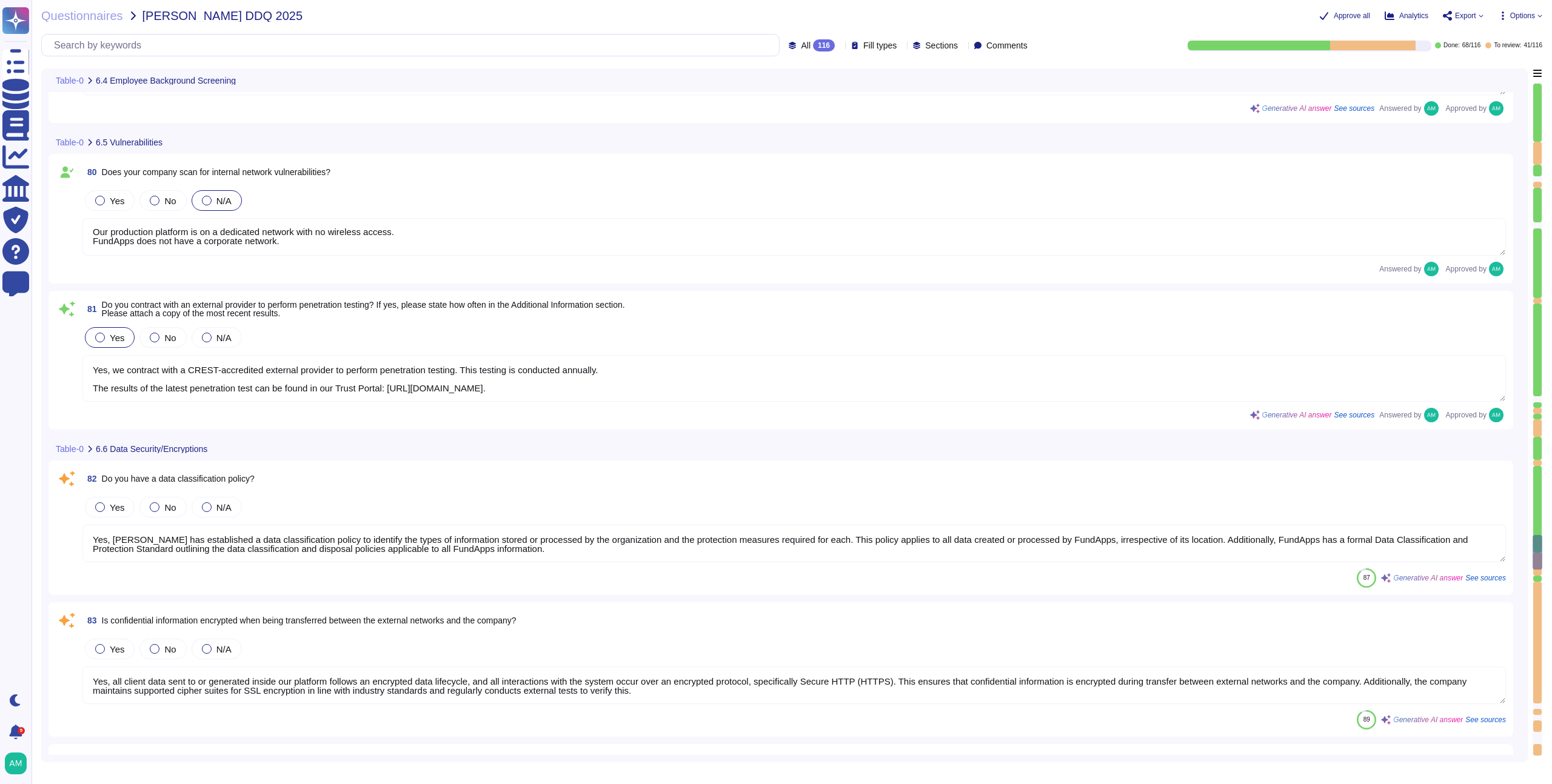
type textarea "Yes, we encrypt data both at rest and in transit. For data in transit, all clie…"
type textarea "FundApps has implemented Data Loss Prevention (DLP) measures in several ways. D…"
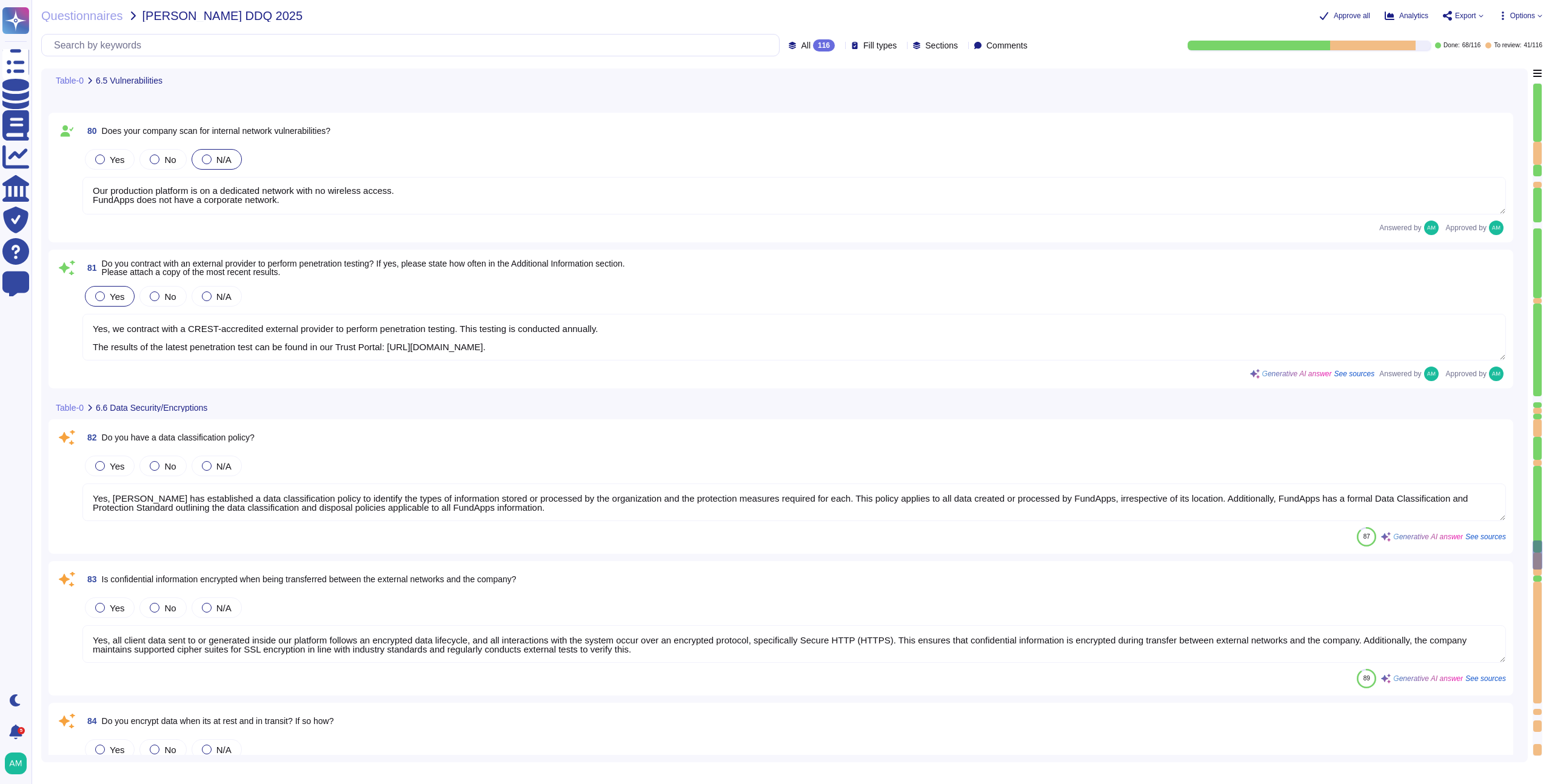
type textarea "Yes, FundApps provides a formal training program to educate staff on Informatio…"
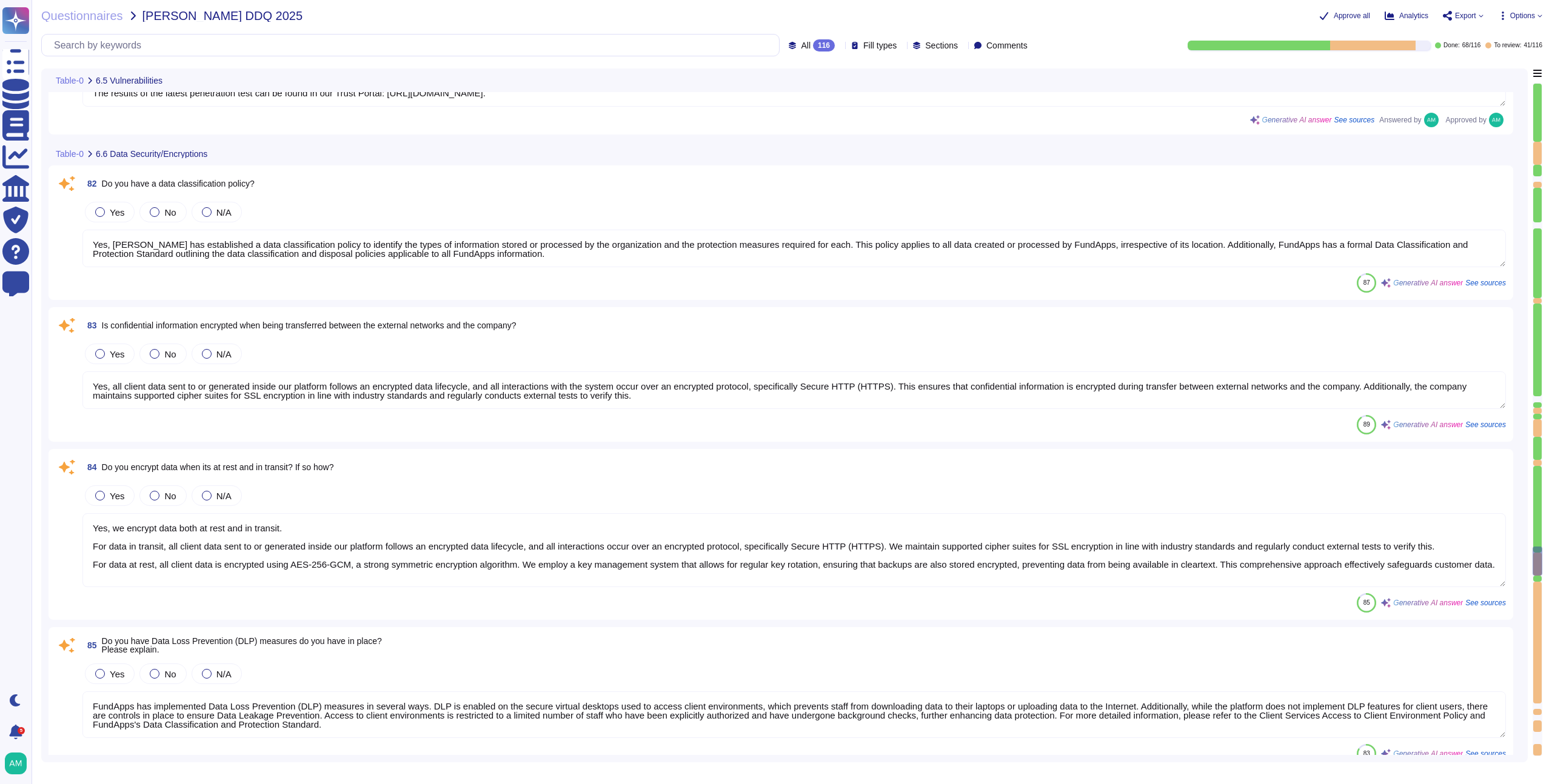
scroll to position [11568, 0]
type textarea "Yes, all employees and contractors are required to complete security training c…"
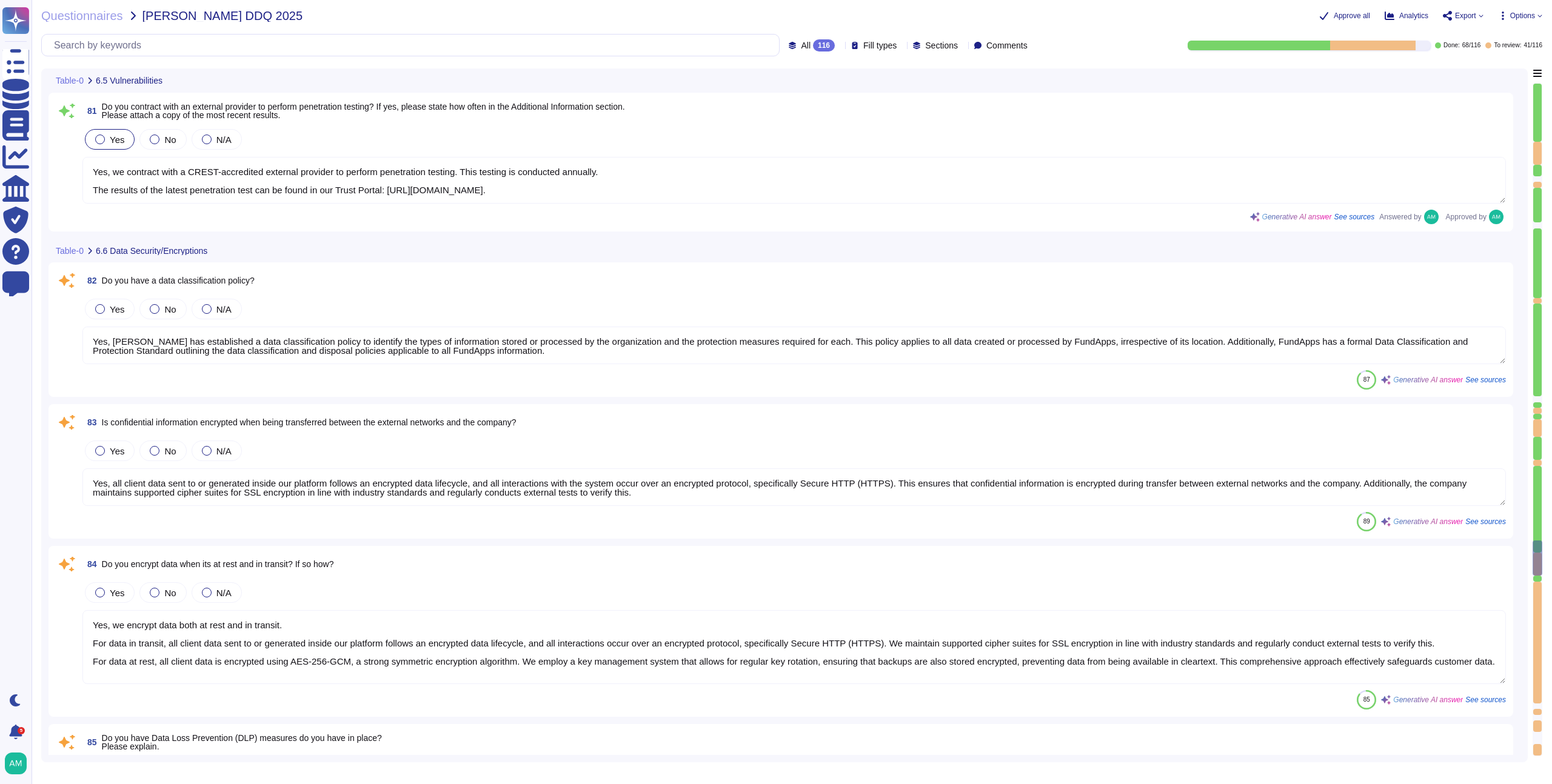
scroll to position [11472, 0]
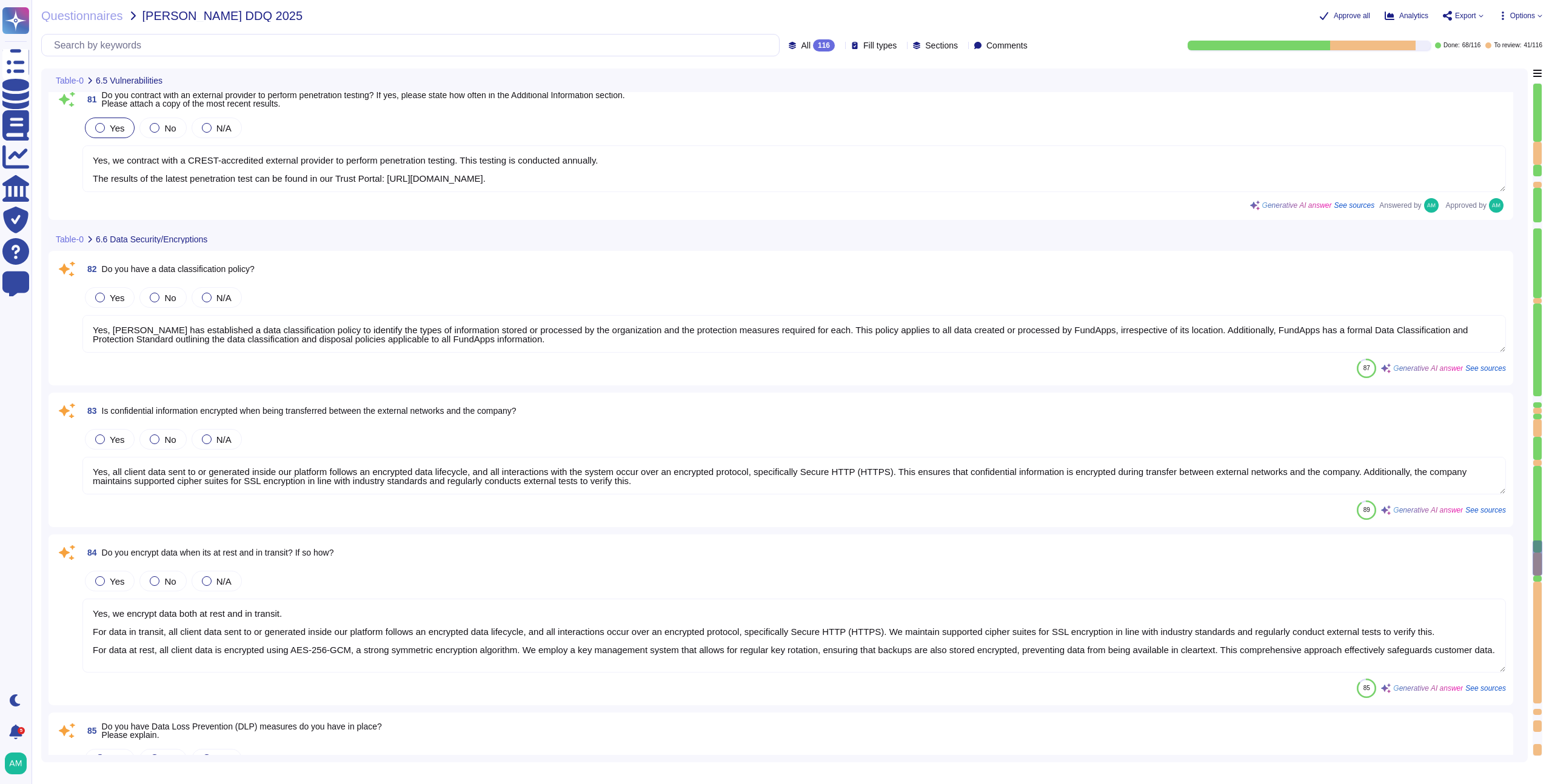
click at [410, 345] on textarea "Yes, [PERSON_NAME] has established a data classification policy to identify the…" at bounding box center [794, 334] width 1423 height 37
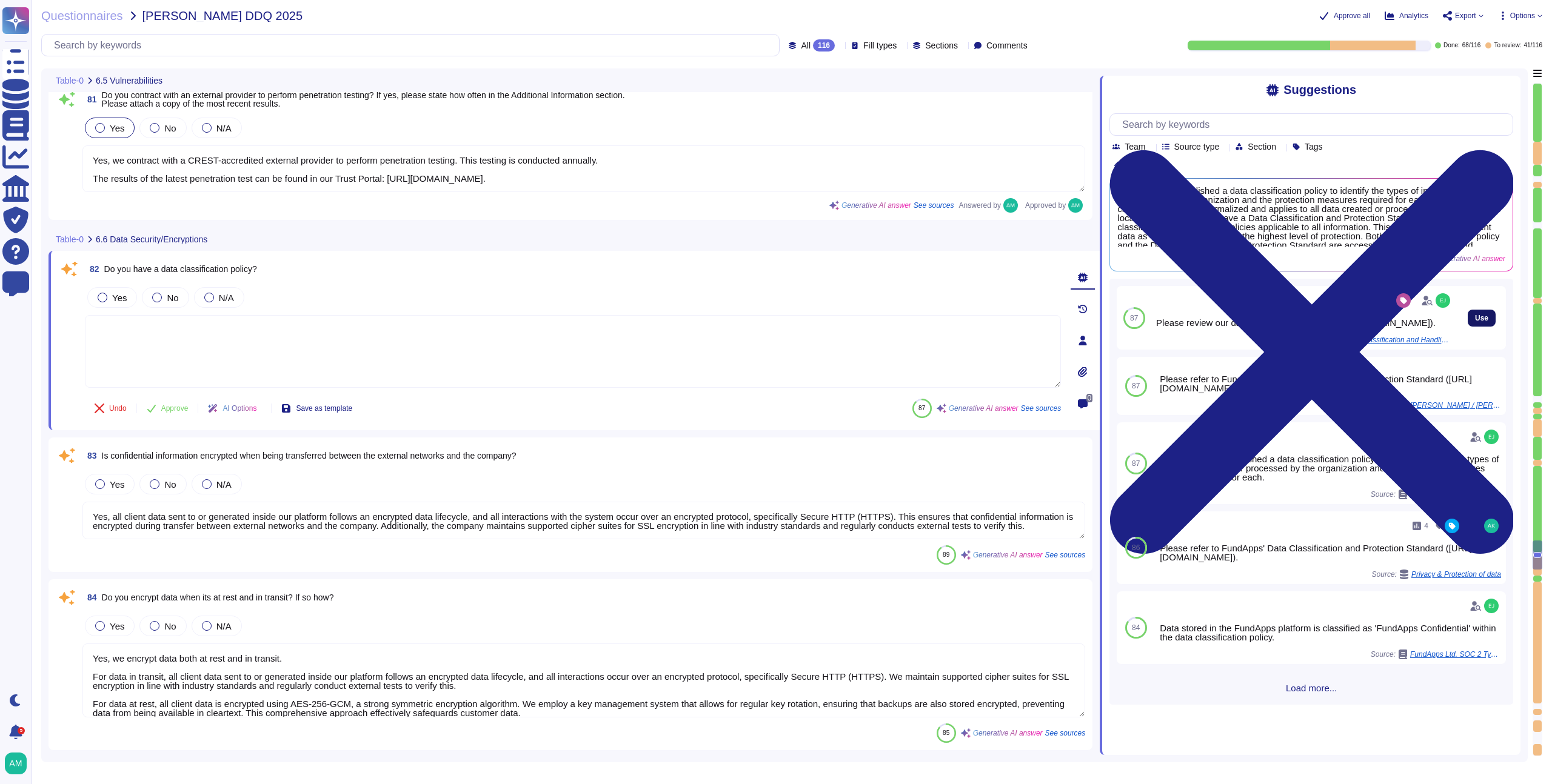
click at [1477, 322] on span "Use" at bounding box center [1481, 318] width 13 height 8
type textarea "Please review our data classification policy ([URL][DOMAIN_NAME])."
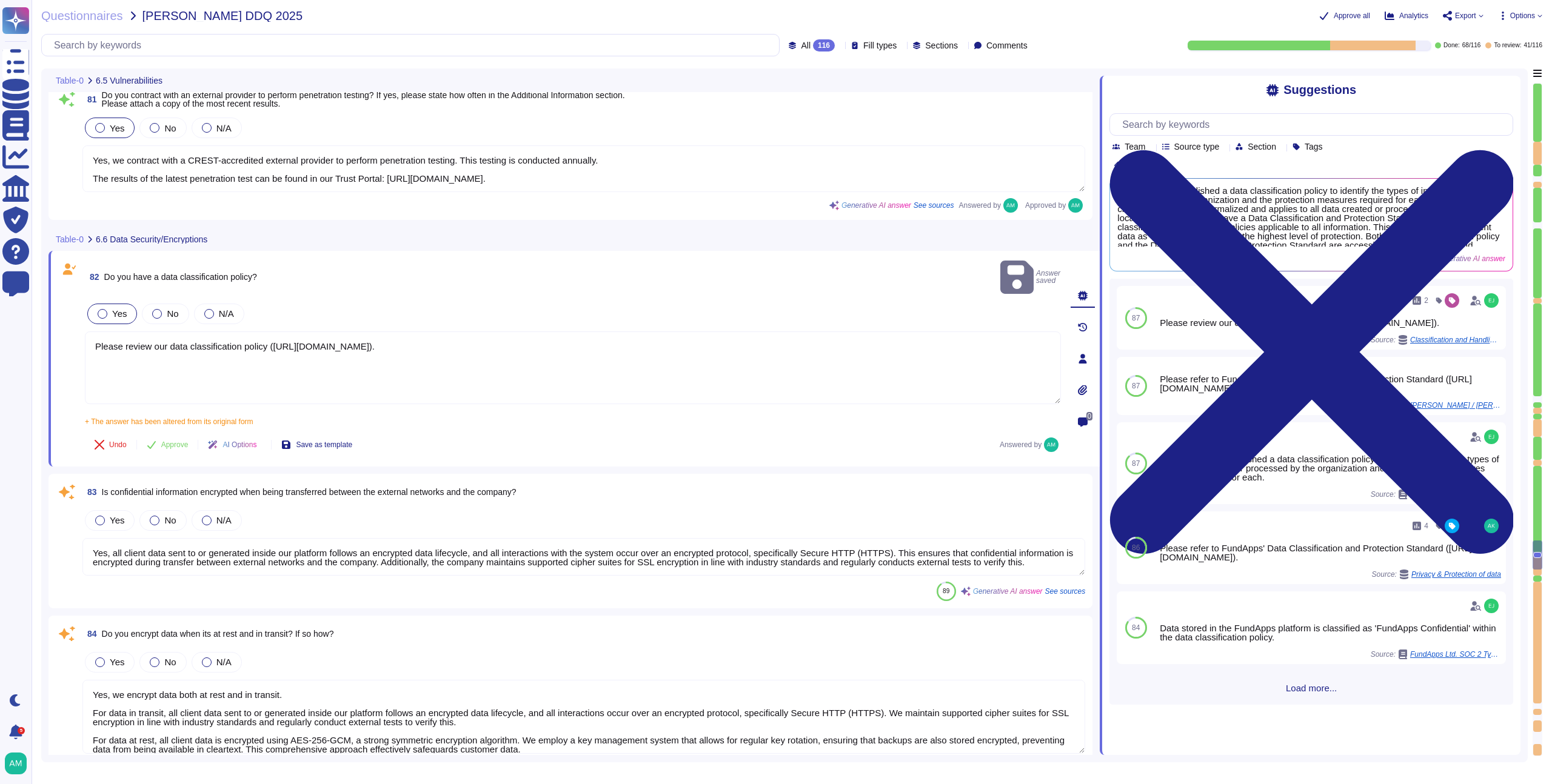
click at [117, 309] on span "Yes" at bounding box center [119, 314] width 14 height 11
click at [162, 433] on button "Approve" at bounding box center [168, 445] width 61 height 24
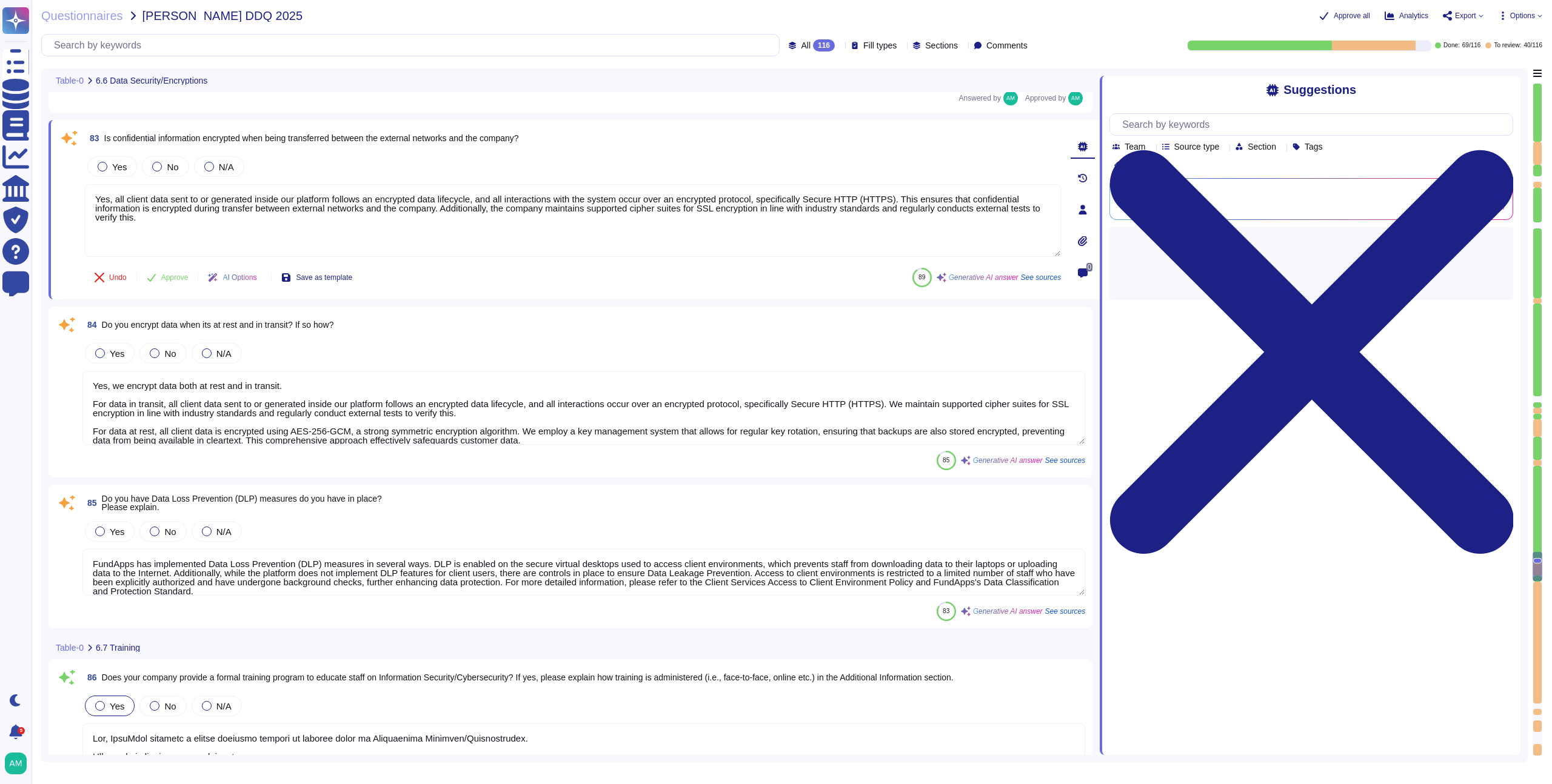
scroll to position [11780, 0]
type textarea "Yes, all employees and contractors are required to complete security training c…"
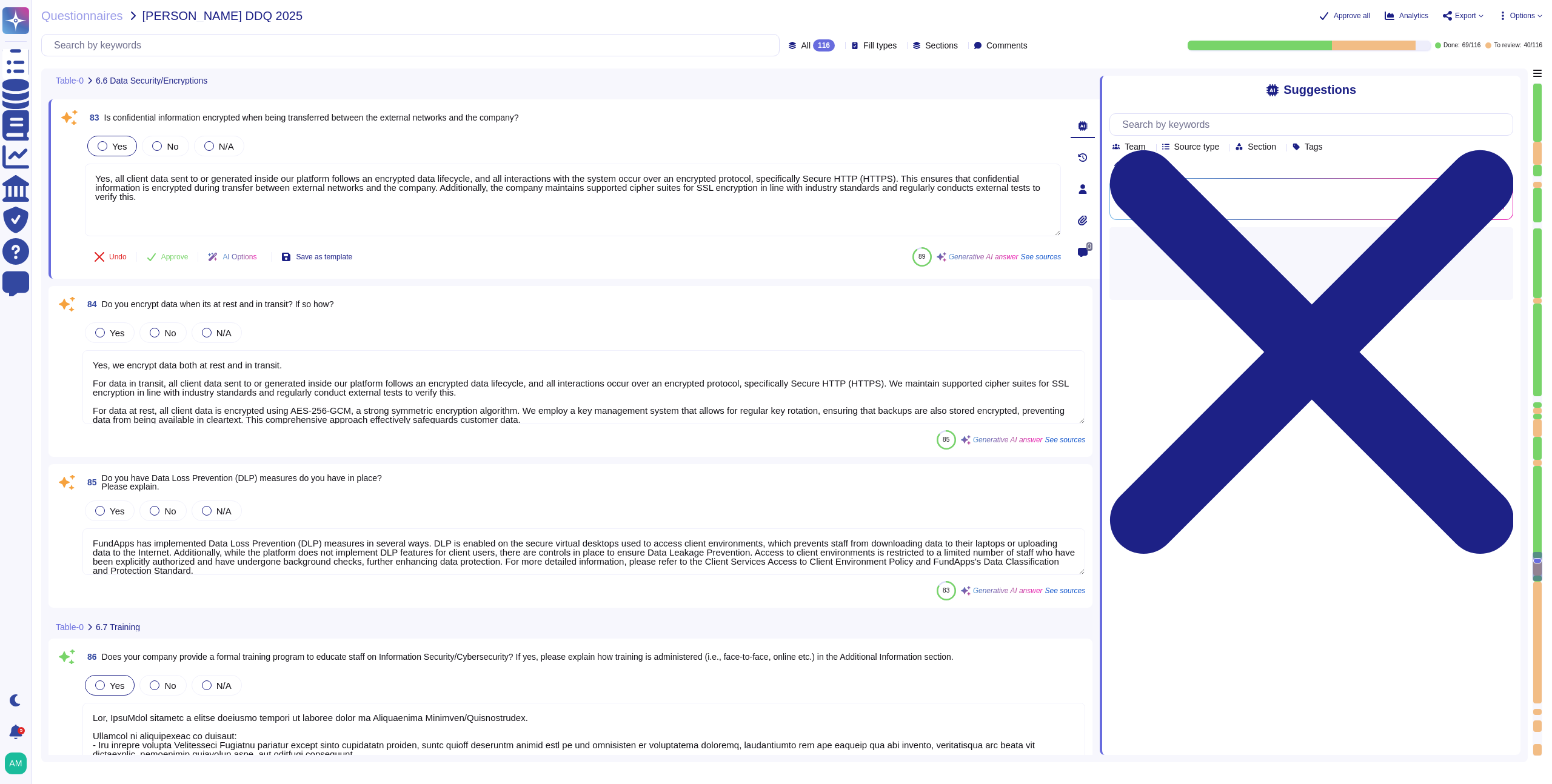
click at [106, 146] on div at bounding box center [102, 146] width 10 height 10
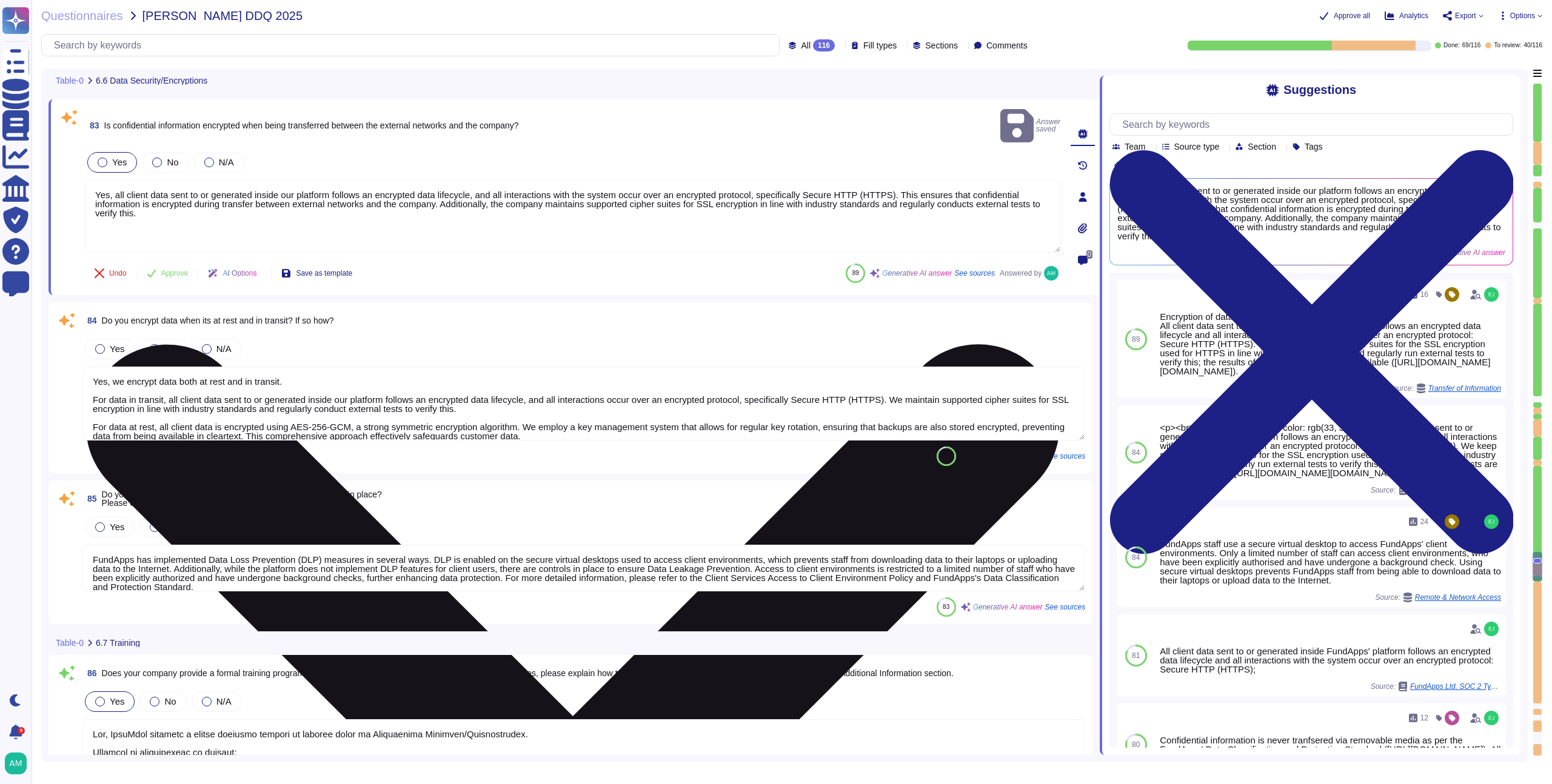
click at [477, 200] on textarea "Yes, all client data sent to or generated inside our platform follows an encryp…" at bounding box center [572, 216] width 976 height 72
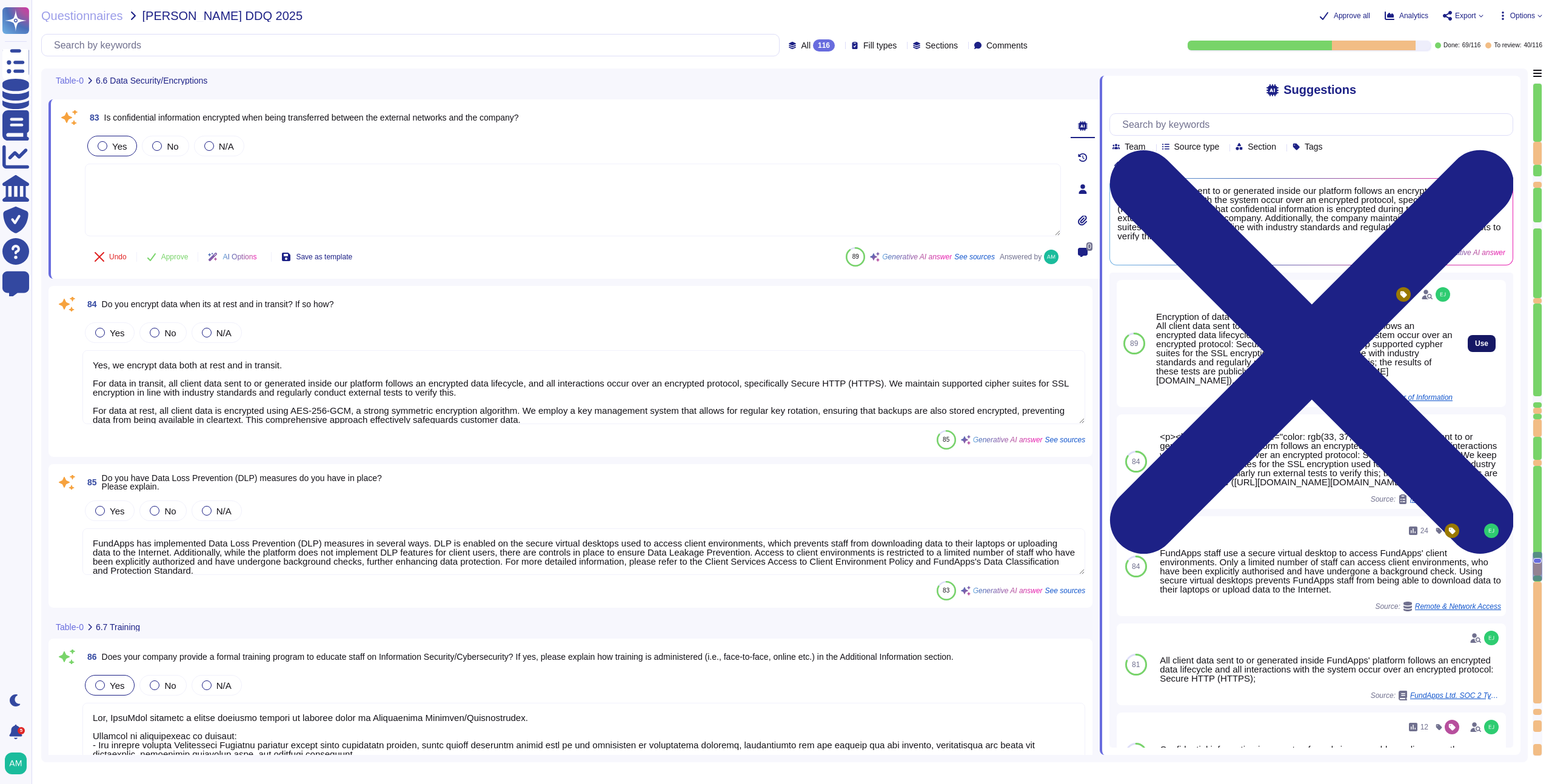
click at [1477, 347] on span "Use" at bounding box center [1481, 344] width 13 height 8
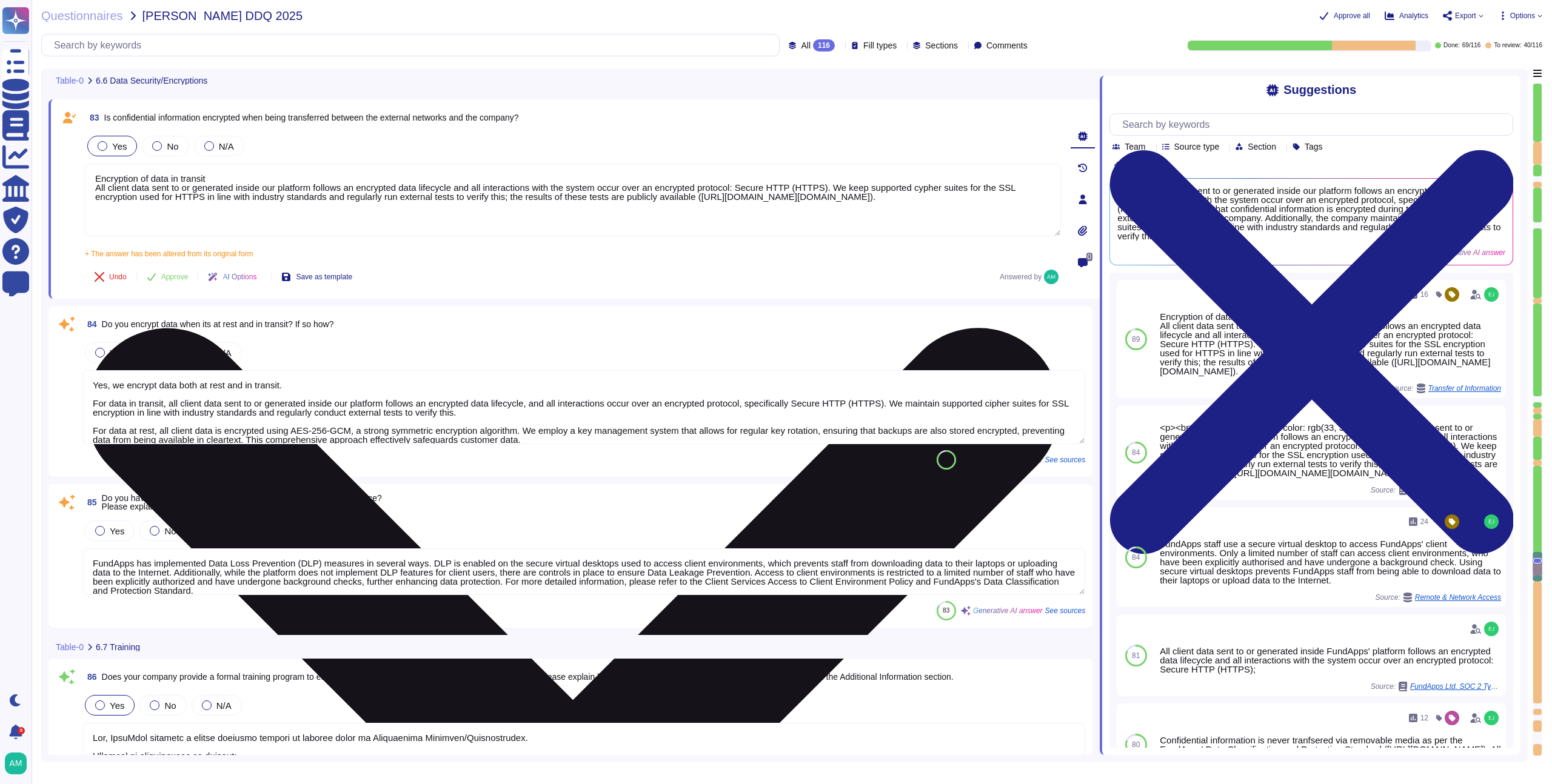
drag, startPoint x: 1032, startPoint y: 200, endPoint x: 861, endPoint y: 186, distance: 171.6
click at [861, 186] on textarea "Encryption of data in transit All client data sent to or generated inside our p…" at bounding box center [572, 200] width 976 height 72
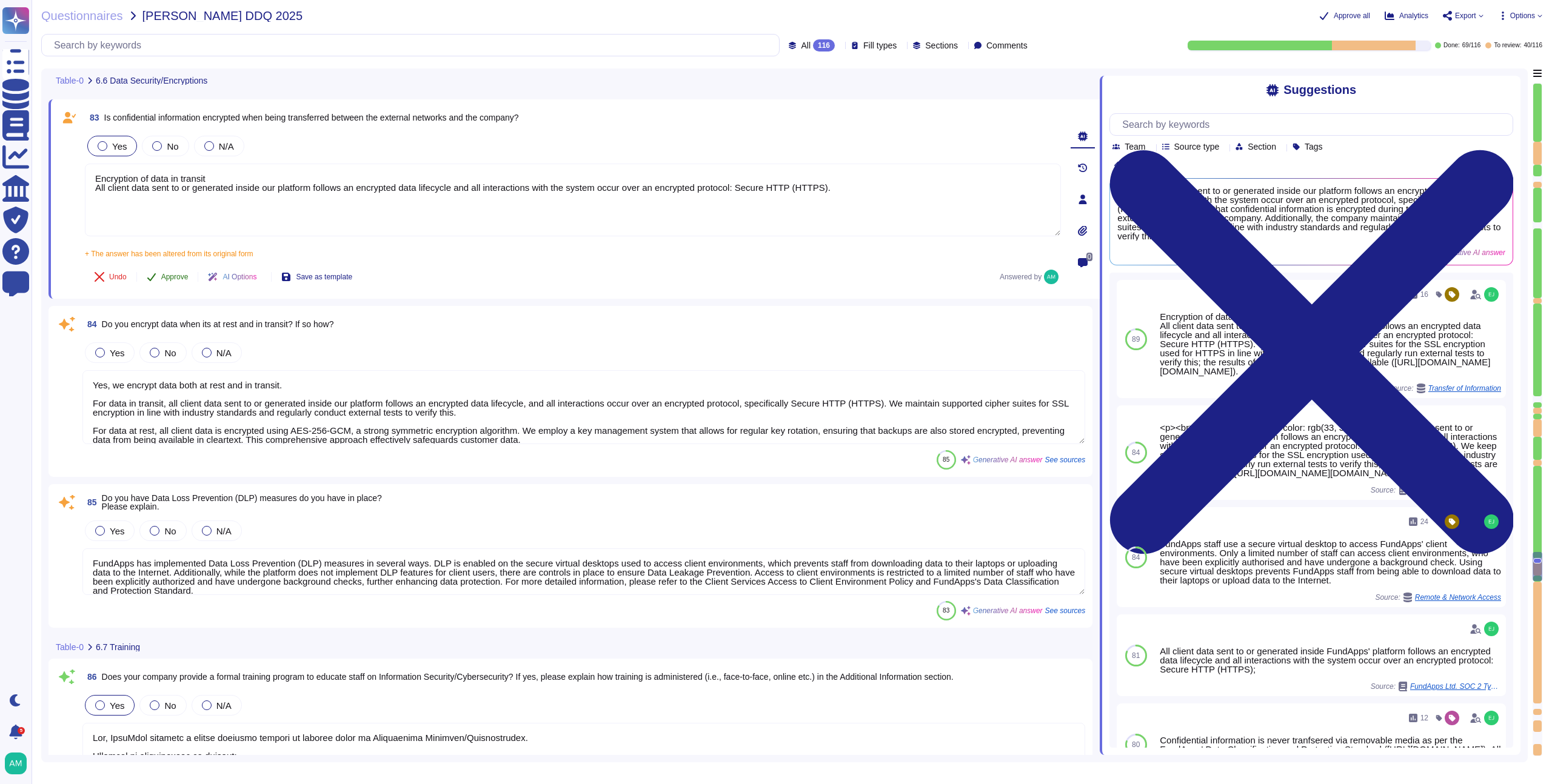
type textarea "Encryption of data in transit All client data sent to or generated inside our p…"
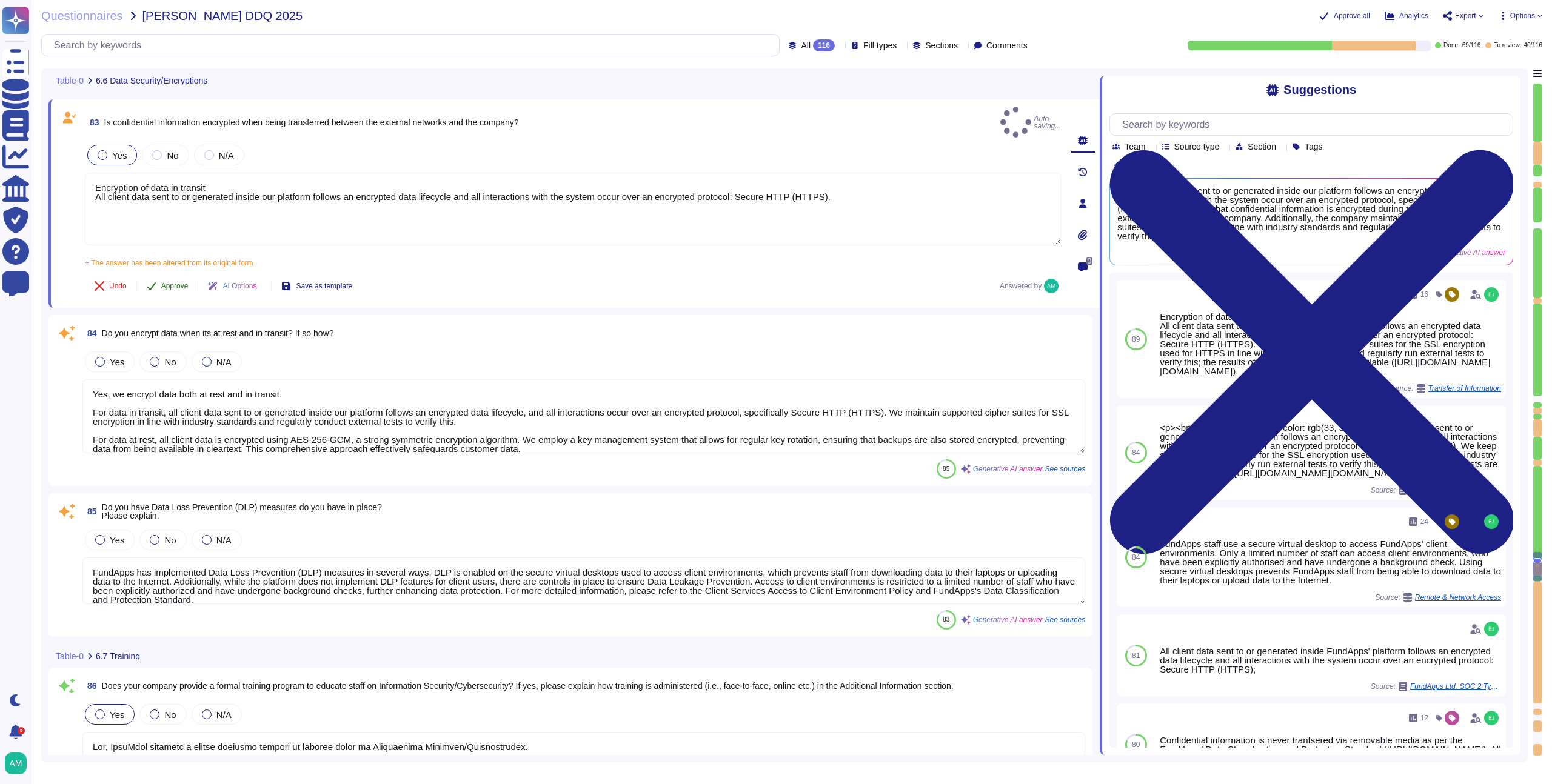
click at [173, 283] on span "Approve" at bounding box center [175, 286] width 27 height 8
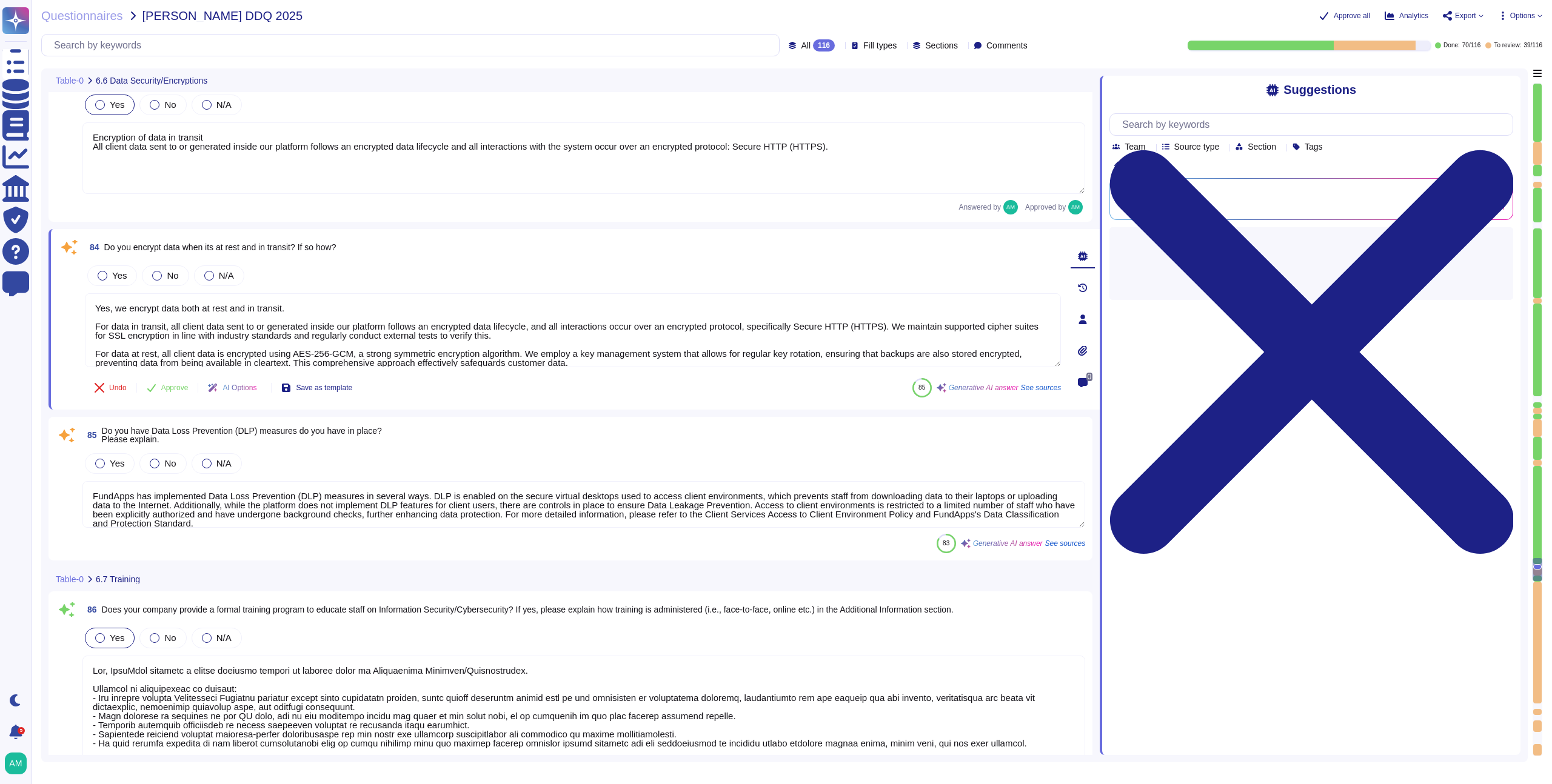
type textarea "Access to servers and networking rooms at [GEOGRAPHIC_DATA] is indeed limited t…"
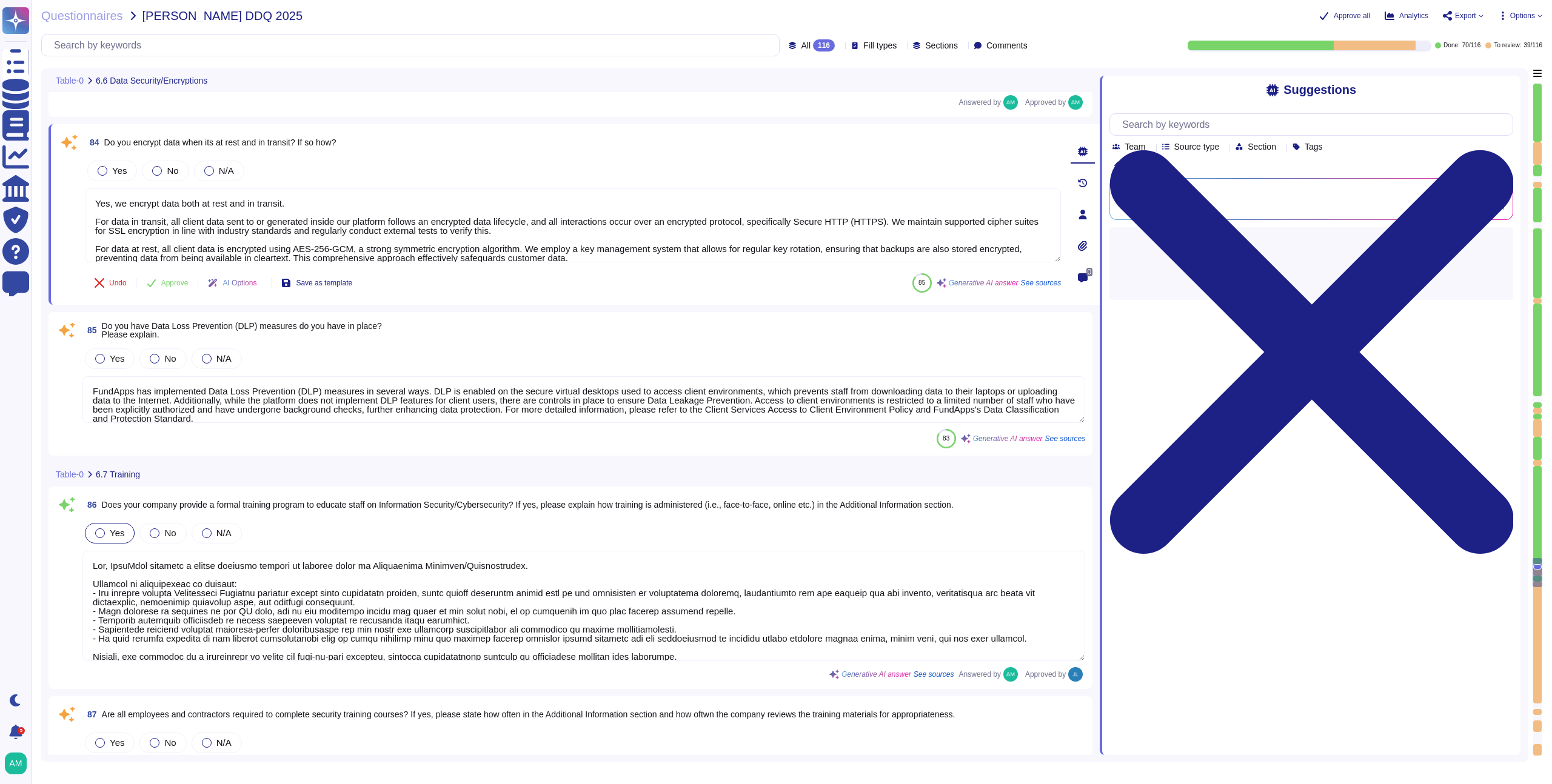
type textarea "Yes, the data center has controls in place to monitor access. Physical access t…"
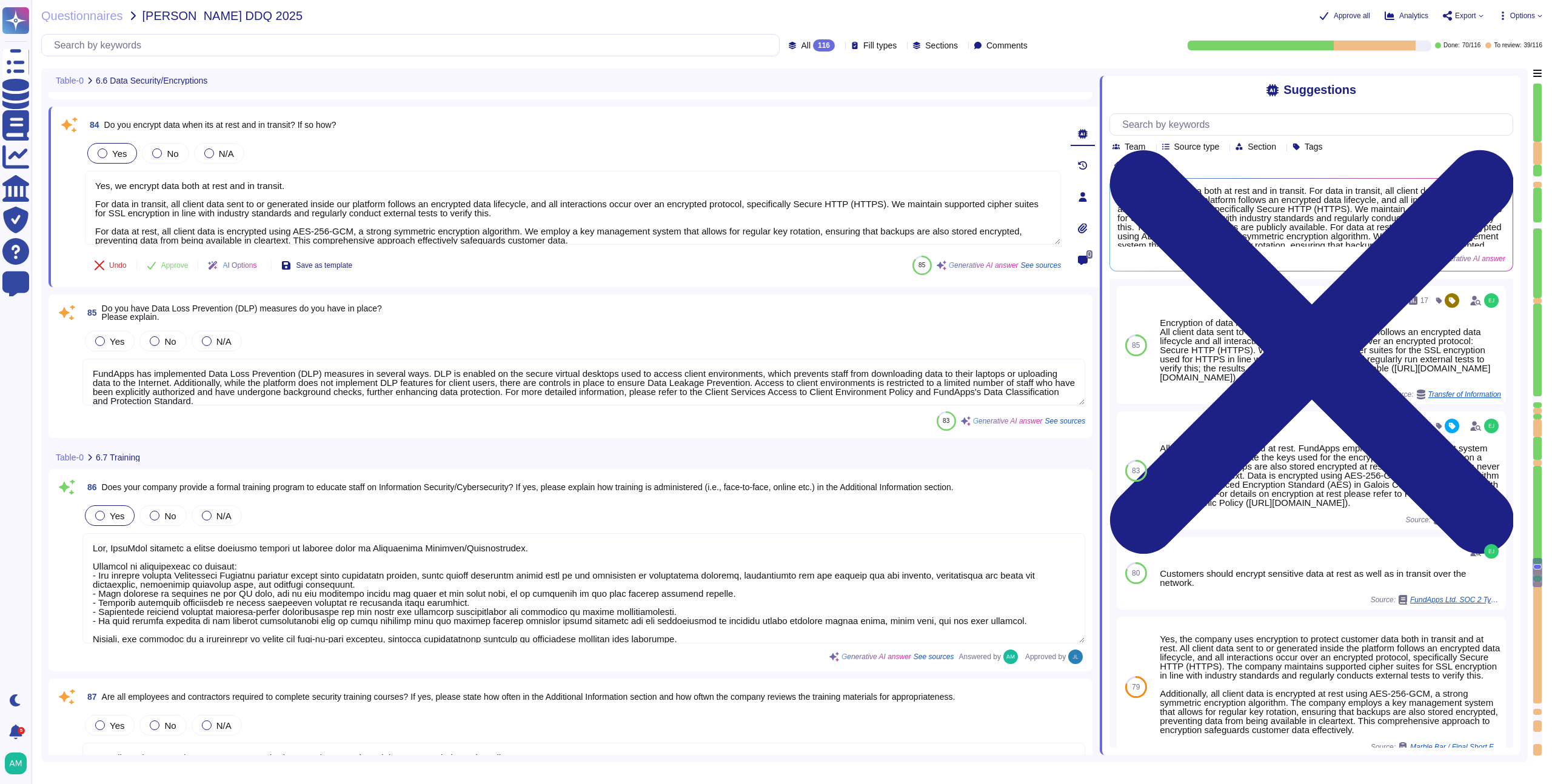
click at [105, 159] on div "Yes" at bounding box center [112, 153] width 50 height 21
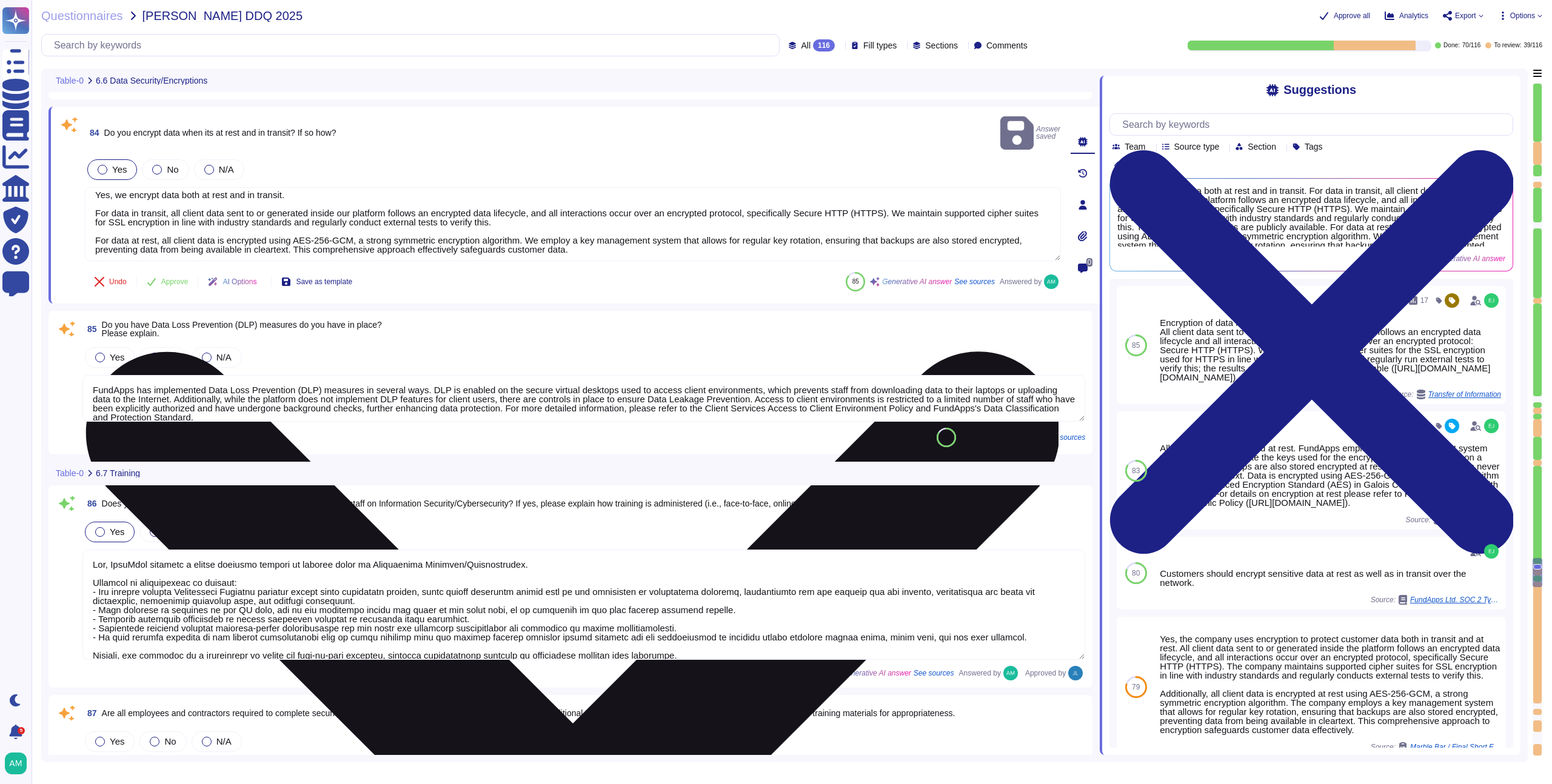
scroll to position [0, 0]
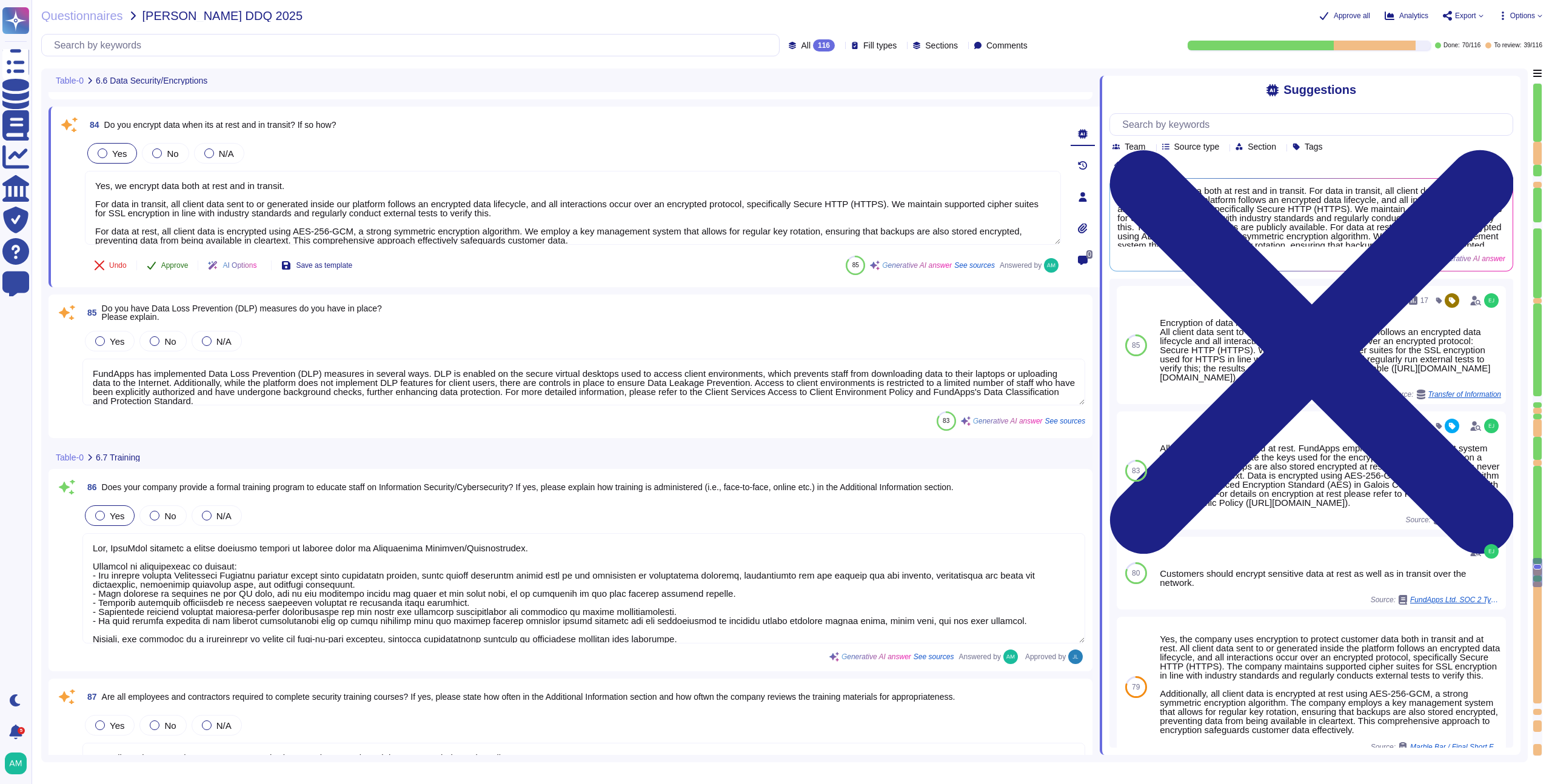
click at [165, 267] on span "Approve" at bounding box center [175, 266] width 27 height 8
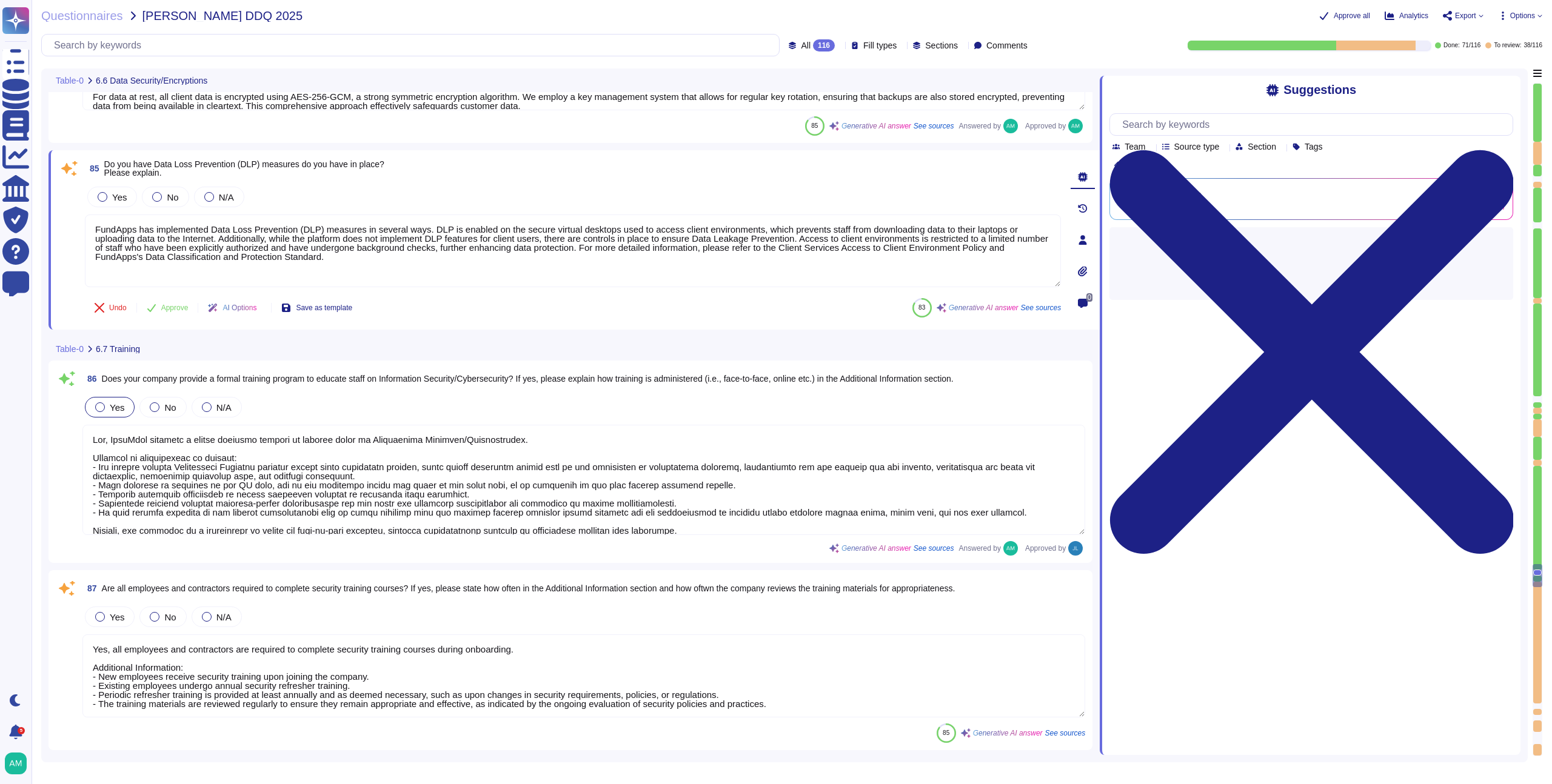
type textarea "Yes, the data center has controls in place to monitor access. Physical access t…"
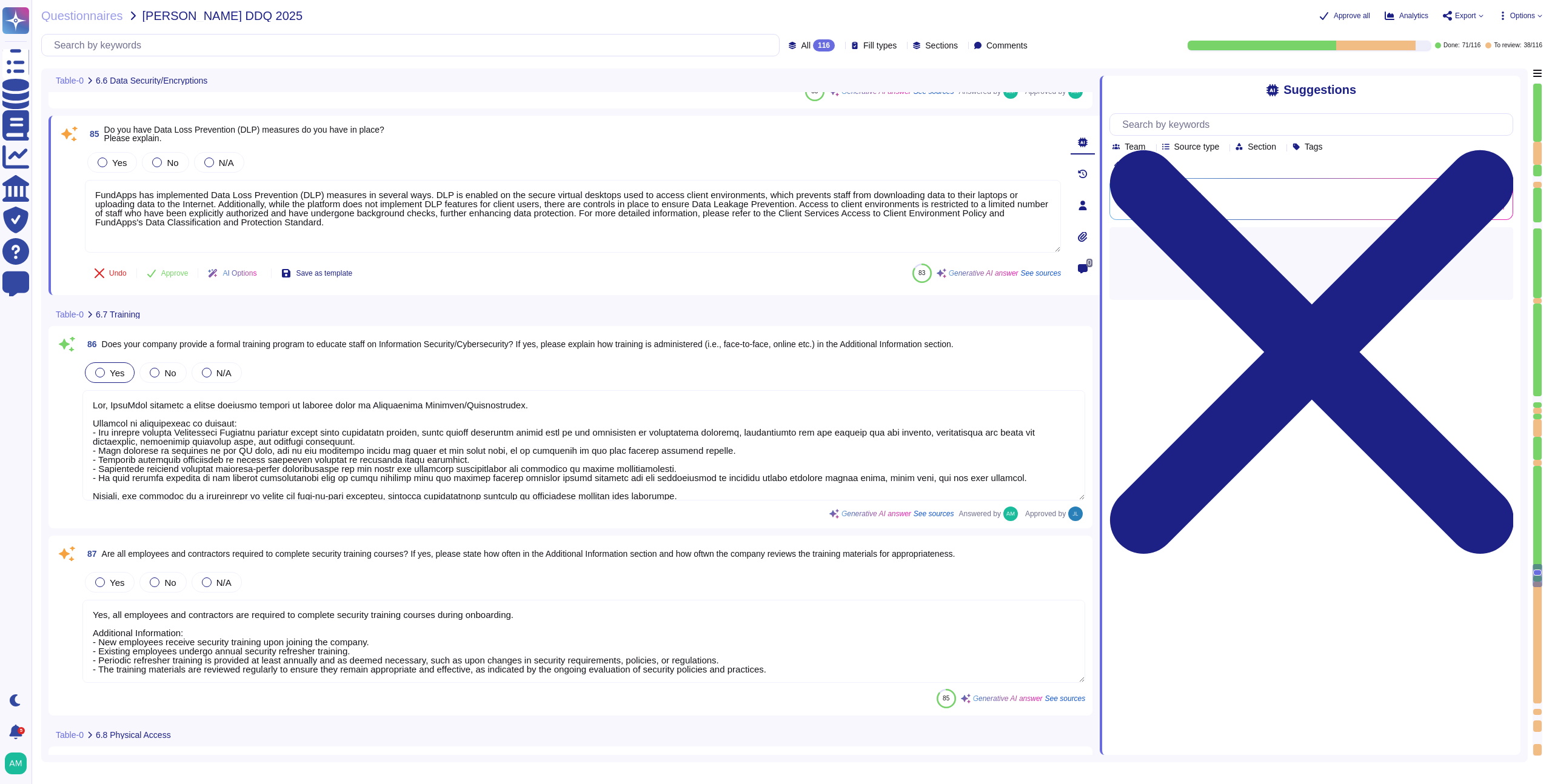
scroll to position [12114, 0]
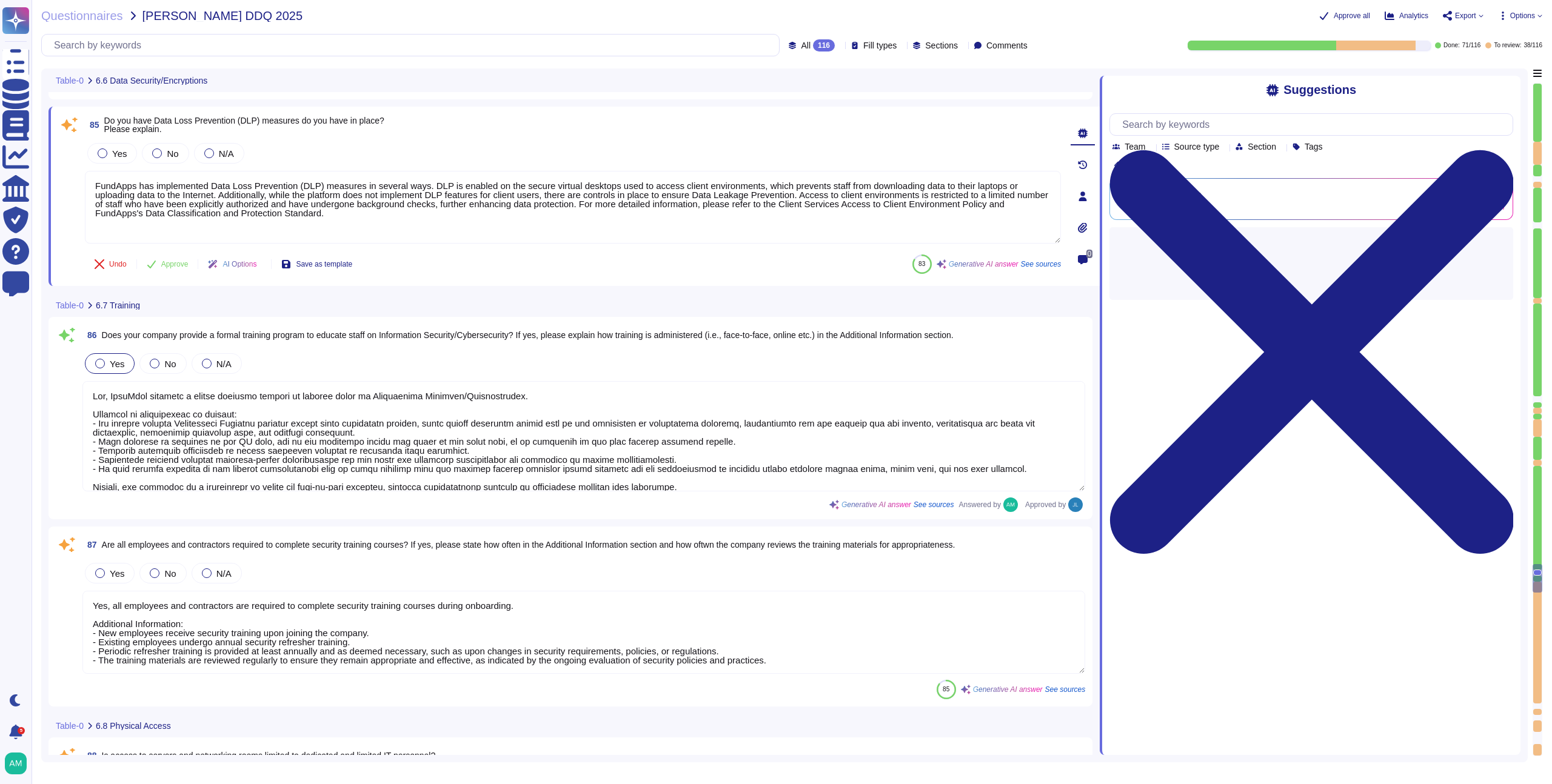
type textarea "Yes, the company maintains an inventory of both physical hardware and virtual a…"
click at [100, 152] on div at bounding box center [102, 153] width 10 height 10
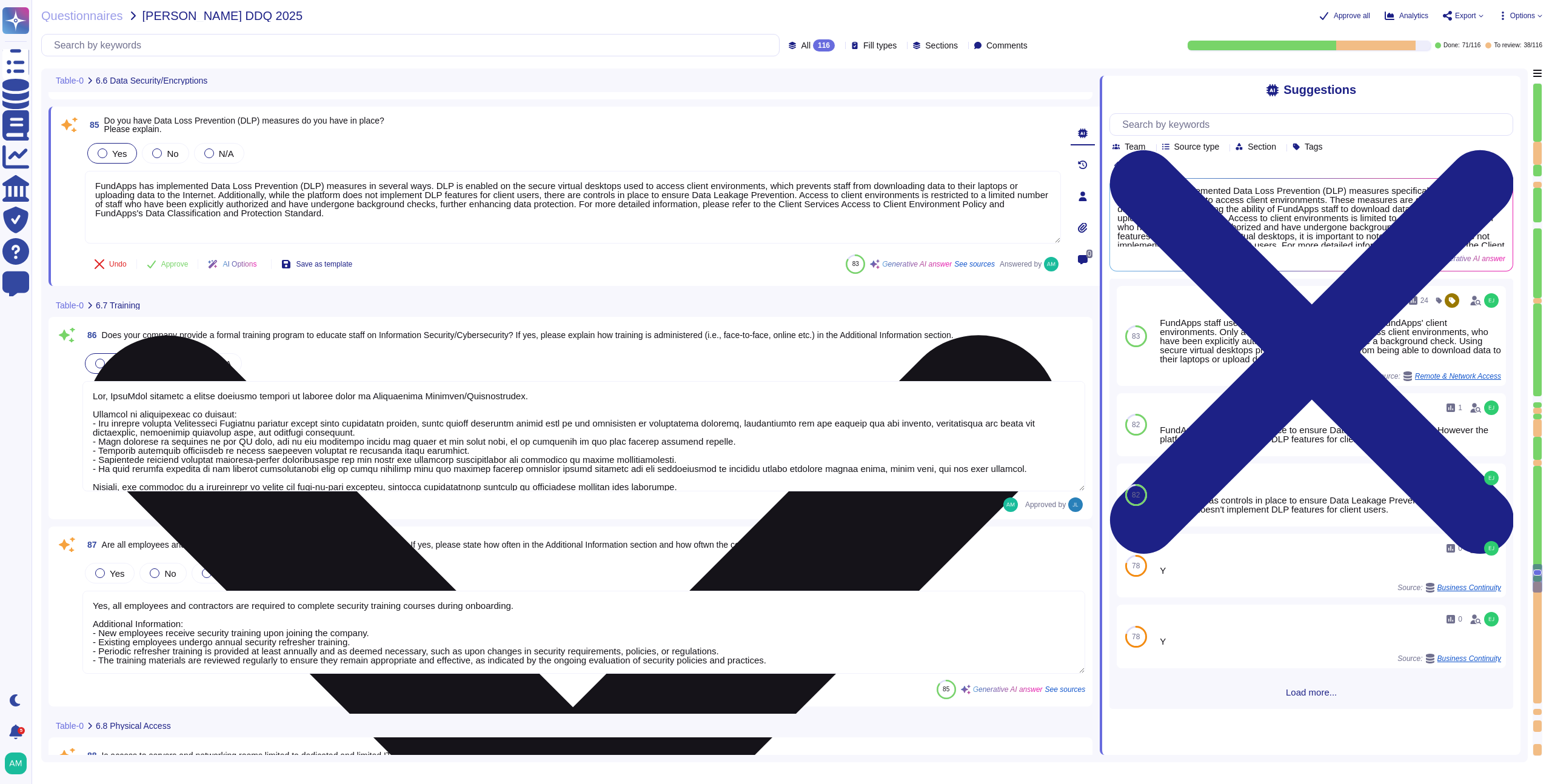
drag, startPoint x: 674, startPoint y: 219, endPoint x: 627, endPoint y: 204, distance: 49.3
click at [627, 204] on textarea "FundApps has implemented Data Loss Prevention (DLP) measures in several ways. D…" at bounding box center [572, 206] width 976 height 72
click at [299, 209] on textarea "FundApps has implemented Data Loss Prevention (DLP) measures in several ways. D…" at bounding box center [572, 206] width 976 height 72
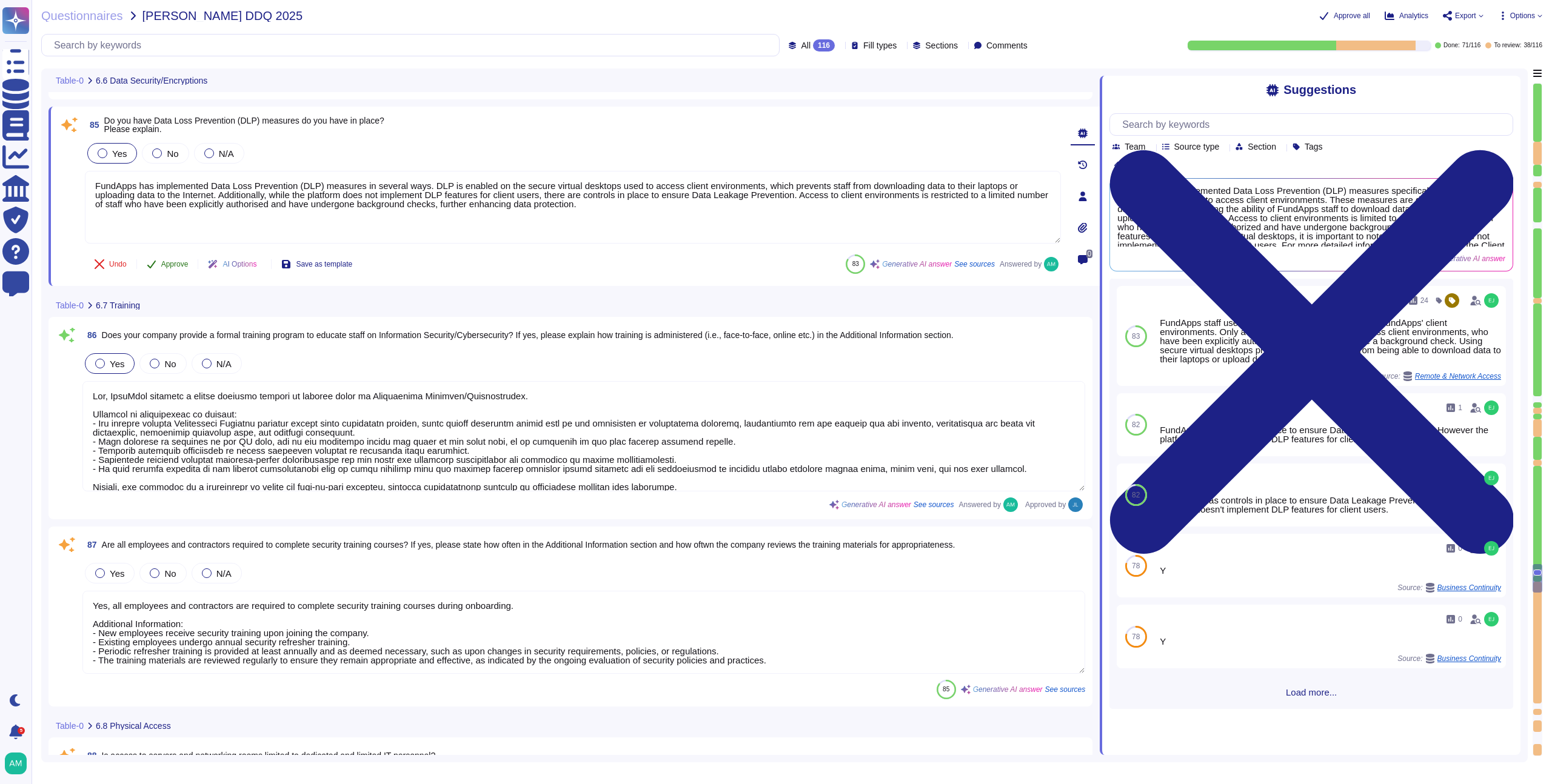
type textarea "FundApps has implemented Data Loss Prevention (DLP) measures in several ways. D…"
click at [174, 265] on div "85 Do you have Data Loss Prevention (DLP) measures do you have in place? Please…" at bounding box center [559, 197] width 1002 height 165
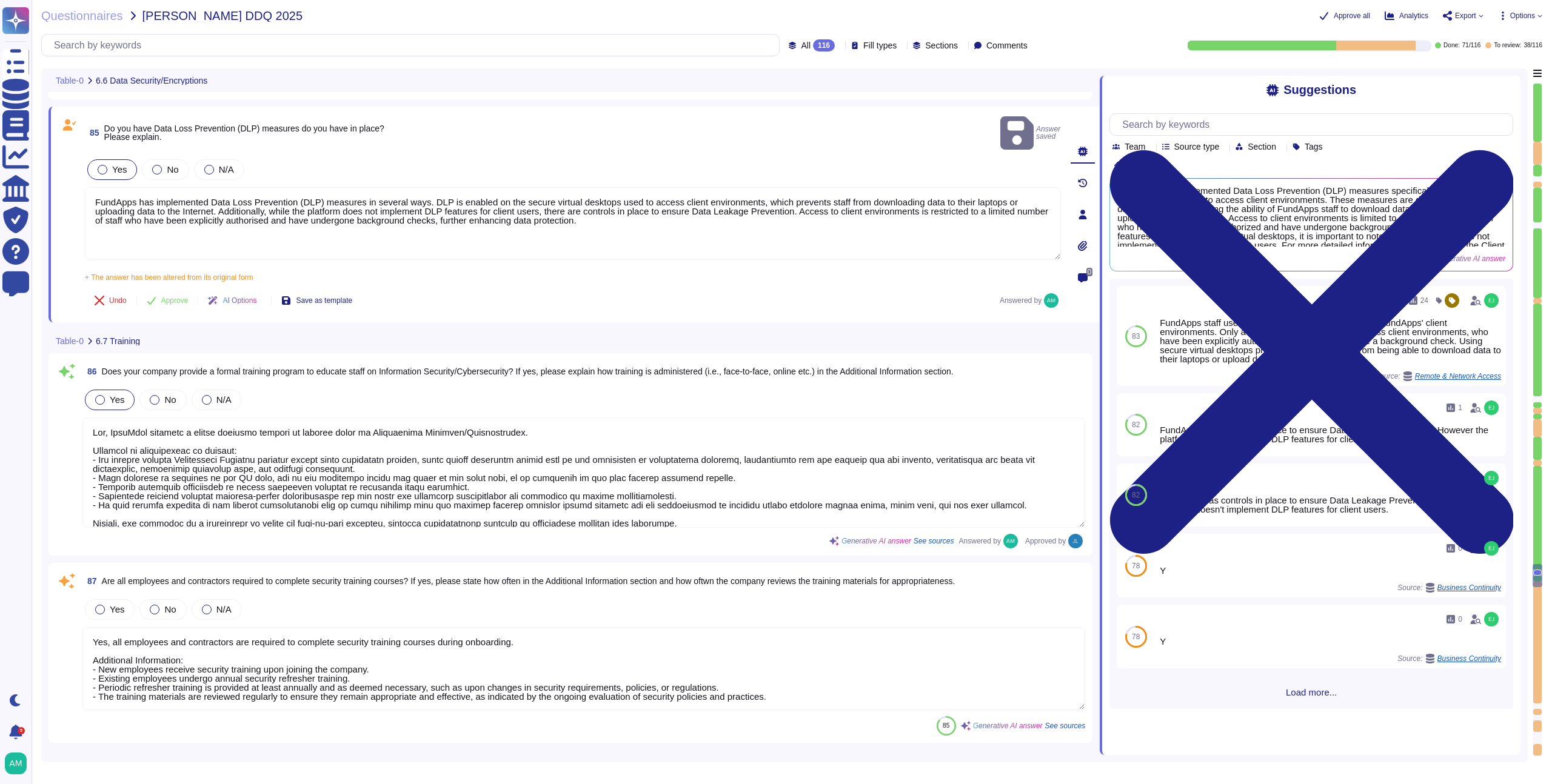
click at [176, 297] on span "Approve" at bounding box center [175, 301] width 27 height 8
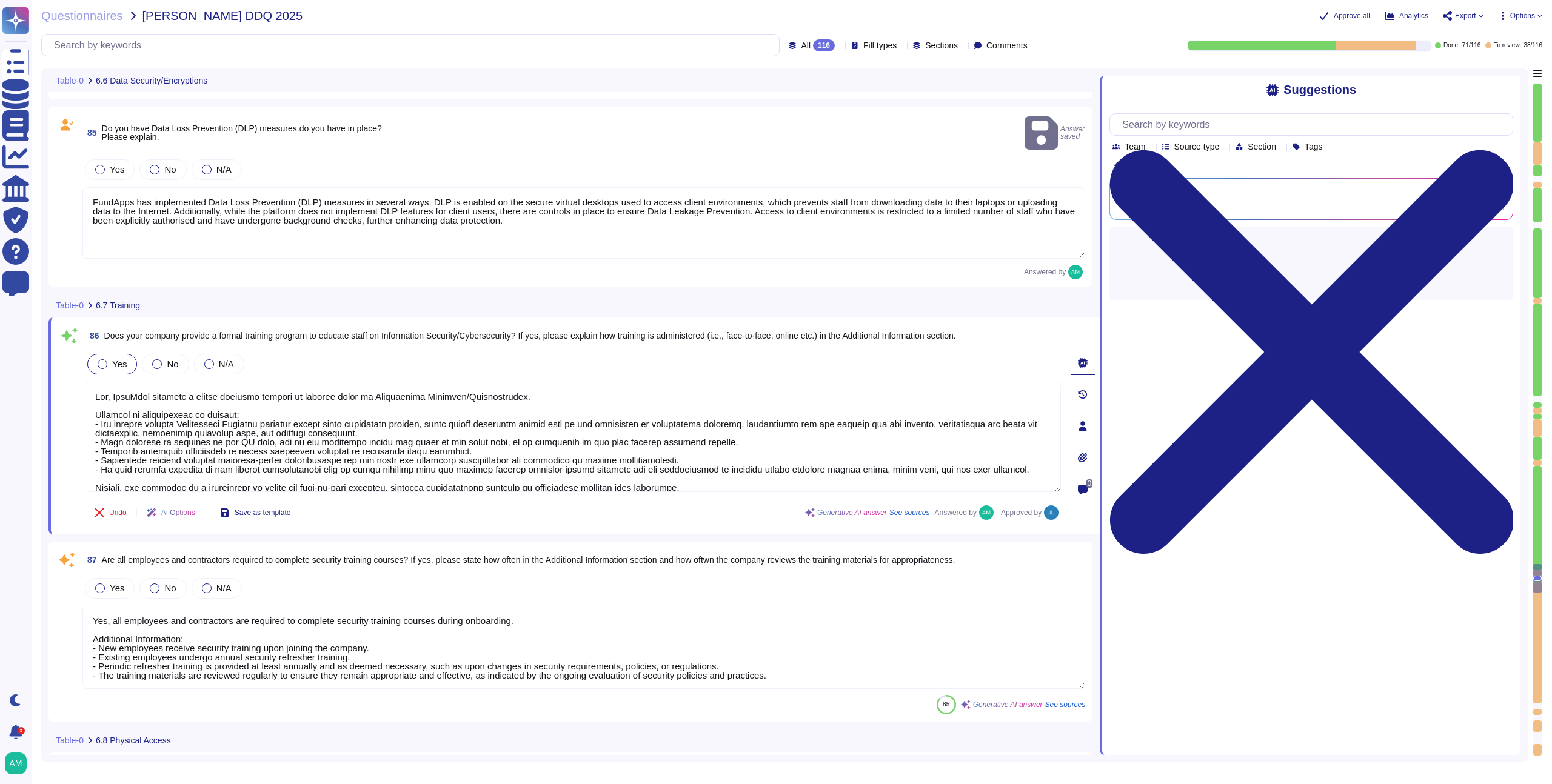
type textarea "Yes, the company maintains an inventory of both physical hardware and virtual a…"
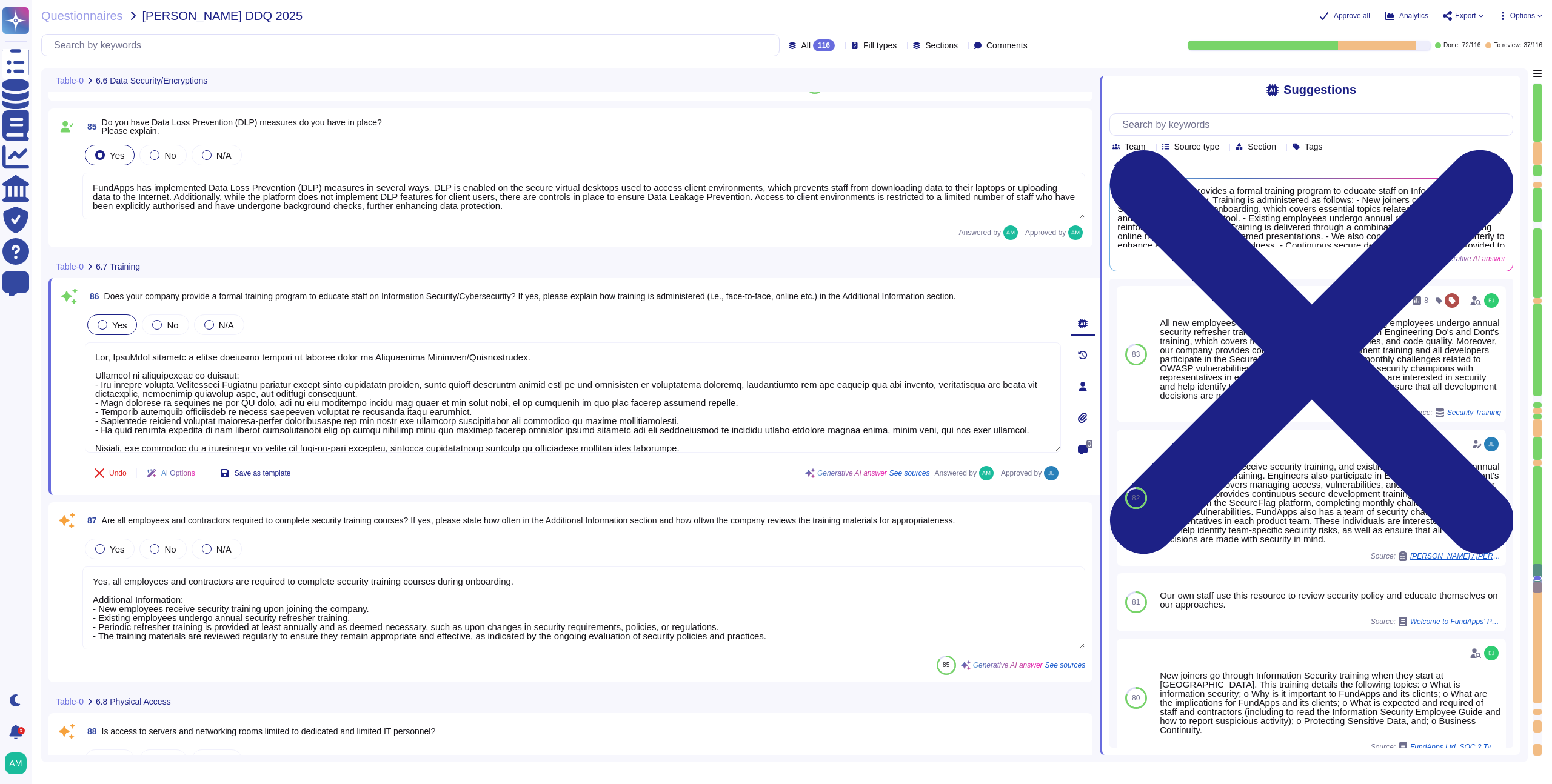
type textarea "Encryption of data in transit All client data sent to or generated inside our p…"
type textarea "Yes, we encrypt data both at rest and in transit. For data in transit, all clie…"
type textarea "FundApps has implemented Data Loss Prevention (DLP) measures in several ways. D…"
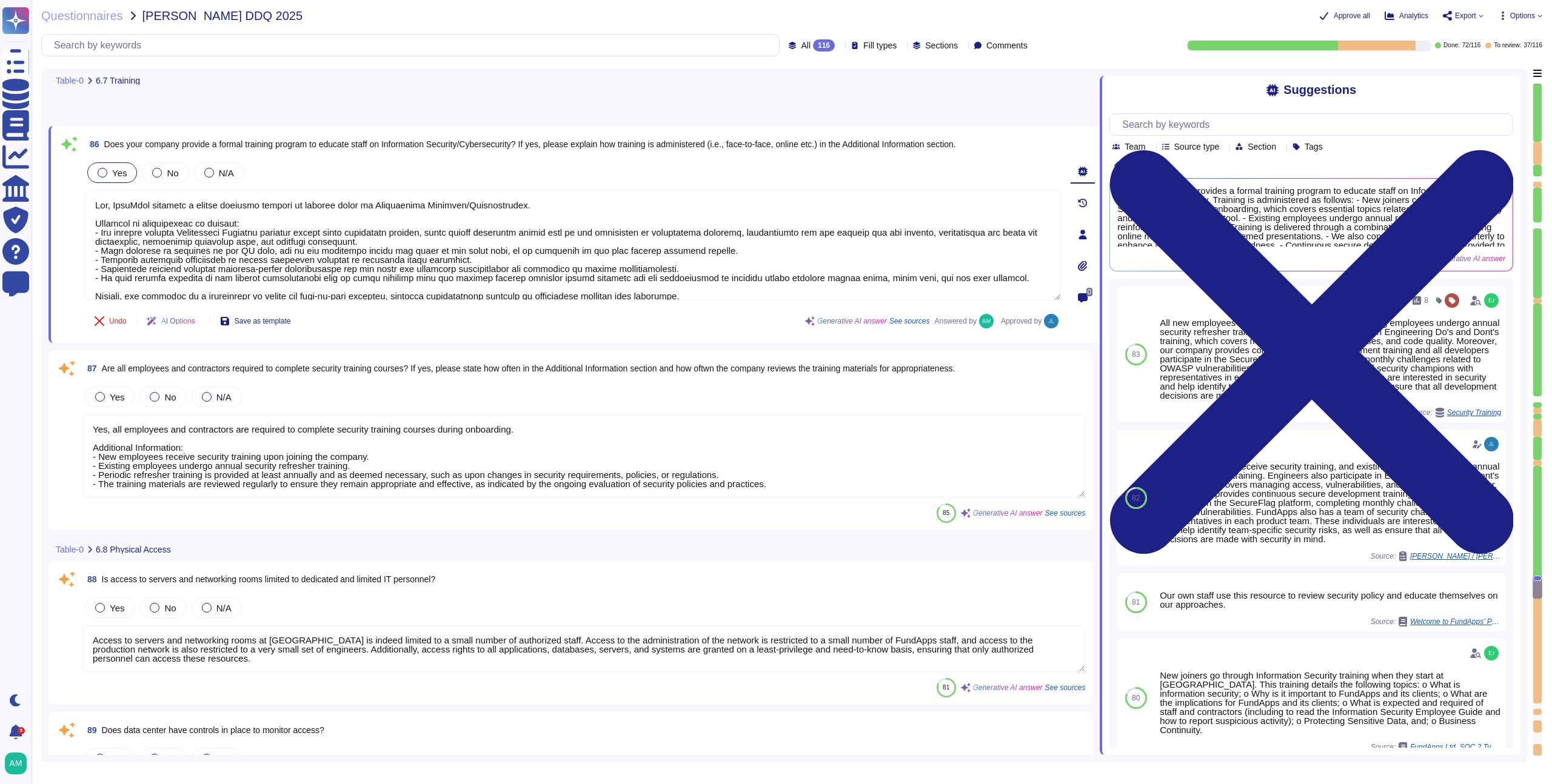
type textarea "Yes, physical hardware is securely disposed of. FundApps follows strict procedu…"
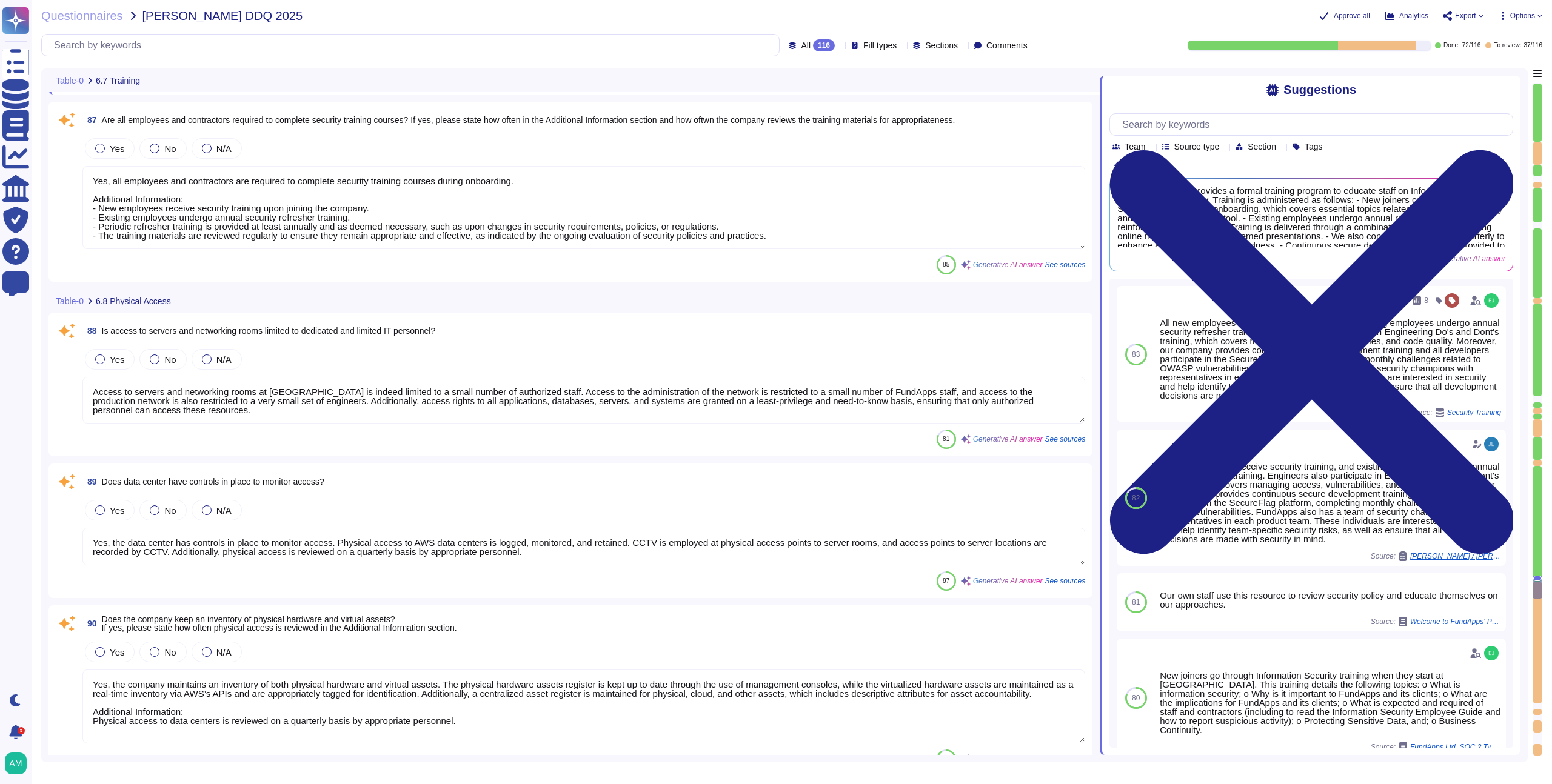
scroll to position [12475, 0]
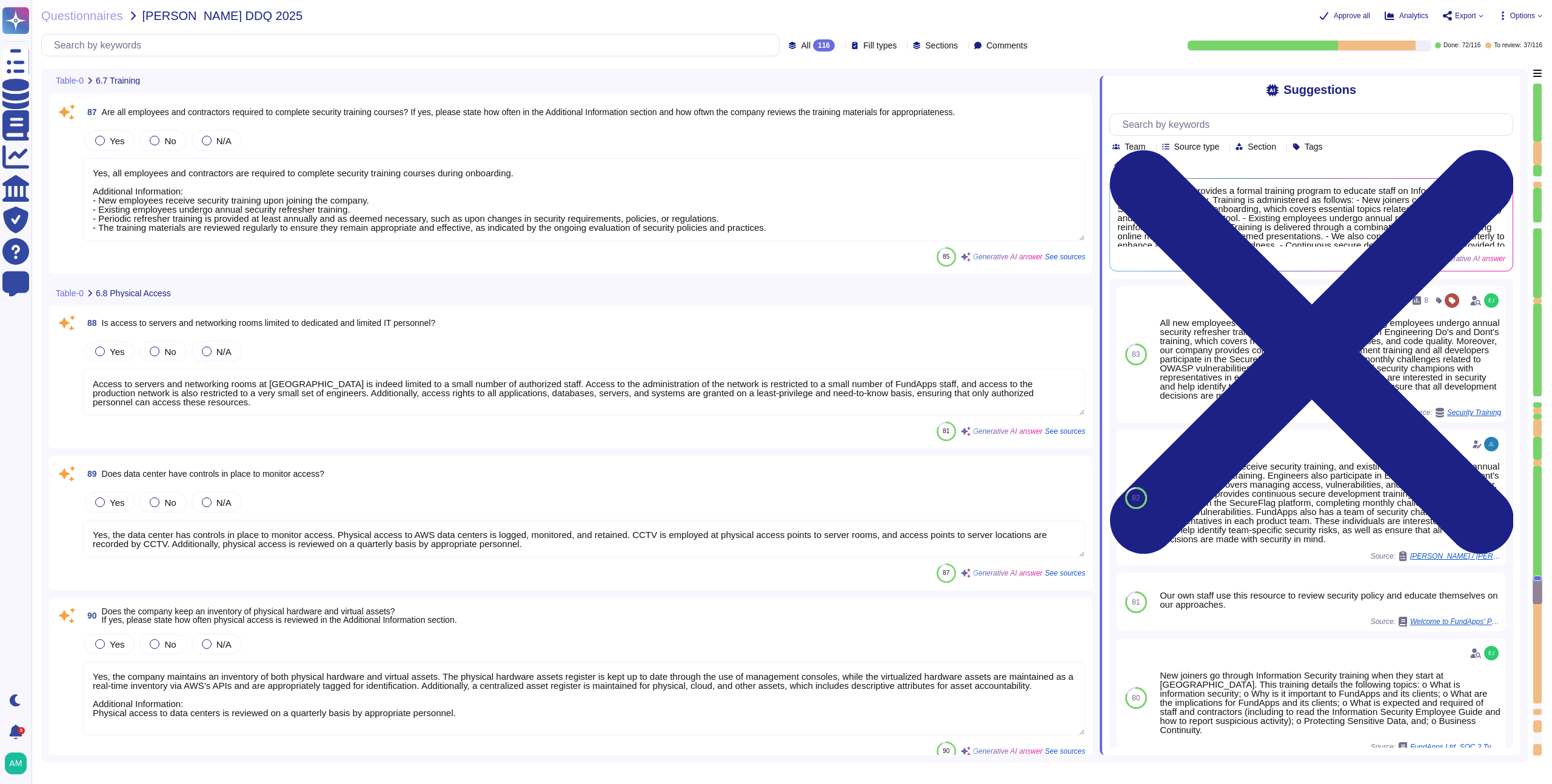
type textarea "Yes, security access logs are maintained. FundApps employs a centralized log ma…"
click at [369, 203] on textarea "Yes, all employees and contractors are required to complete security training c…" at bounding box center [583, 200] width 1002 height 83
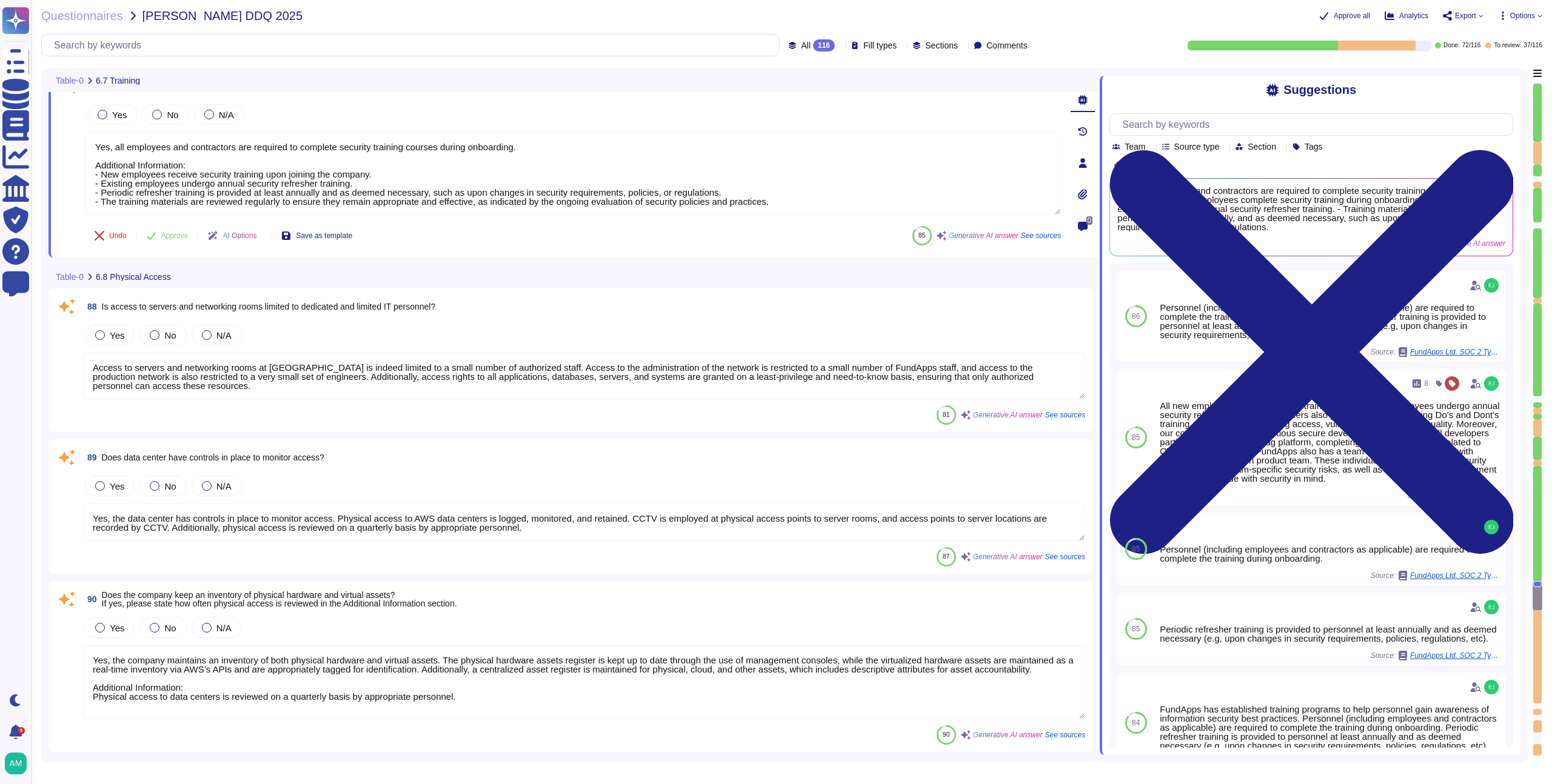
type textarea "Yes, FundApps utilizes security cameras (CCTV) to monitor access at its office …"
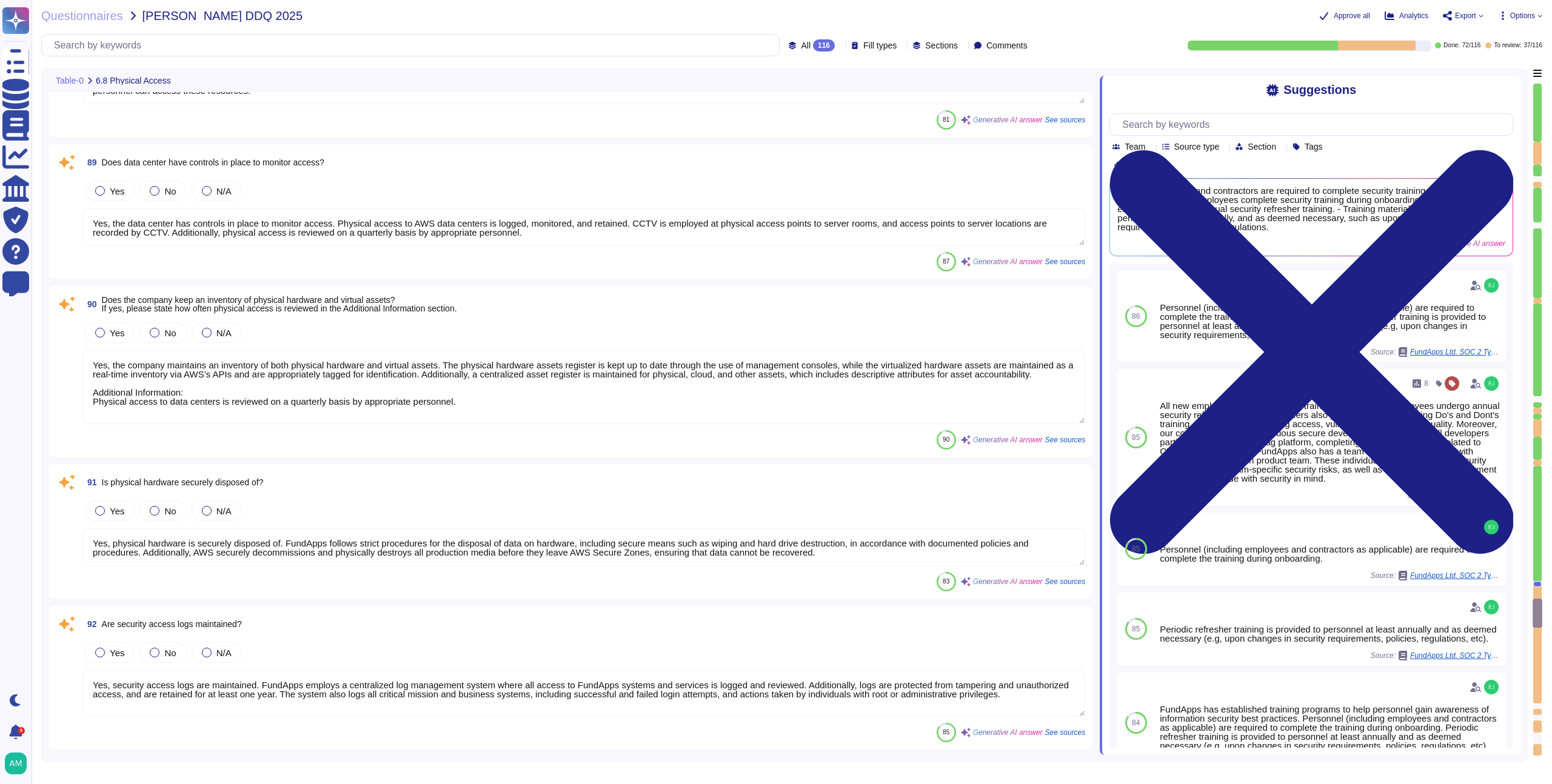
type textarea "For AWS datacenters CCTV is employed at physical access points to server rooms.…"
type textarea "Yes, FundApps has a vendor management program in place. Each third-party suppli…"
type textarea "Yes, we perform due diligence on our critical vendors. FundApps conducts annual…"
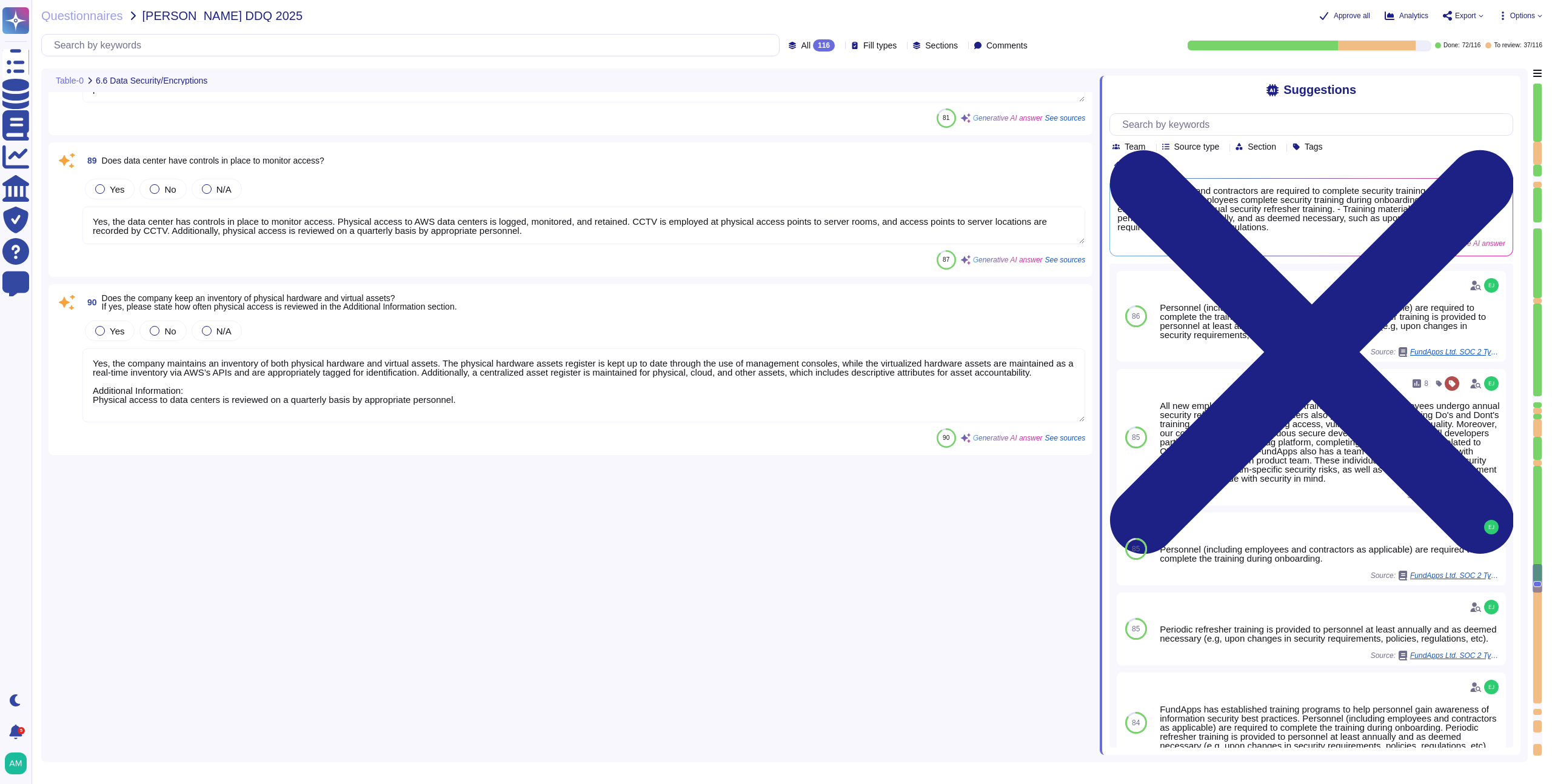
type textarea "Encryption of data in transit All client data sent to or generated inside our p…"
type textarea "Yes, we encrypt data both at rest and in transit. For data in transit, all clie…"
type textarea "FundApps has implemented Data Loss Prevention (DLP) measures in several ways. D…"
type textarea "Yes, FundApps provides a formal training program to educate staff on Informatio…"
type textarea "Yes, all employees and contractors are required to complete security training c…"
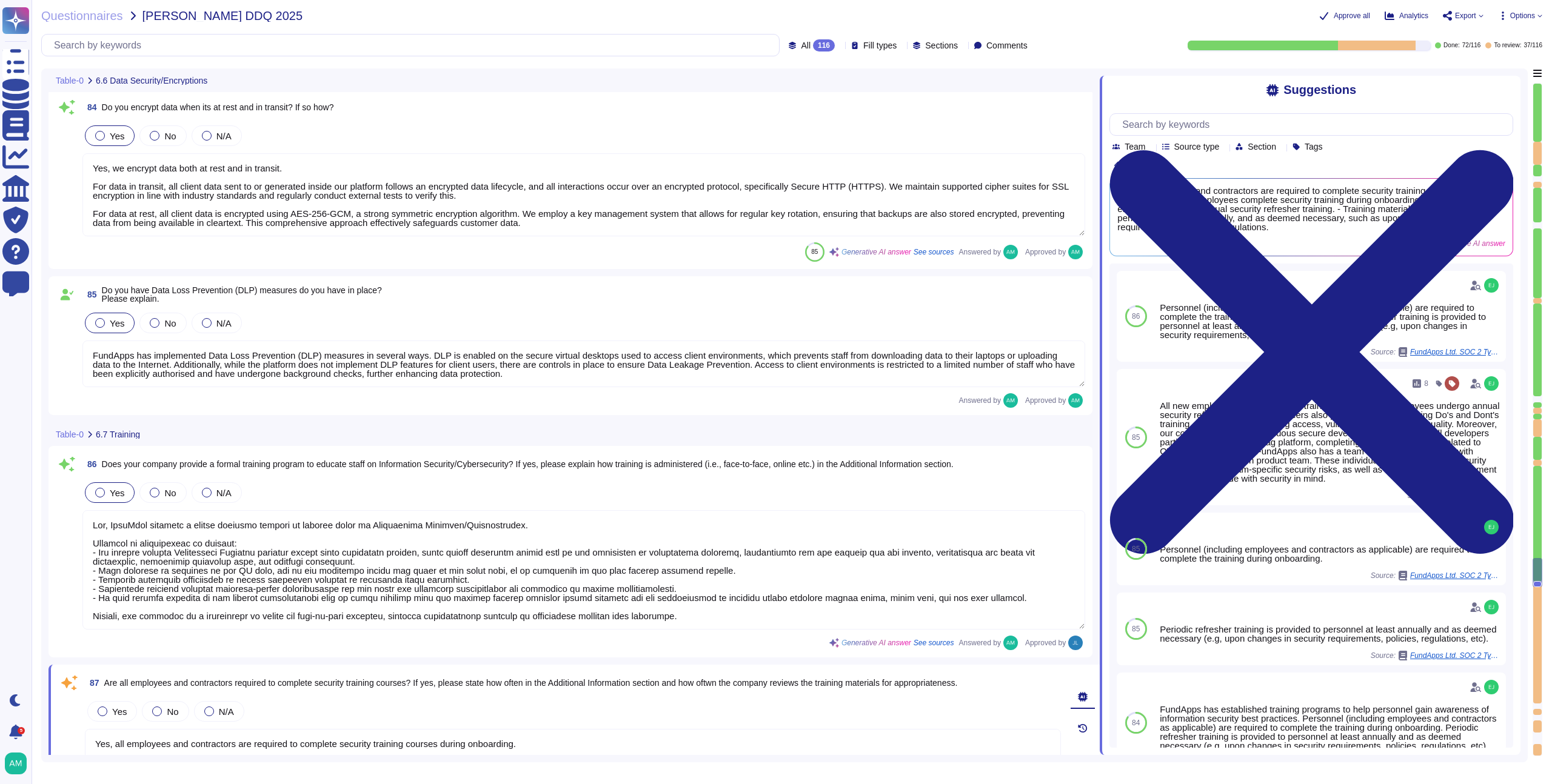
type textarea "Please review our data classification policy ([URL][DOMAIN_NAME])."
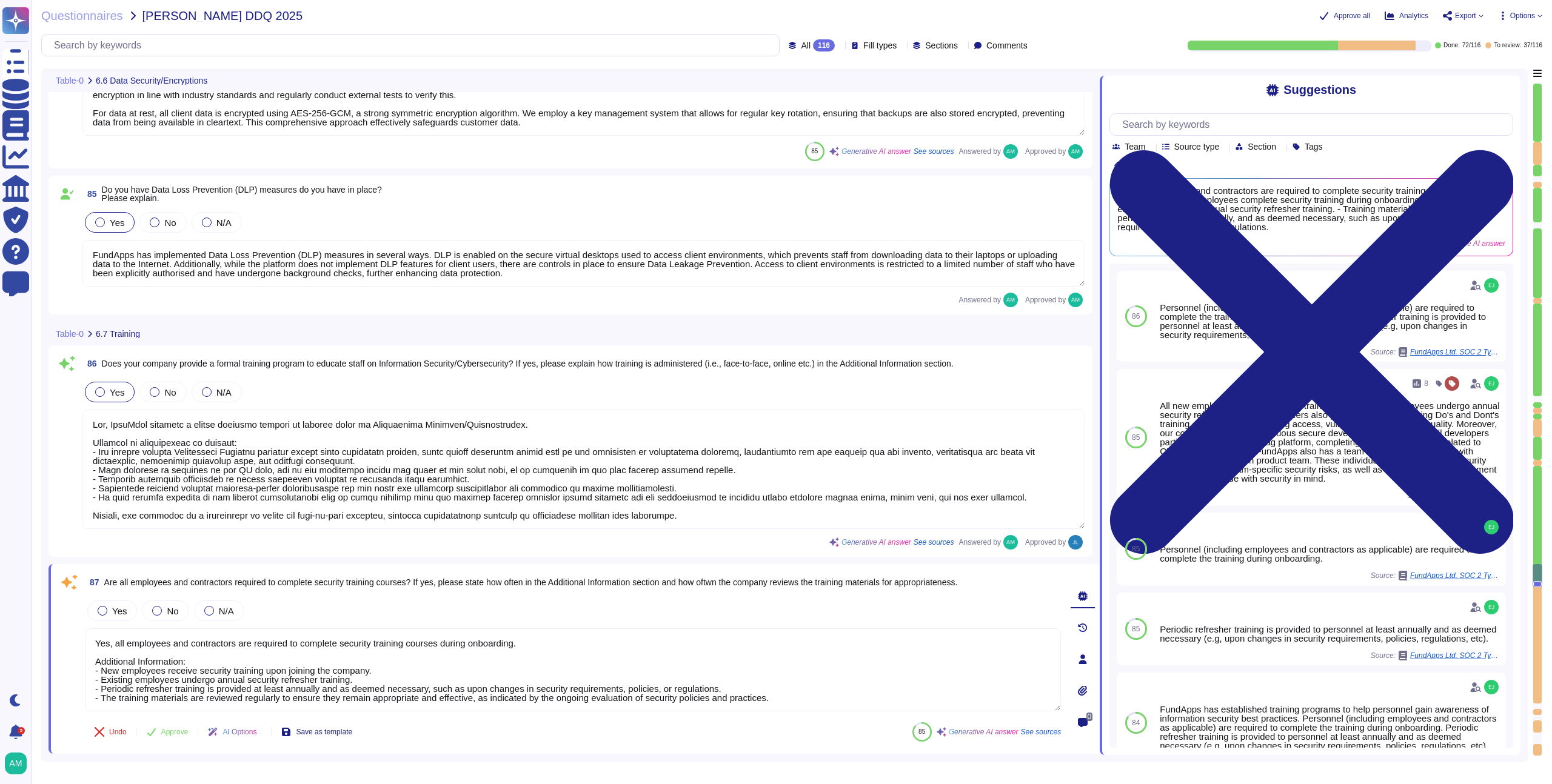
scroll to position [12016, 0]
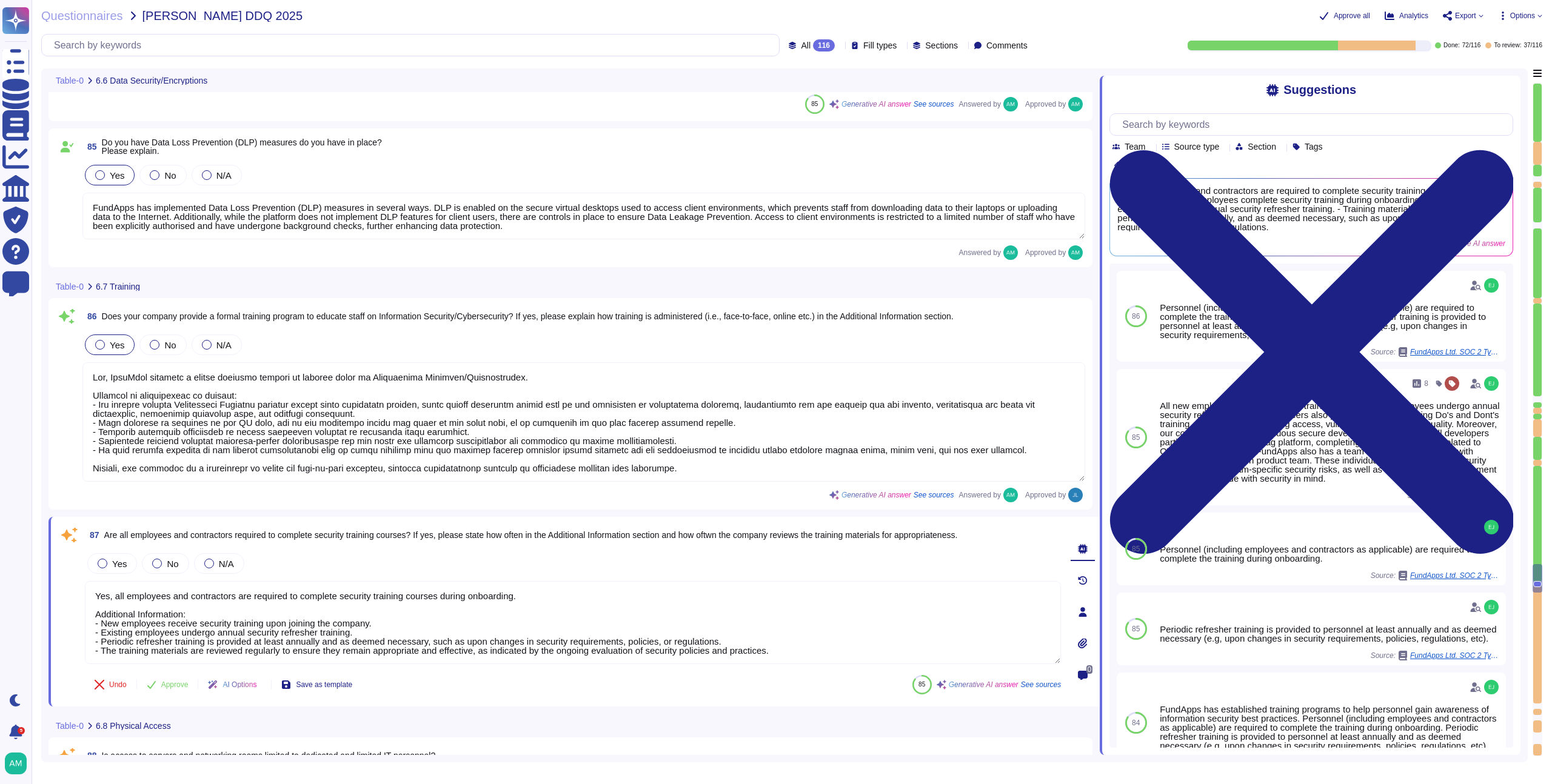
type textarea "Yes, the company maintains an inventory of both physical hardware and virtual a…"
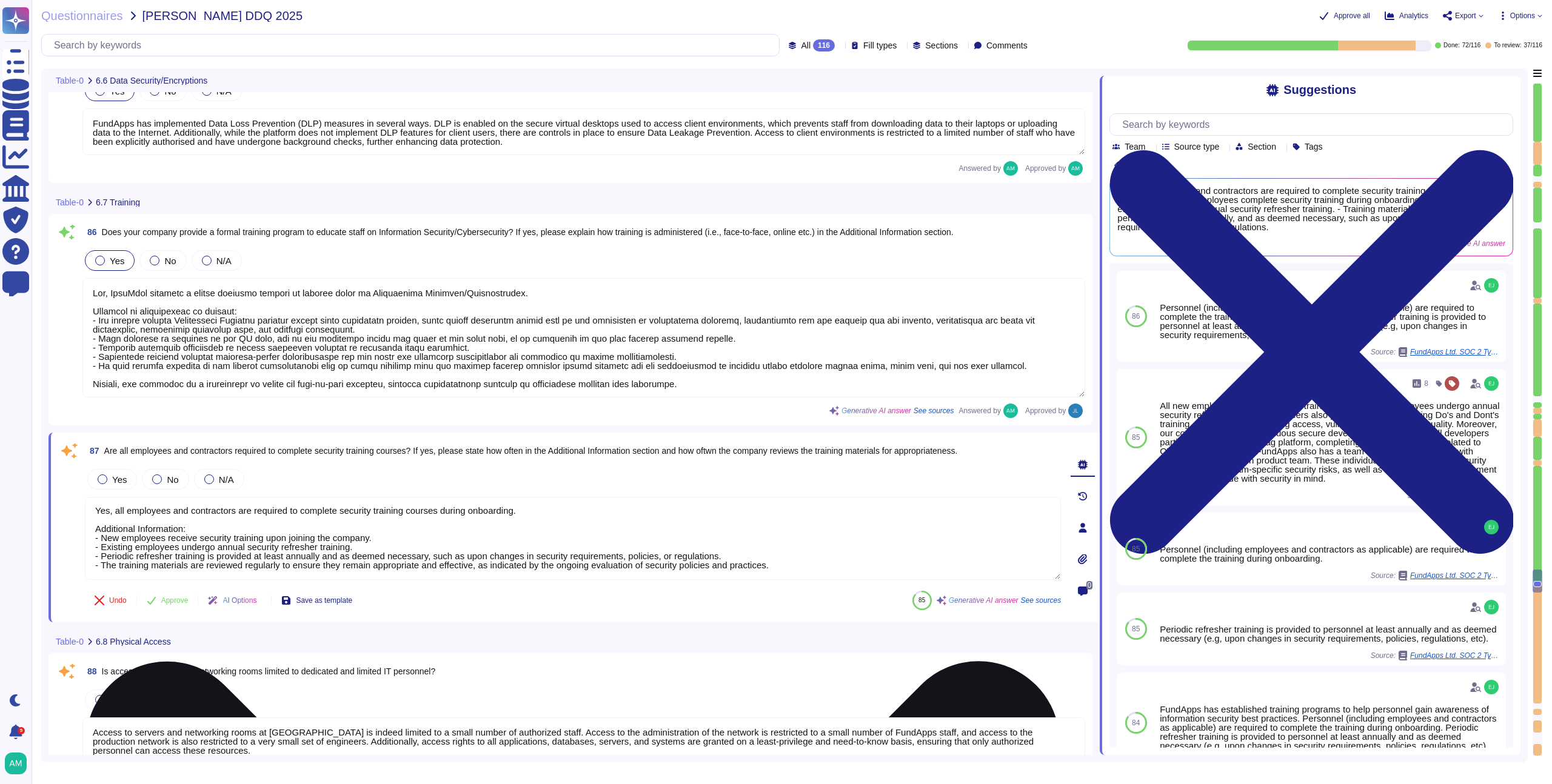
scroll to position [12119, 0]
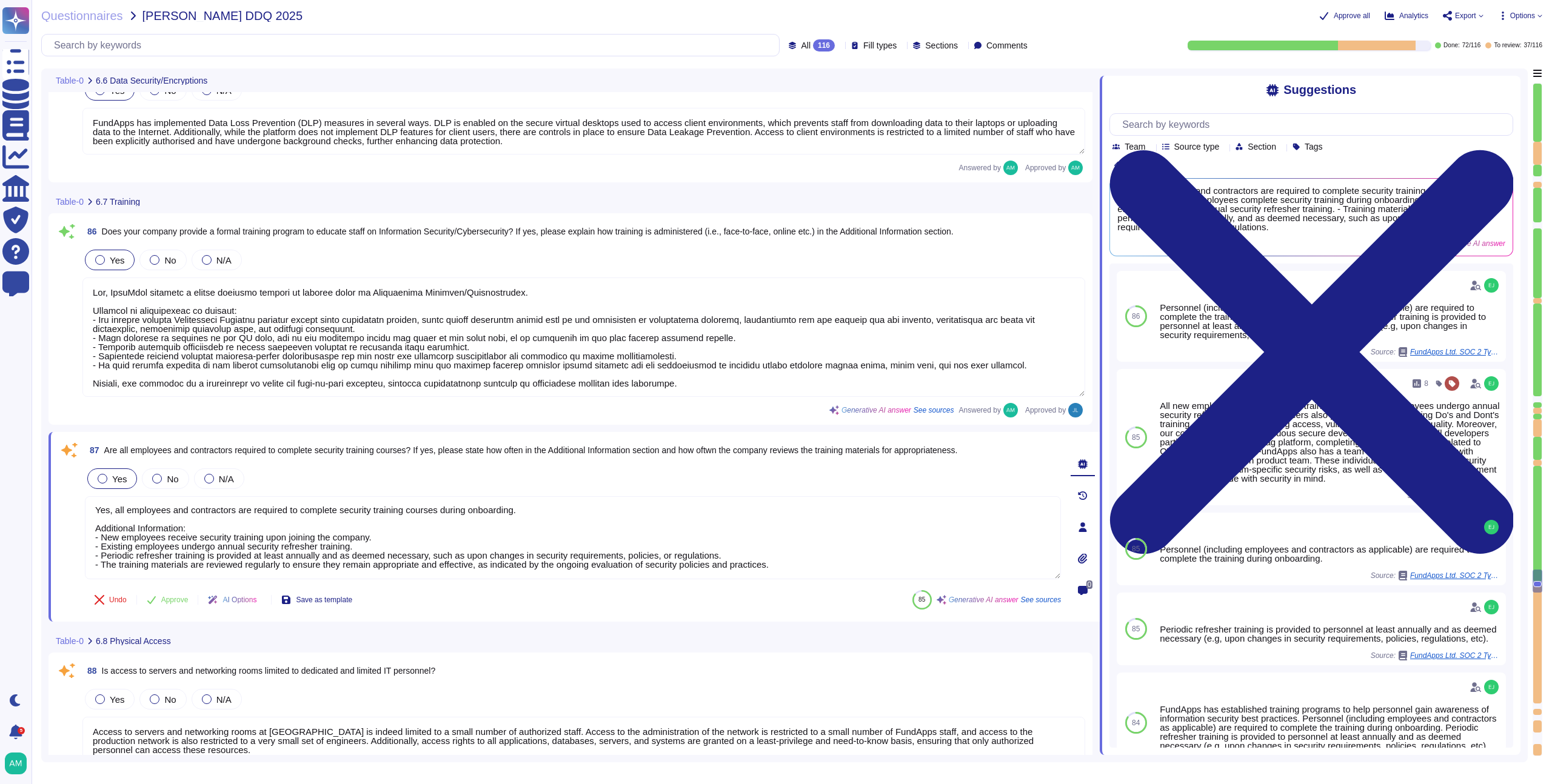
click at [104, 475] on div at bounding box center [102, 478] width 10 height 10
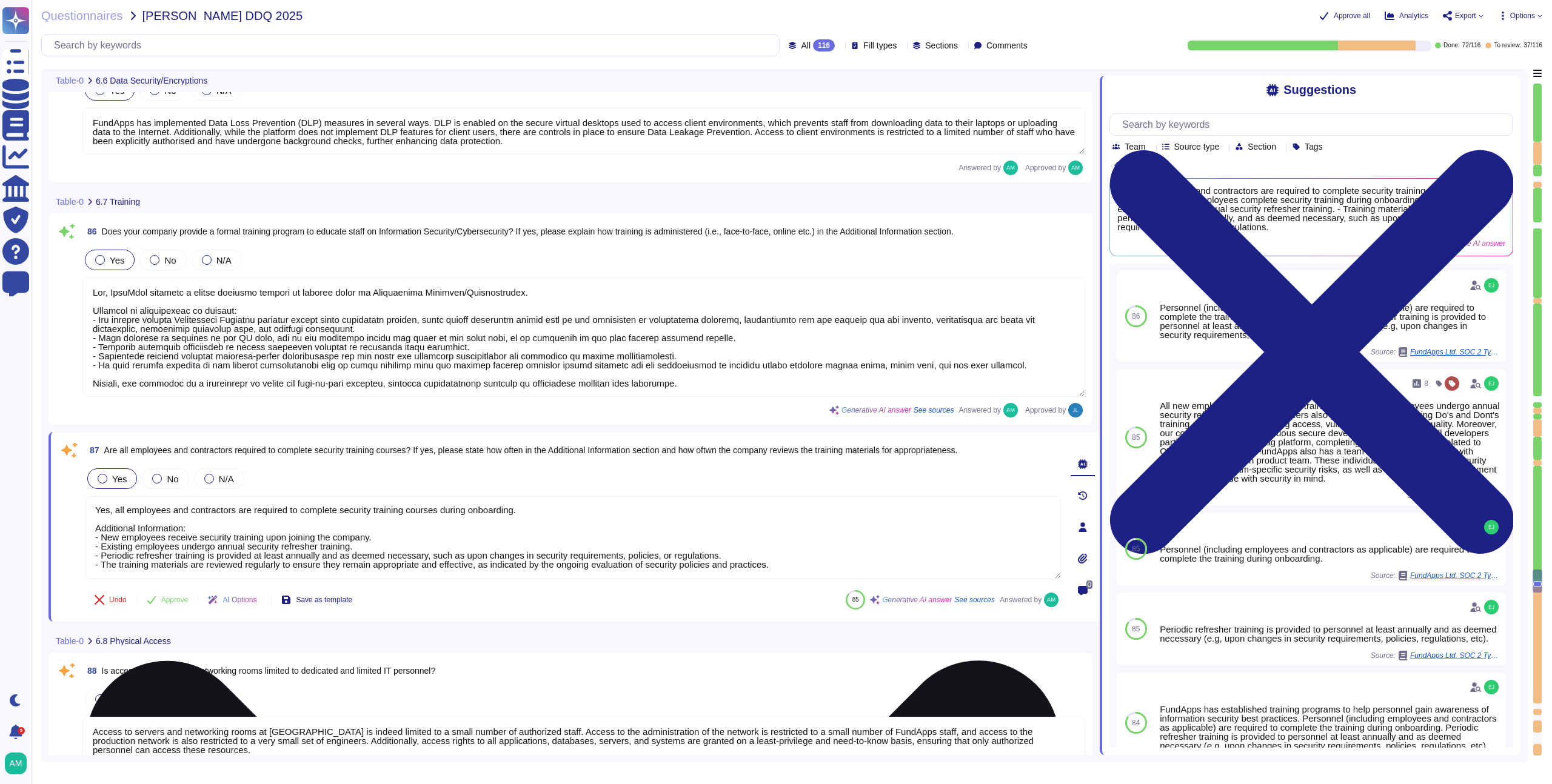
click at [300, 542] on textarea "Yes, all employees and contractors are required to complete security training c…" at bounding box center [572, 537] width 976 height 83
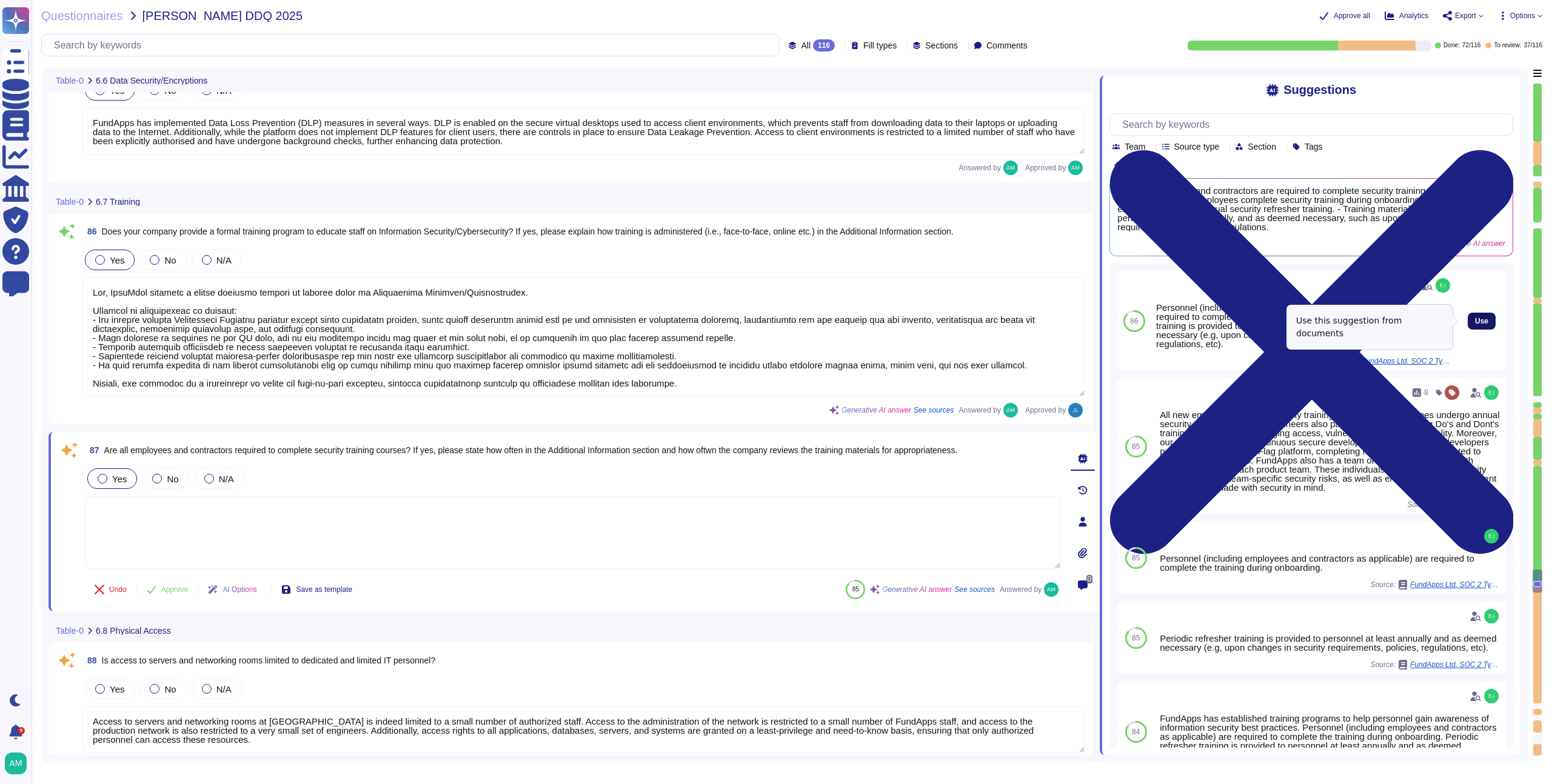
click at [1479, 323] on span "Use" at bounding box center [1481, 322] width 13 height 8
type textarea "Personnel (including employees and contractors as applicable) are required to c…"
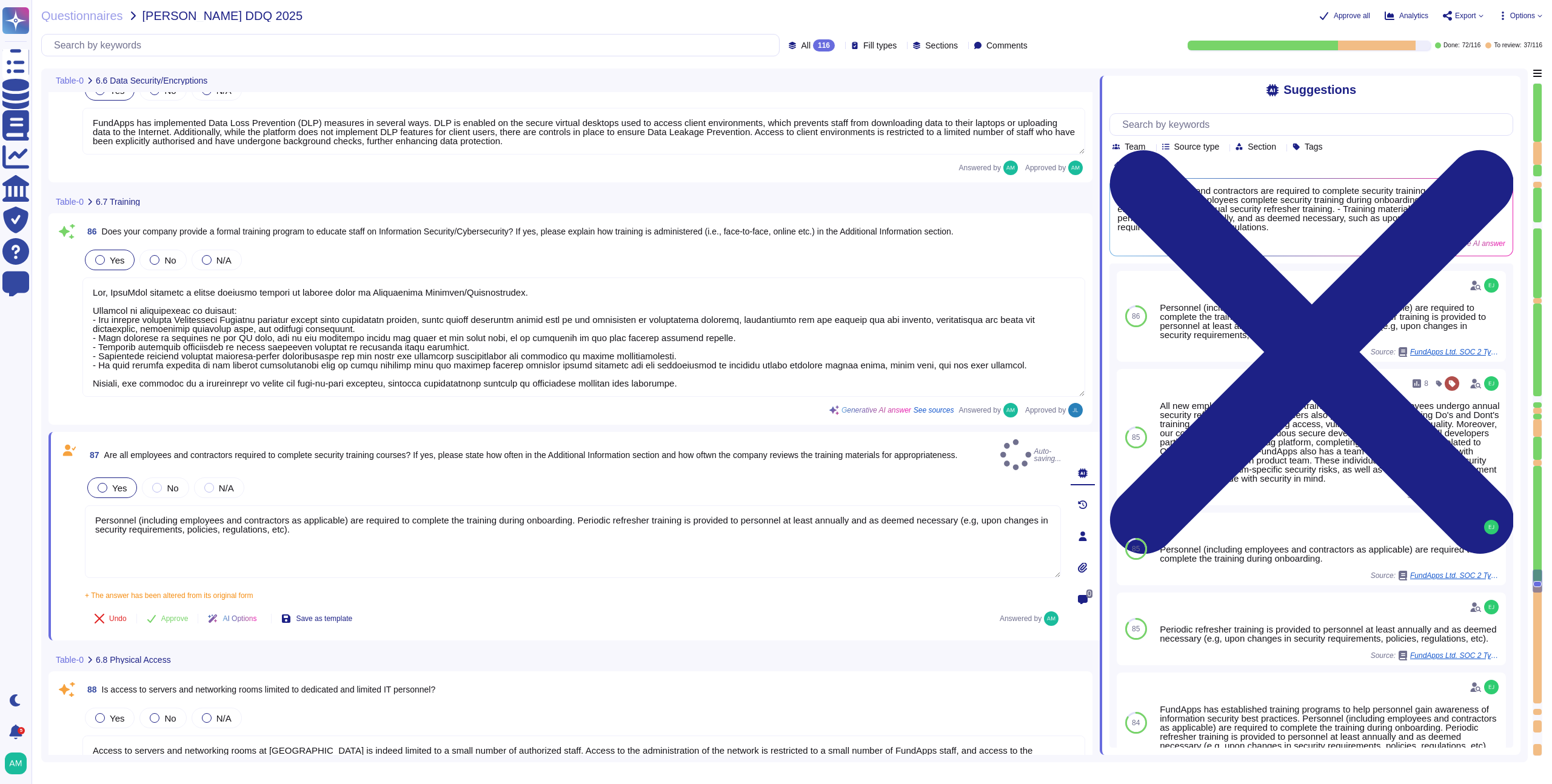
type textarea "Yes, the company maintains an inventory of both physical hardware and virtual a…"
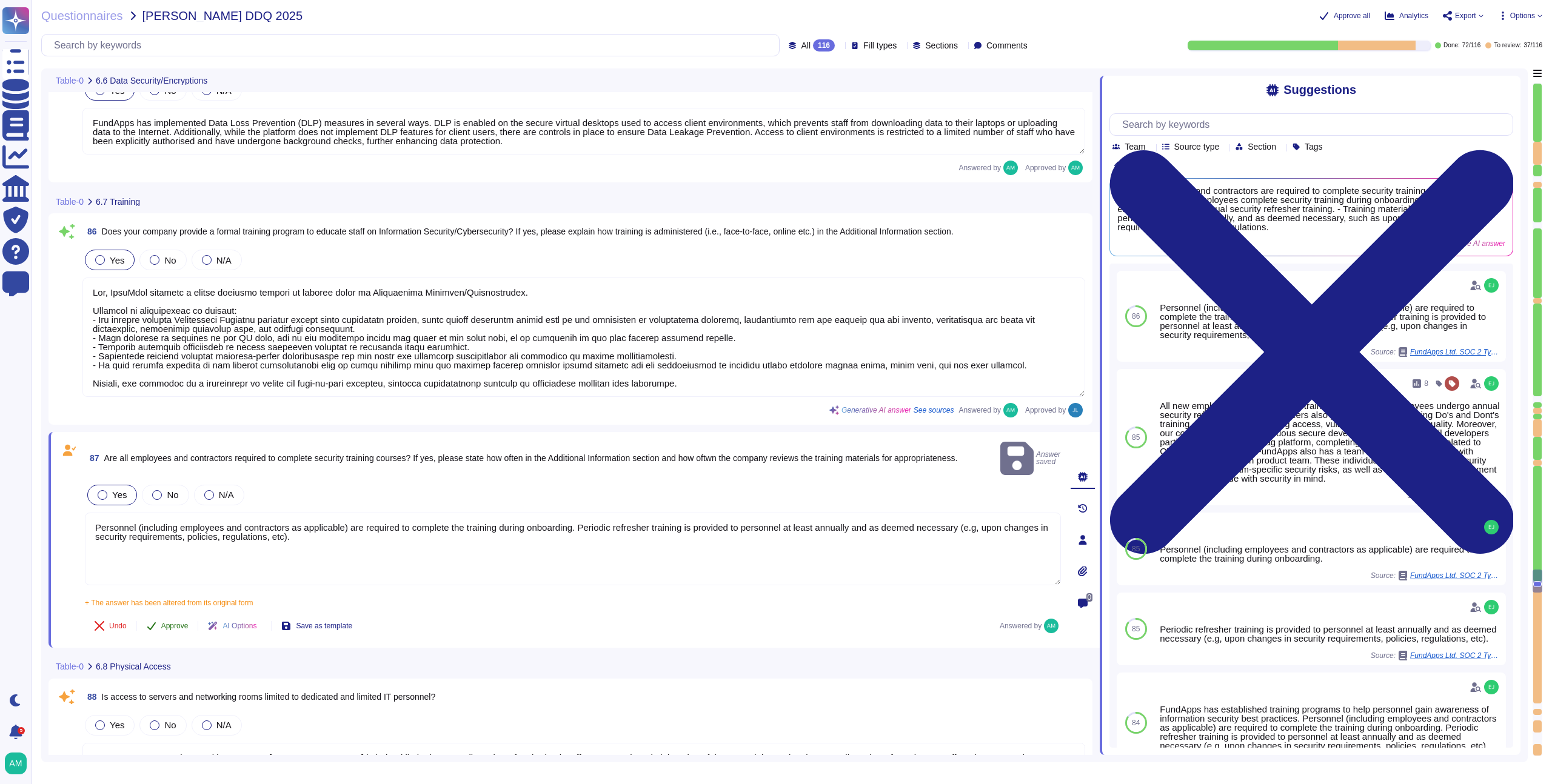
click at [172, 622] on span "Approve" at bounding box center [175, 626] width 27 height 8
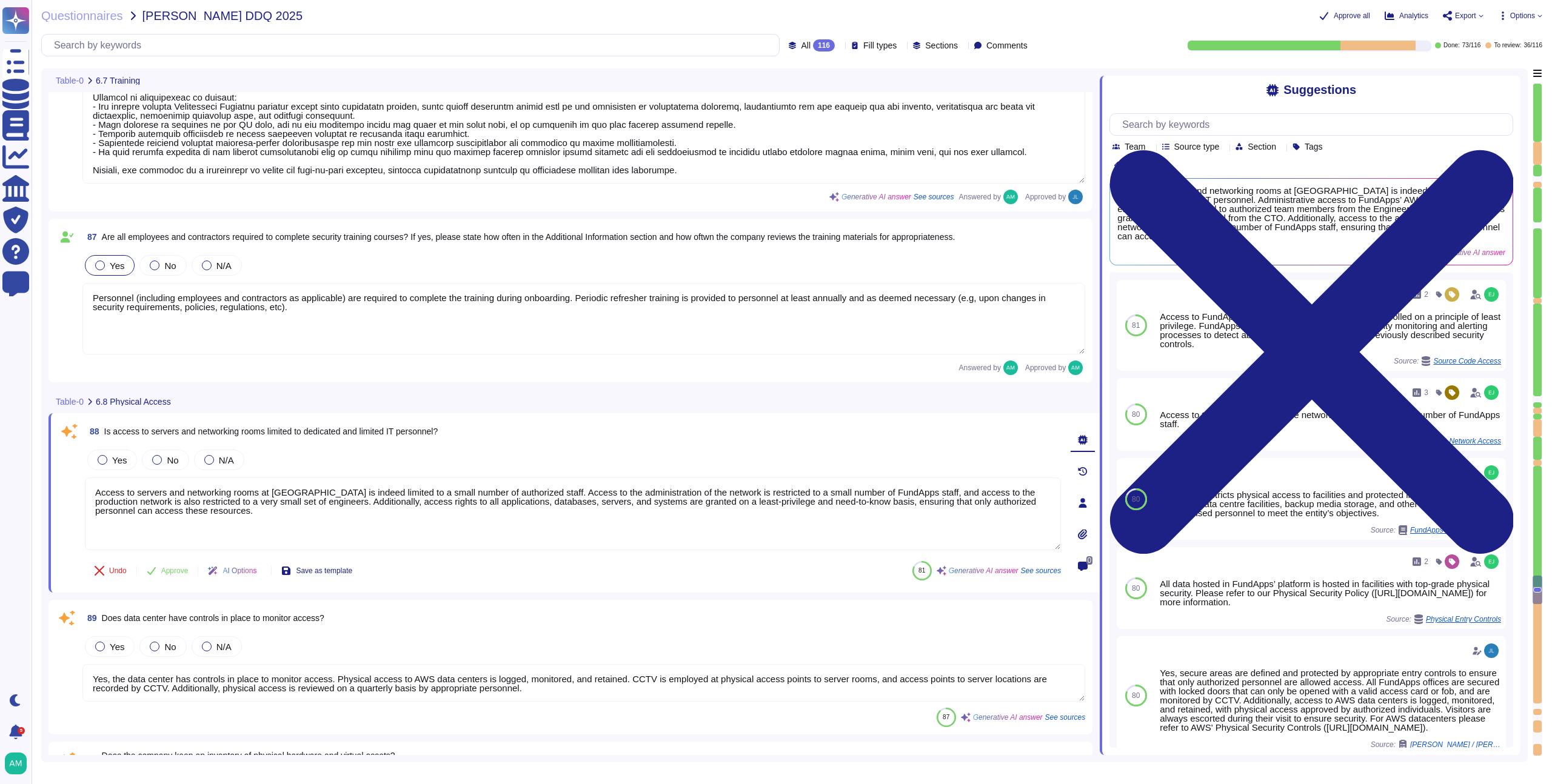
type textarea "Yes, physical hardware is securely disposed of. FundApps follows strict procedu…"
type textarea "Yes, security access logs are maintained. FundApps employs a centralized log ma…"
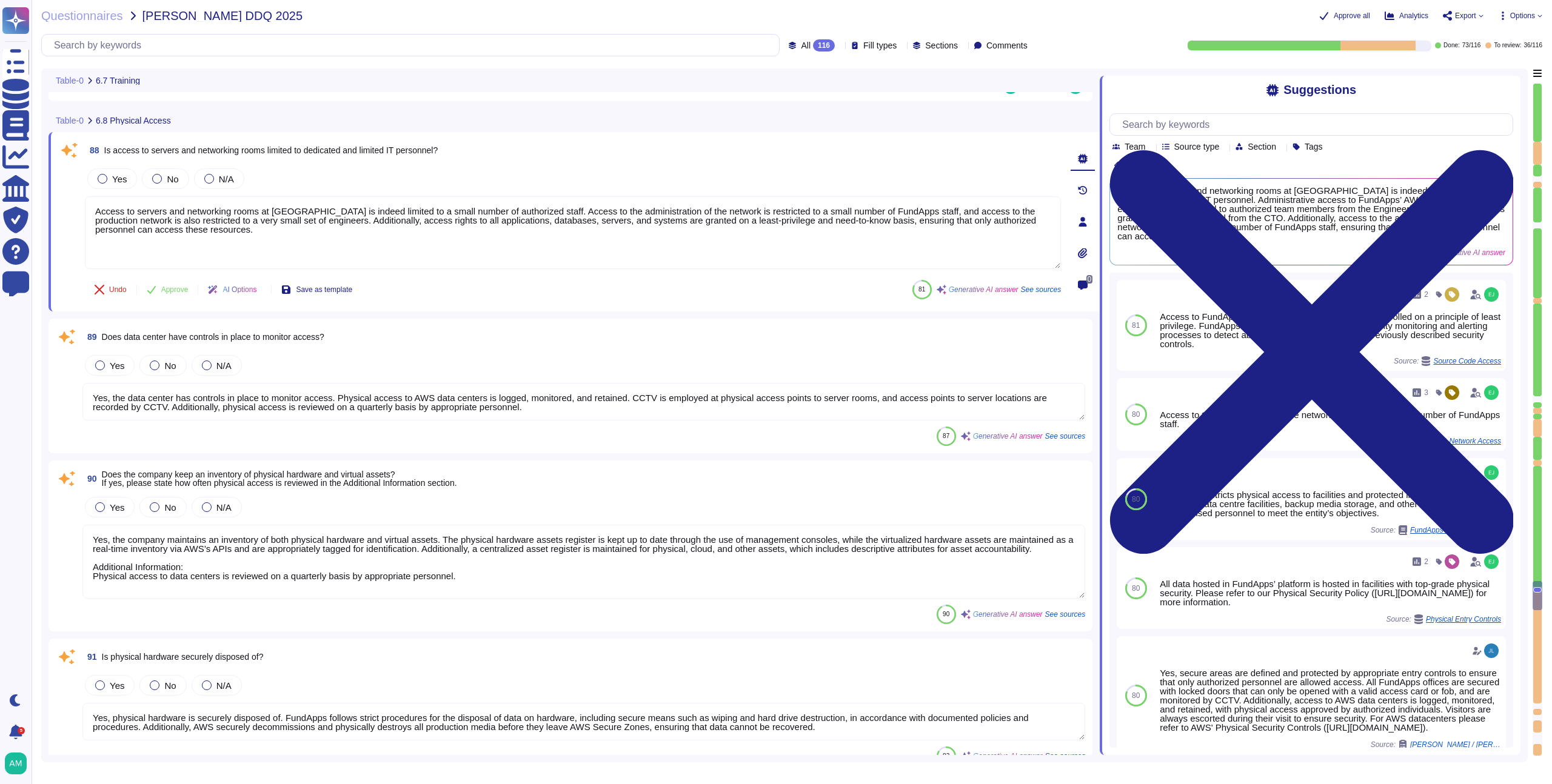
scroll to position [12617, 0]
type textarea "Yes, FundApps utilizes security cameras (CCTV) to monitor access at its office …"
type textarea "For AWS datacenters CCTV is employed at physical access points to server rooms.…"
